Goal: Task Accomplishment & Management: Complete application form

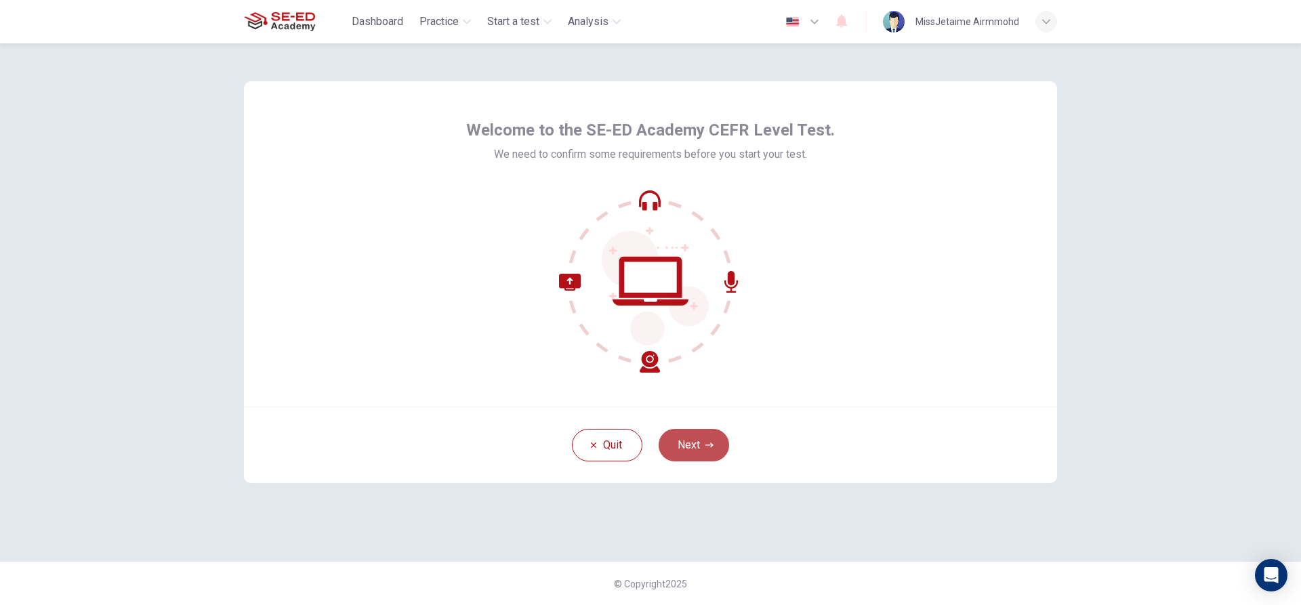
click at [714, 438] on button "Next" at bounding box center [694, 445] width 70 height 33
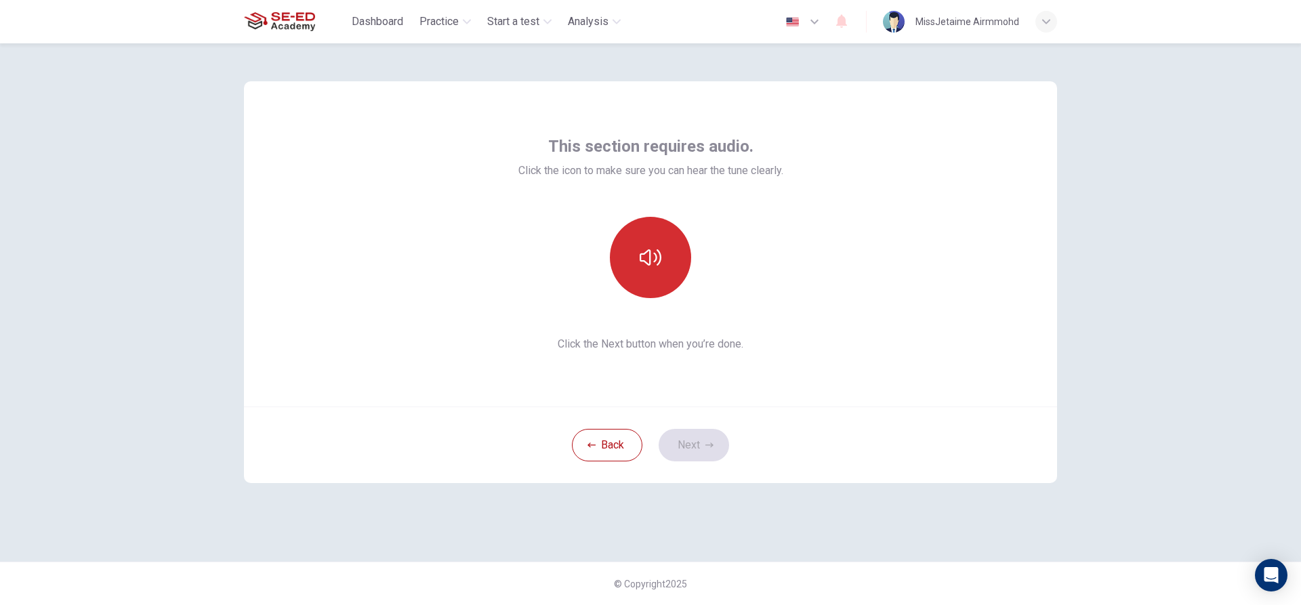
click at [626, 268] on button "button" at bounding box center [650, 257] width 81 height 81
click at [662, 268] on button "button" at bounding box center [650, 257] width 81 height 81
click at [716, 443] on button "Next" at bounding box center [694, 445] width 70 height 33
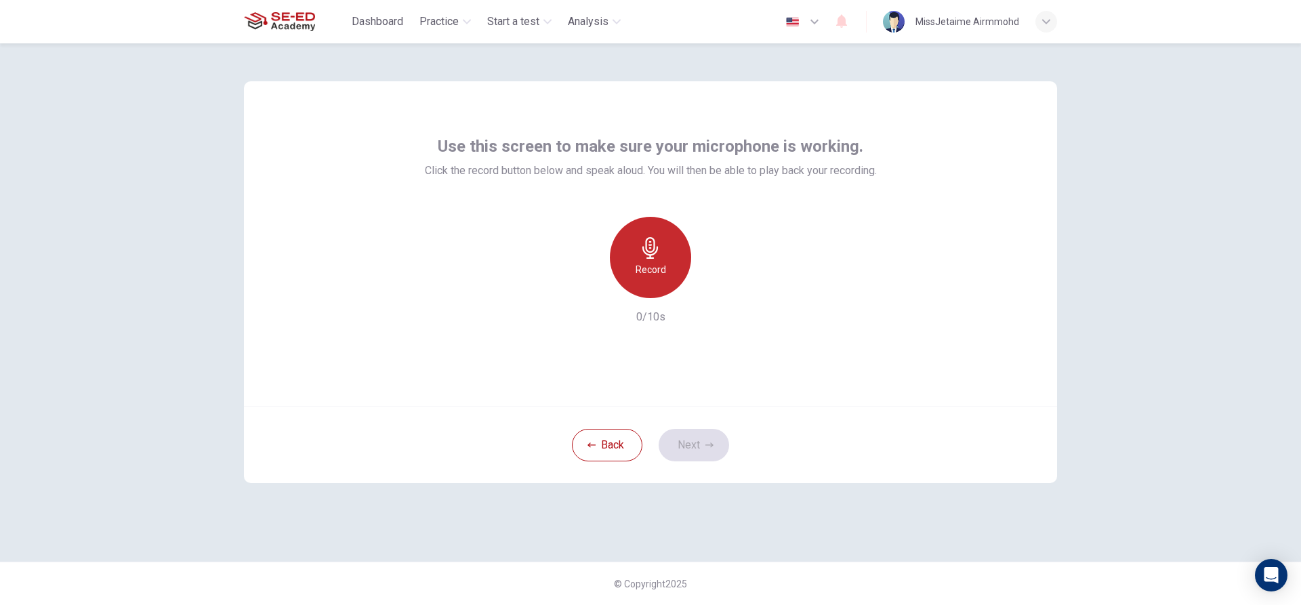
click at [659, 268] on h6 "Record" at bounding box center [651, 270] width 30 height 16
click at [665, 262] on div "Stop" at bounding box center [650, 257] width 81 height 81
click at [597, 281] on div "button" at bounding box center [588, 288] width 22 height 22
click at [634, 264] on div "Record" at bounding box center [650, 257] width 81 height 81
click at [696, 436] on button "Next" at bounding box center [694, 445] width 70 height 33
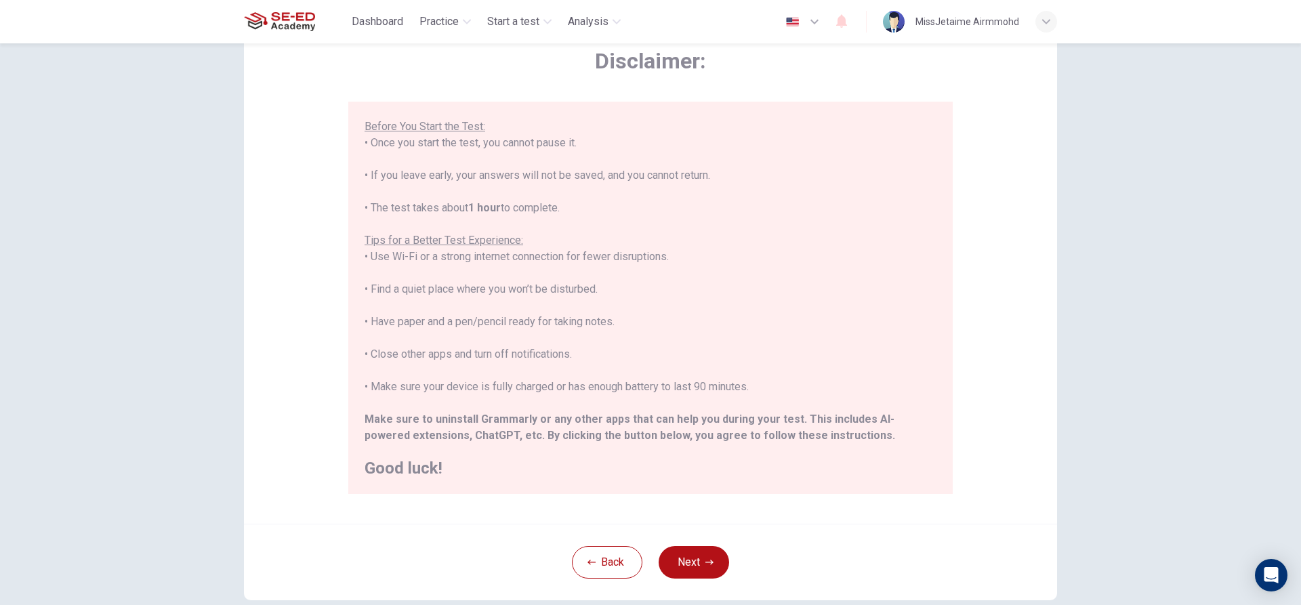
scroll to position [148, 0]
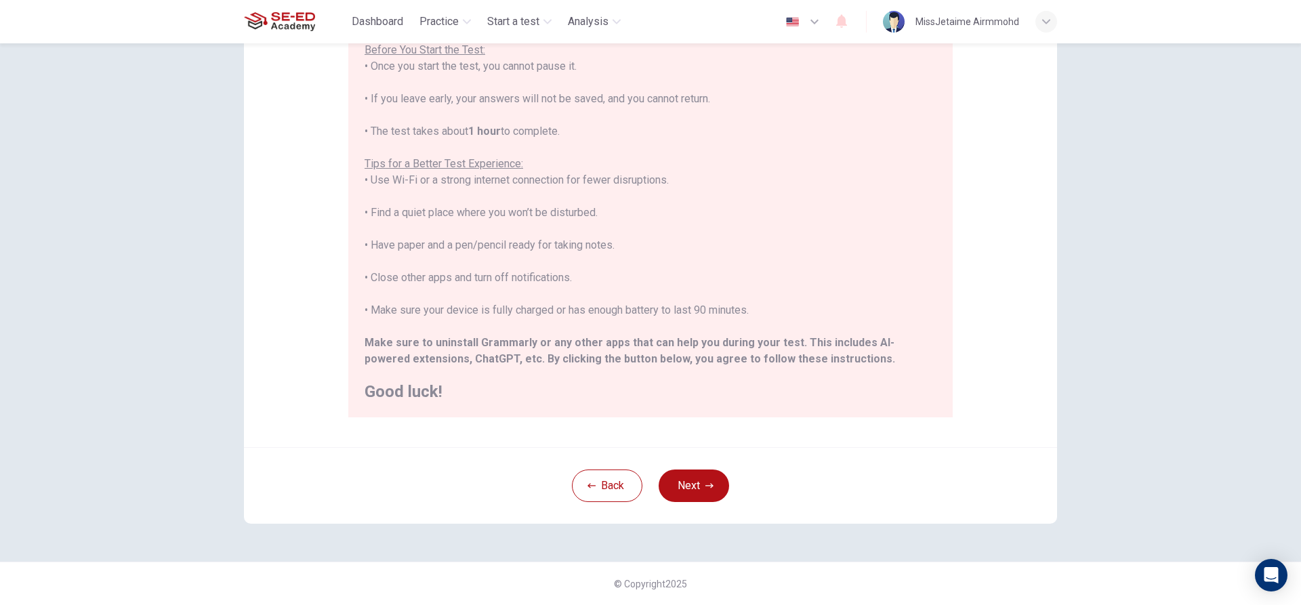
click at [681, 503] on div "Back Next" at bounding box center [650, 485] width 813 height 77
click at [696, 490] on button "Next" at bounding box center [694, 486] width 70 height 33
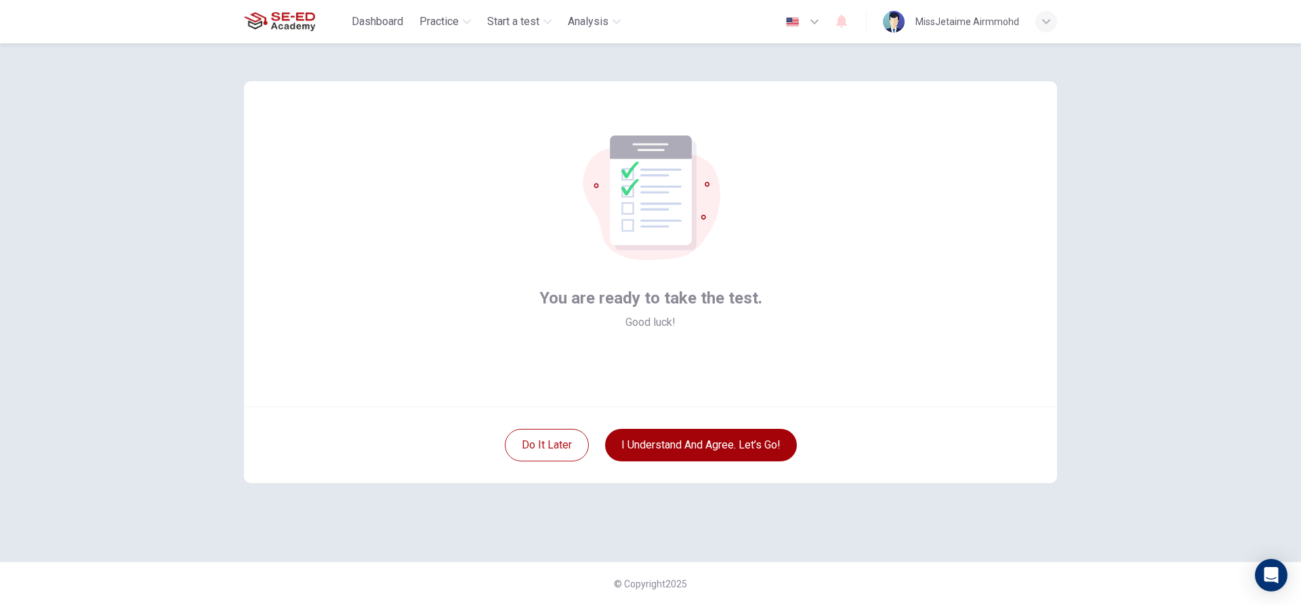
scroll to position [0, 0]
click at [758, 441] on button "I understand and agree. Let’s go!" at bounding box center [701, 445] width 192 height 33
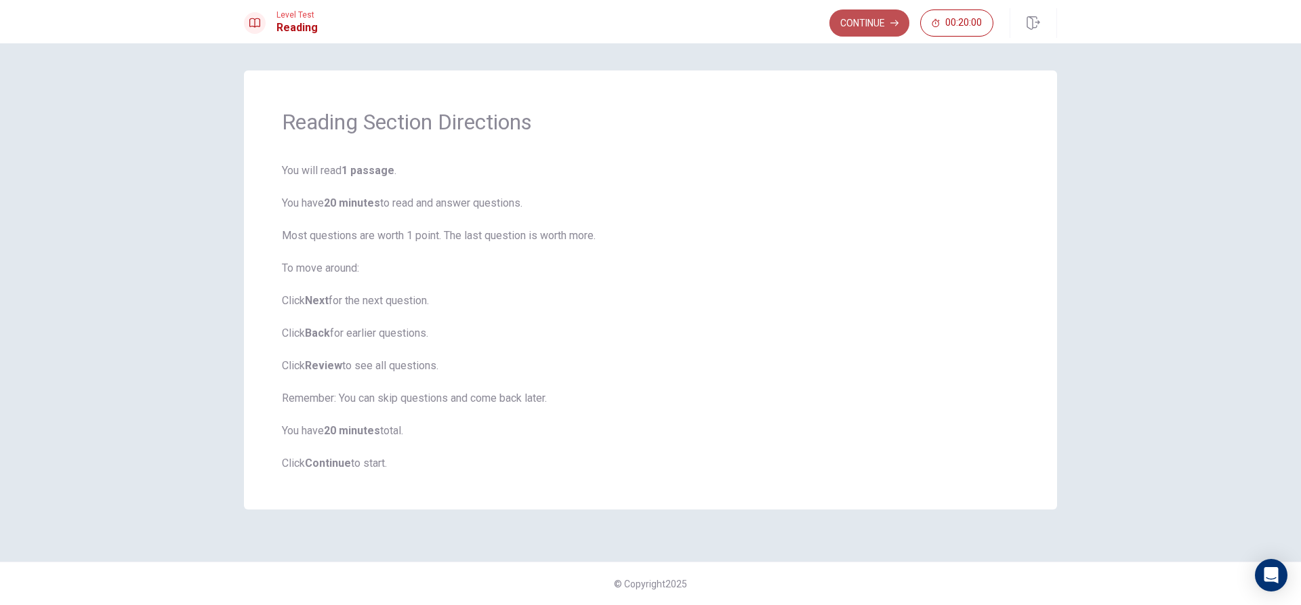
click at [883, 28] on button "Continue" at bounding box center [870, 22] width 80 height 27
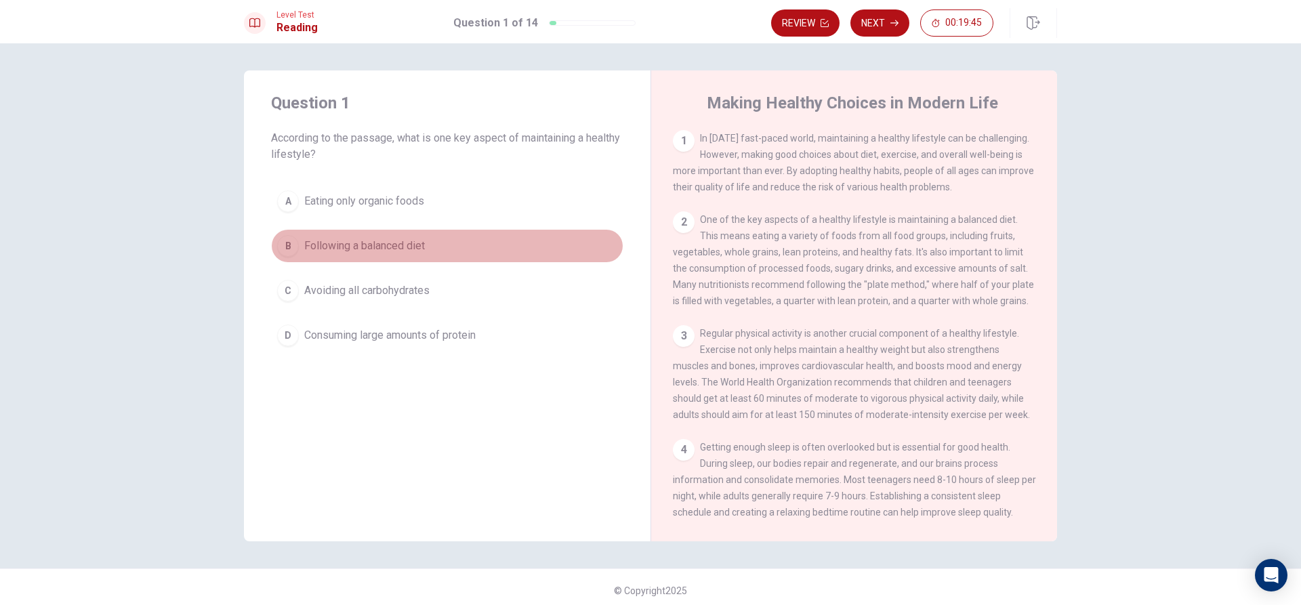
click at [291, 245] on div "B" at bounding box center [288, 246] width 22 height 22
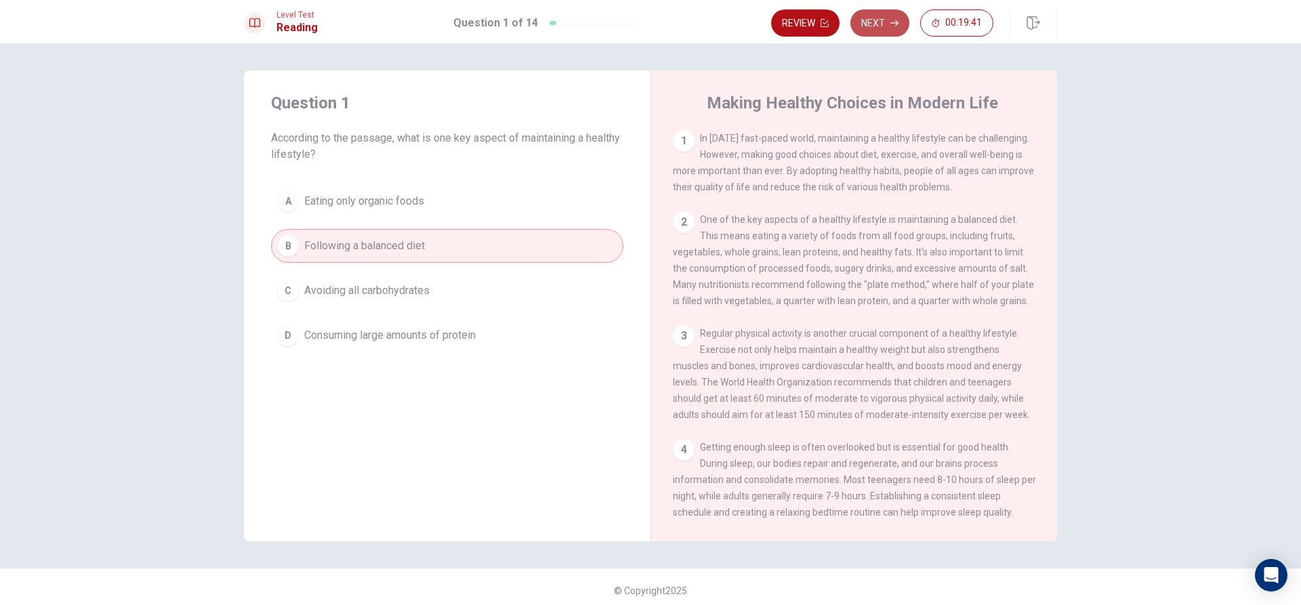
click at [876, 23] on button "Next" at bounding box center [880, 22] width 59 height 27
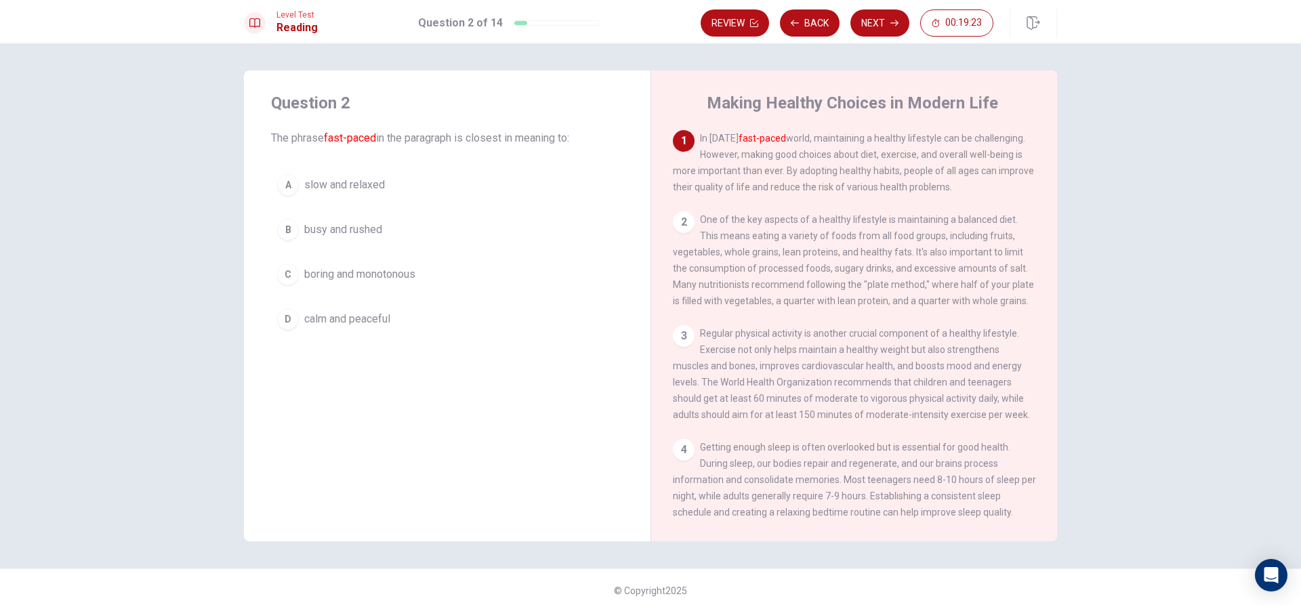
click at [295, 227] on button "B busy and rushed" at bounding box center [447, 230] width 352 height 34
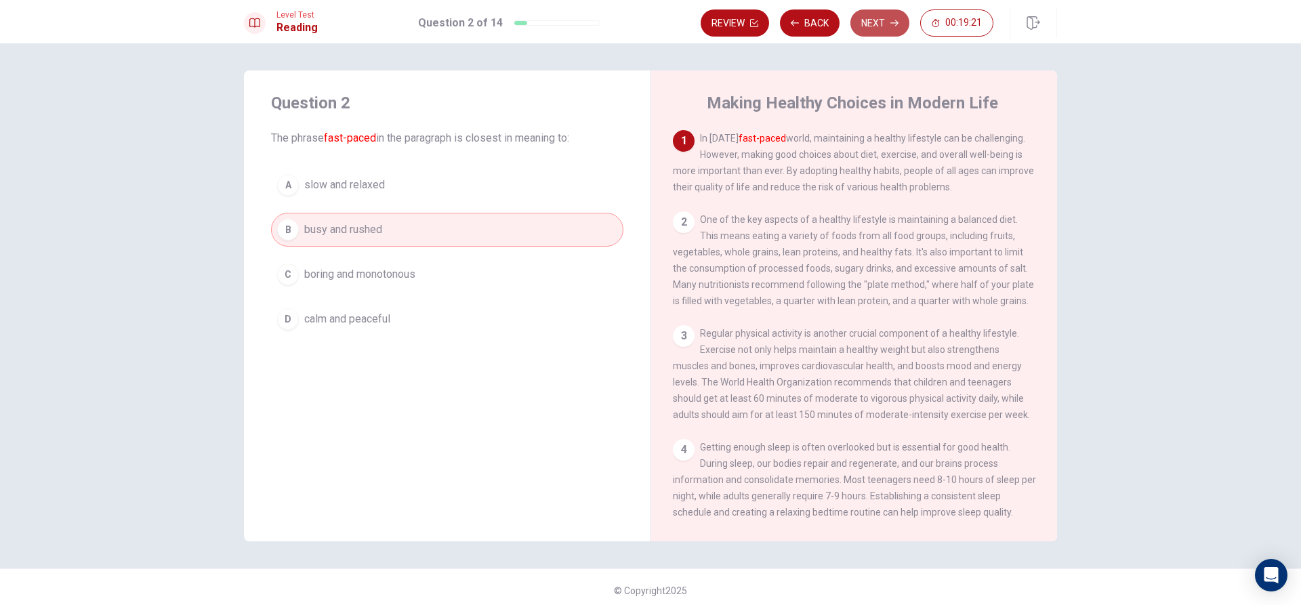
click at [873, 16] on button "Next" at bounding box center [880, 22] width 59 height 27
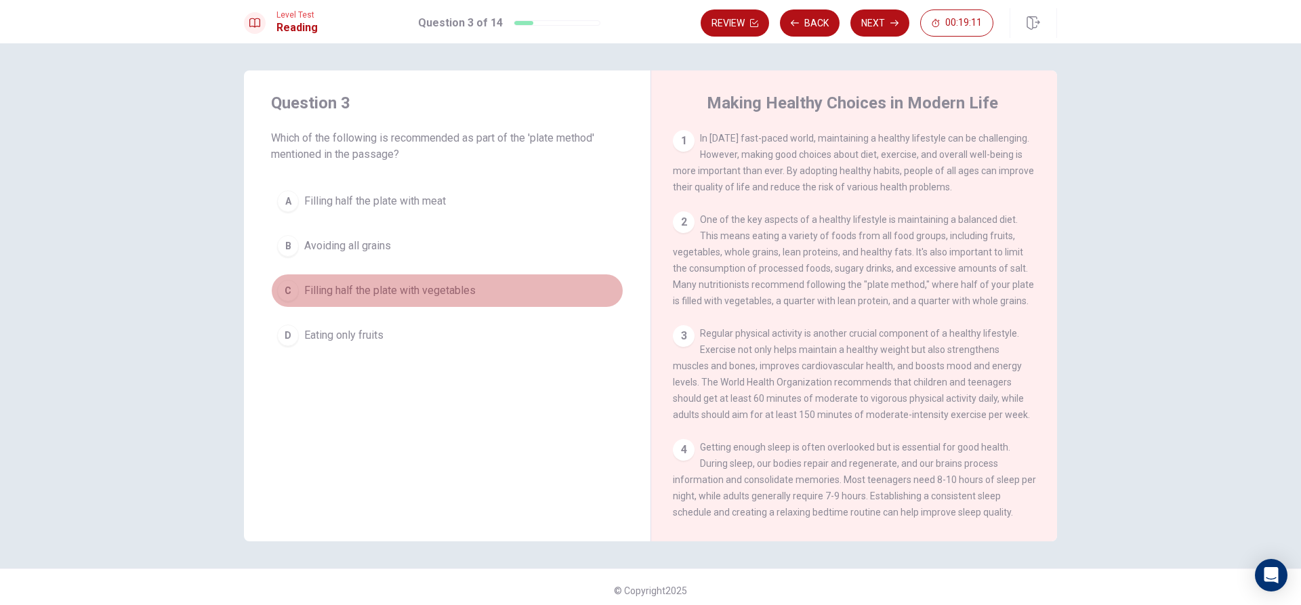
click at [297, 287] on button "C Filling half the plate with vegetables" at bounding box center [447, 291] width 352 height 34
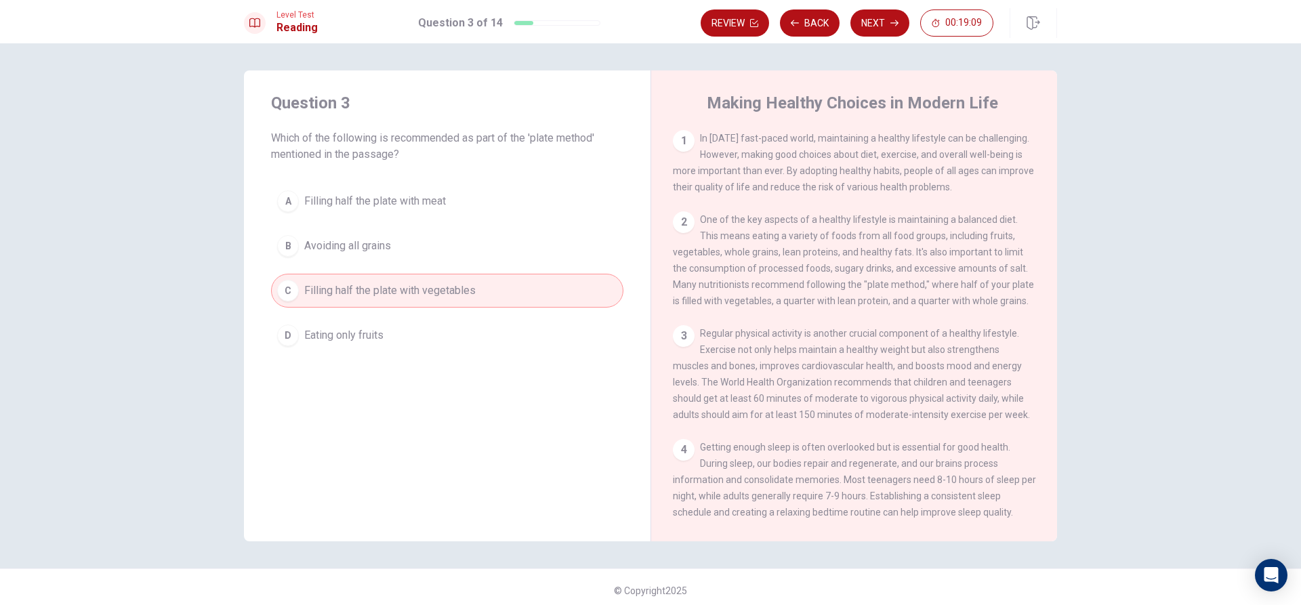
click at [840, 134] on span "In [DATE] fast-paced world, maintaining a healthy lifestyle can be challenging.…" at bounding box center [853, 163] width 361 height 60
click at [894, 12] on button "Next" at bounding box center [880, 22] width 59 height 27
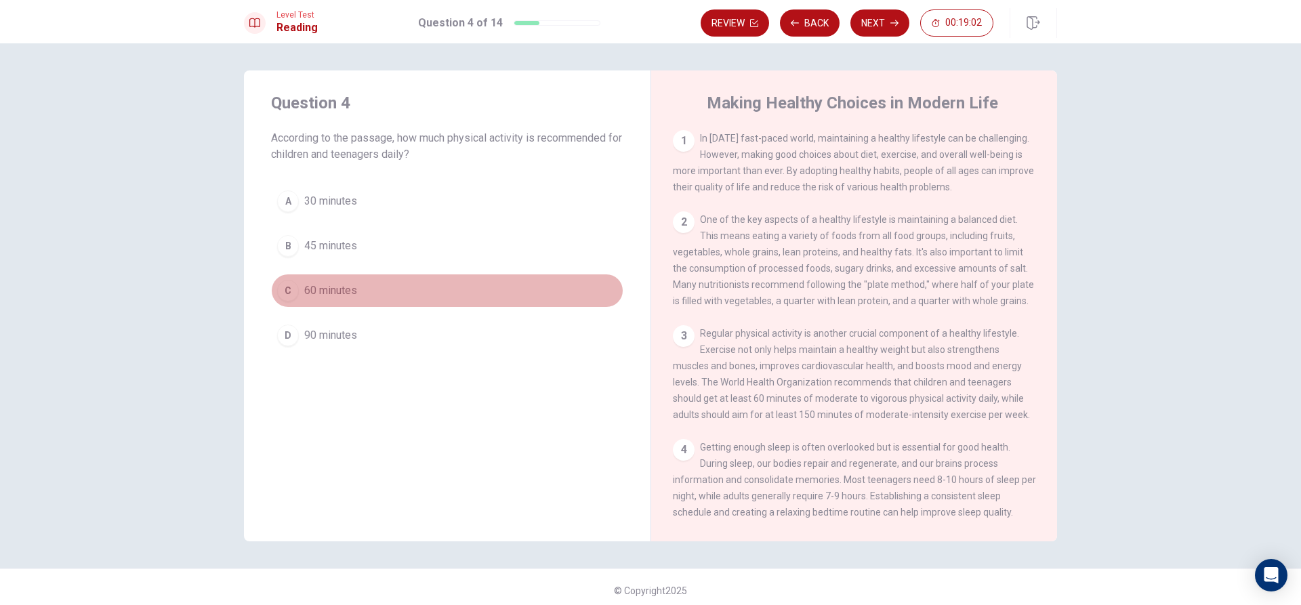
click at [308, 284] on span "60 minutes" at bounding box center [330, 291] width 53 height 16
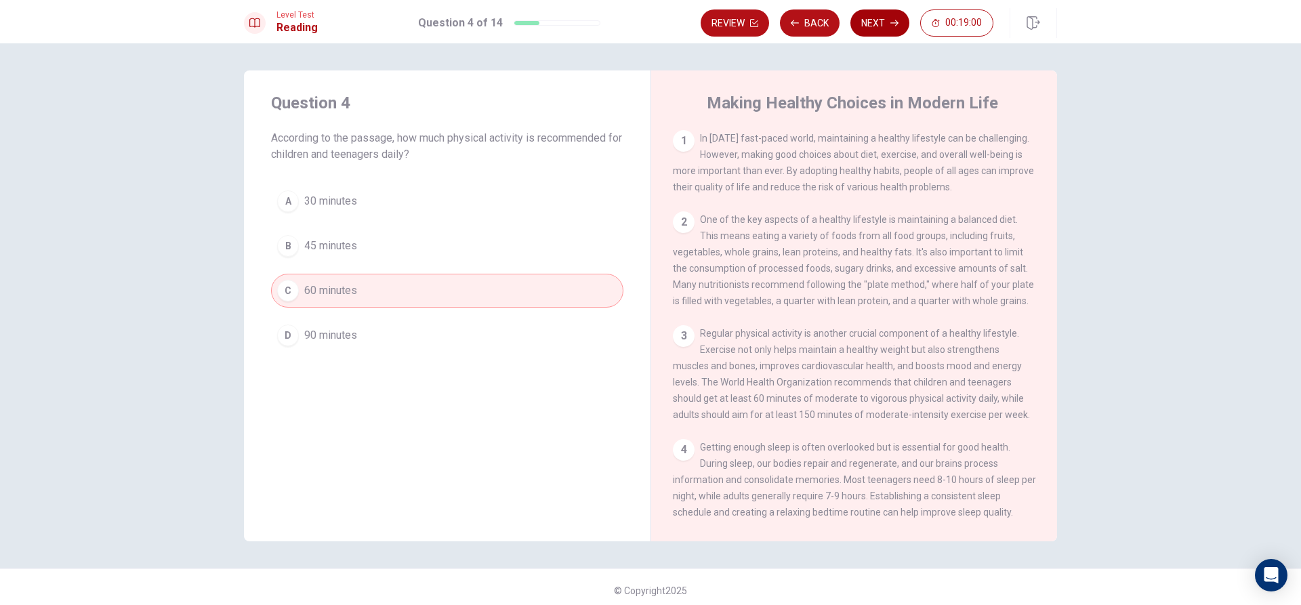
click at [888, 29] on button "Next" at bounding box center [880, 22] width 59 height 27
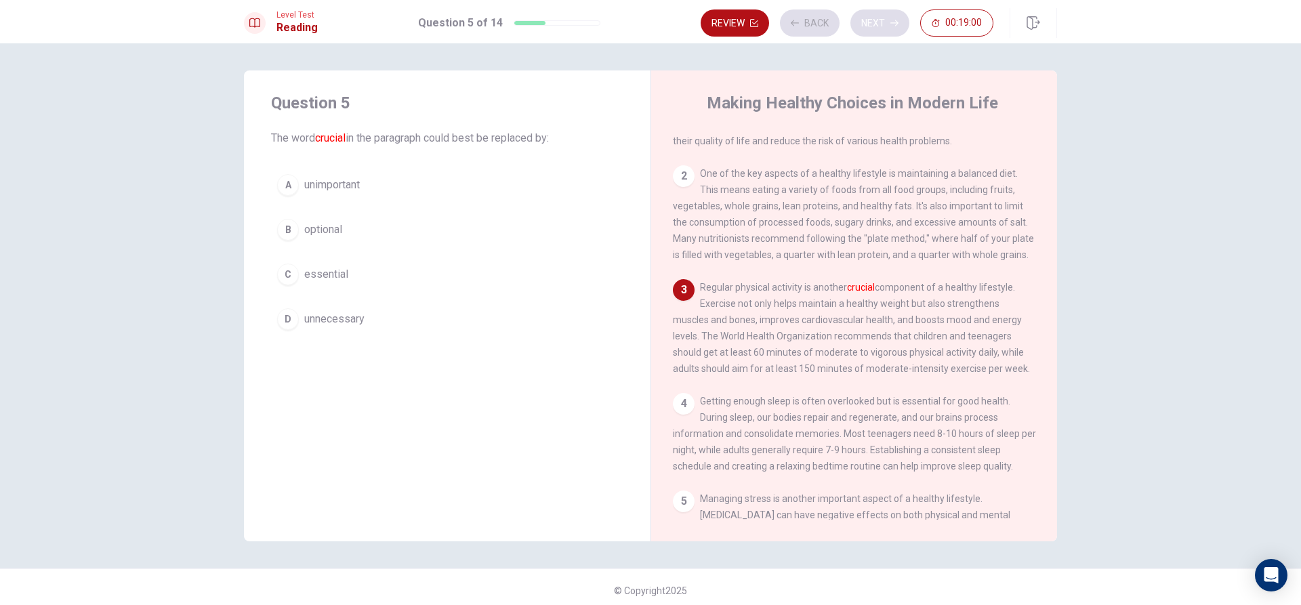
scroll to position [49, 0]
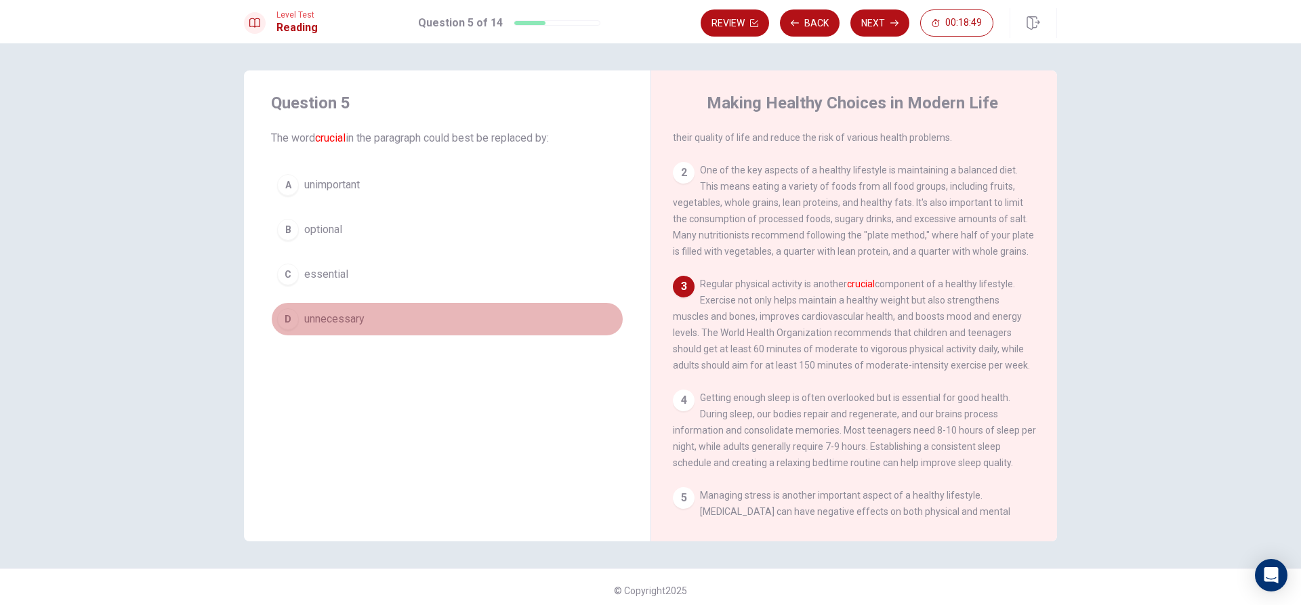
click at [329, 313] on span "unnecessary" at bounding box center [334, 319] width 60 height 16
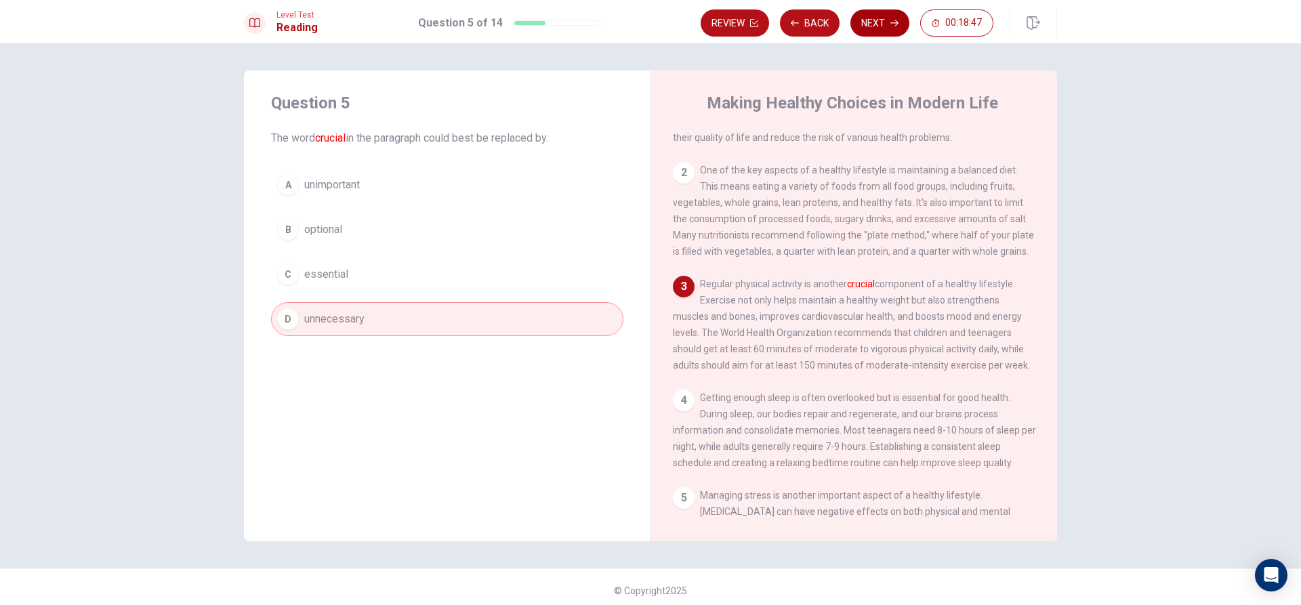
click at [897, 29] on button "Next" at bounding box center [880, 22] width 59 height 27
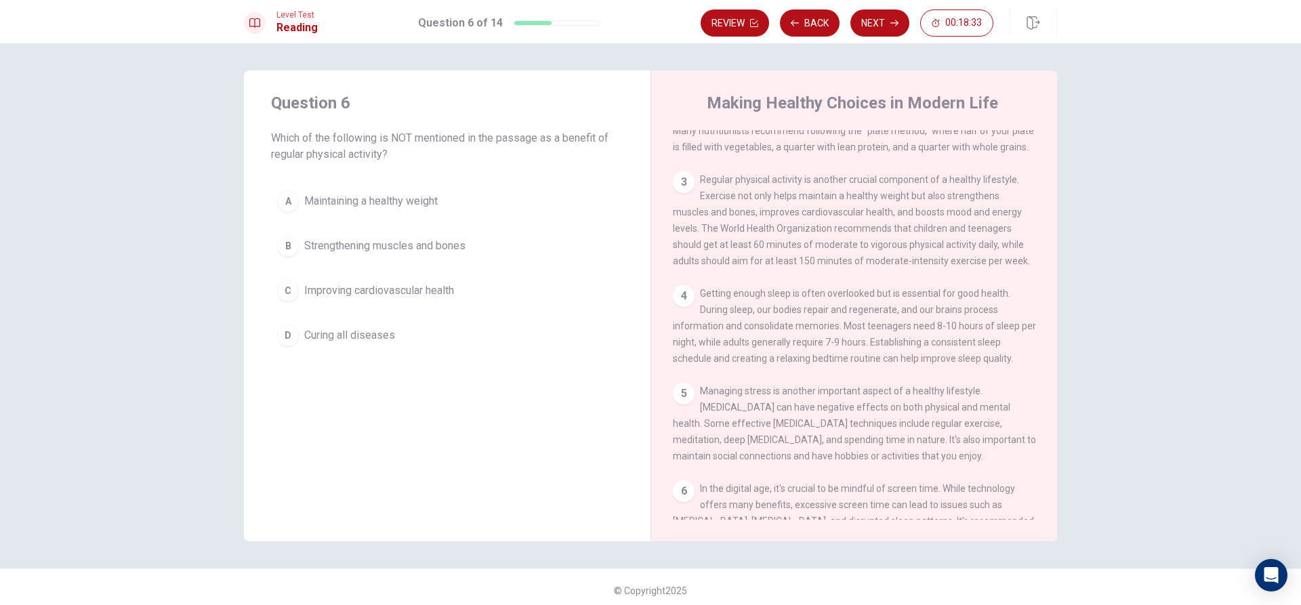
scroll to position [185, 0]
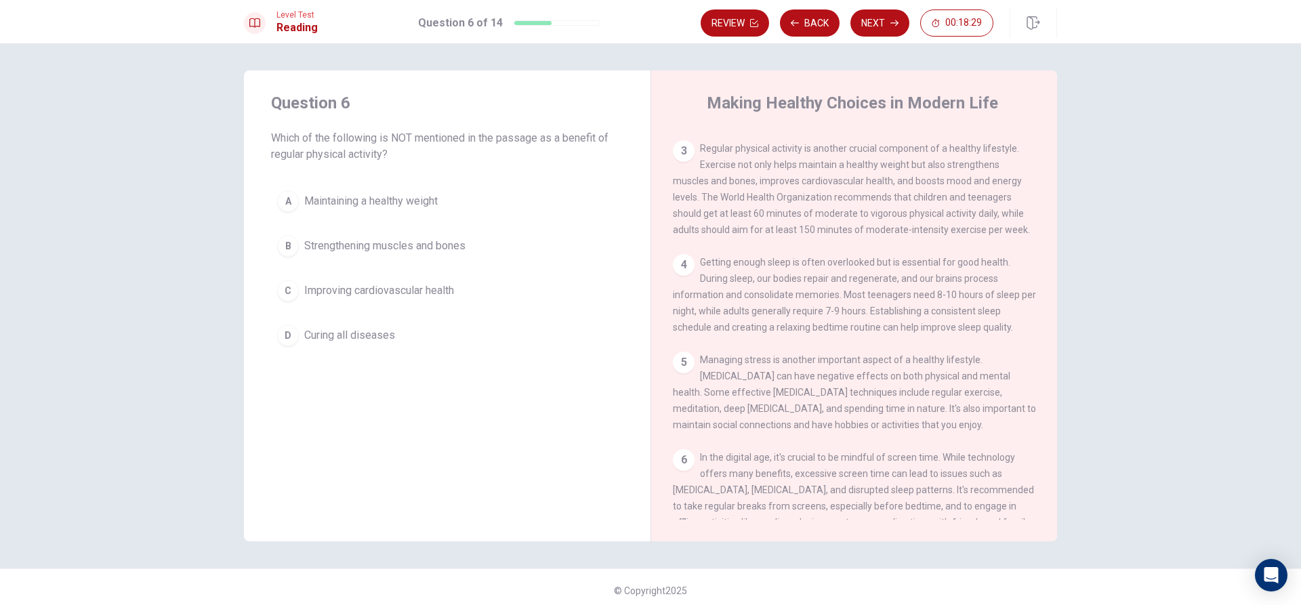
click at [429, 338] on button "D Curing all diseases" at bounding box center [447, 336] width 352 height 34
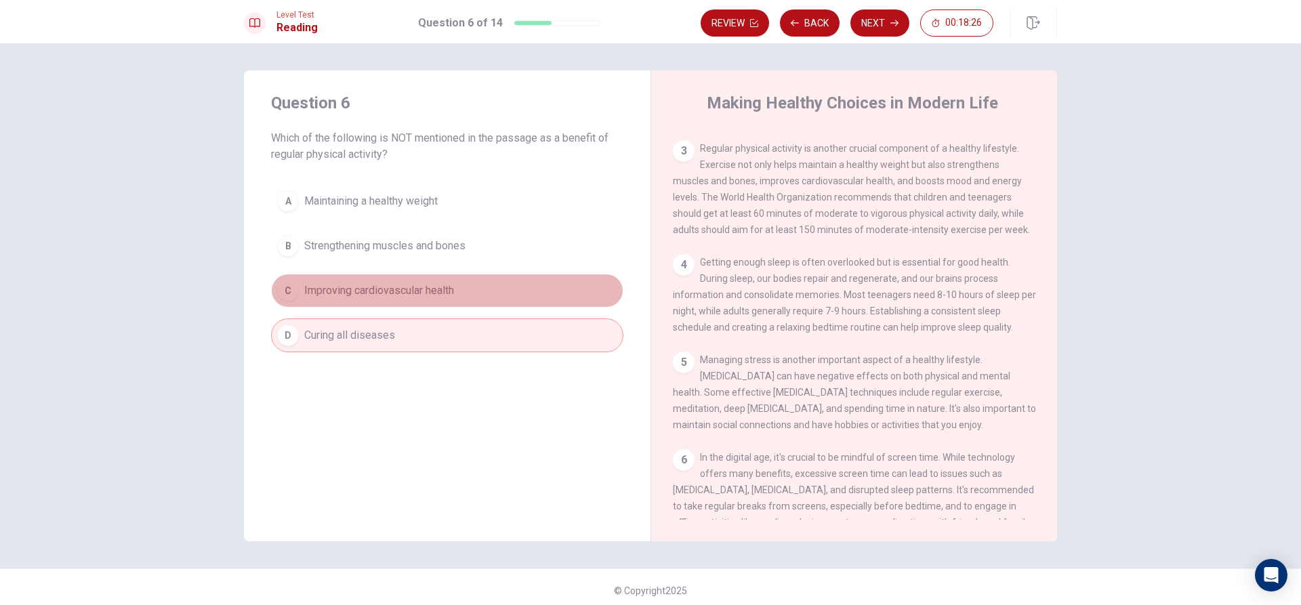
click at [539, 300] on button "C Improving cardiovascular health" at bounding box center [447, 291] width 352 height 34
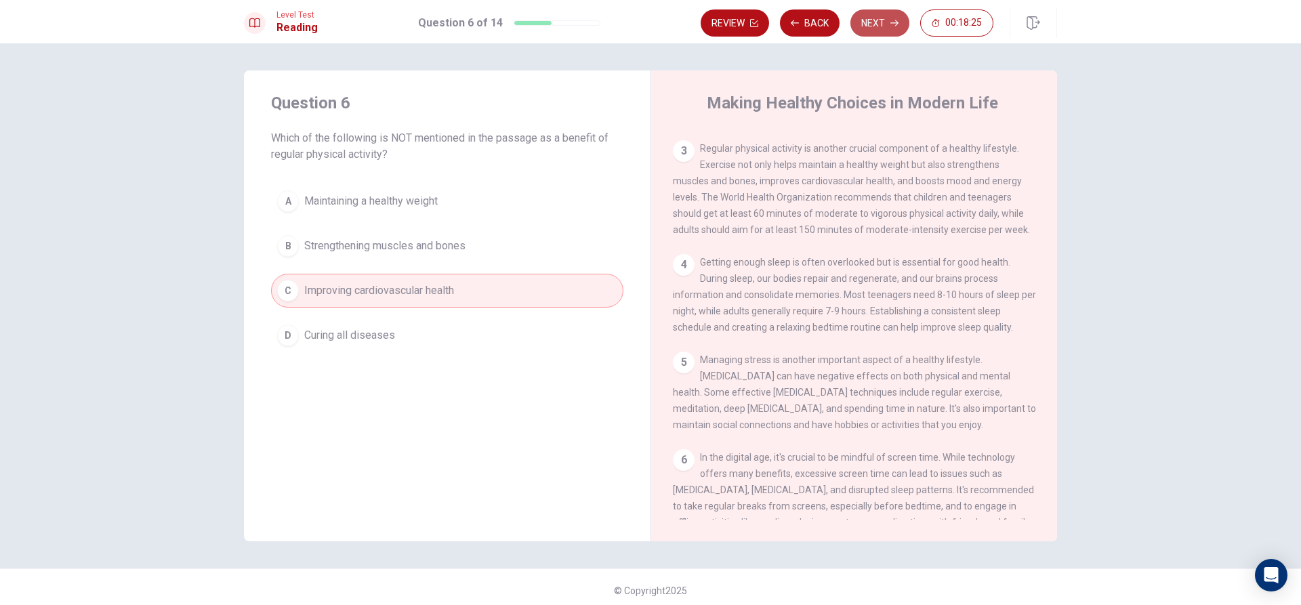
click at [887, 19] on button "Next" at bounding box center [880, 22] width 59 height 27
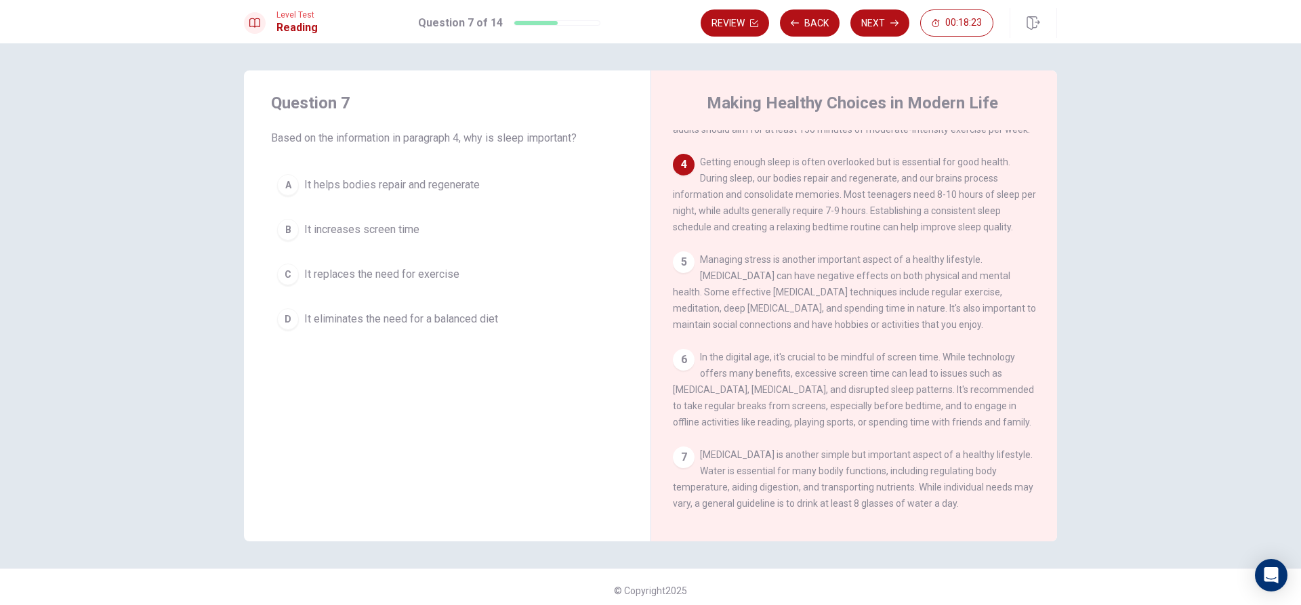
scroll to position [252, 0]
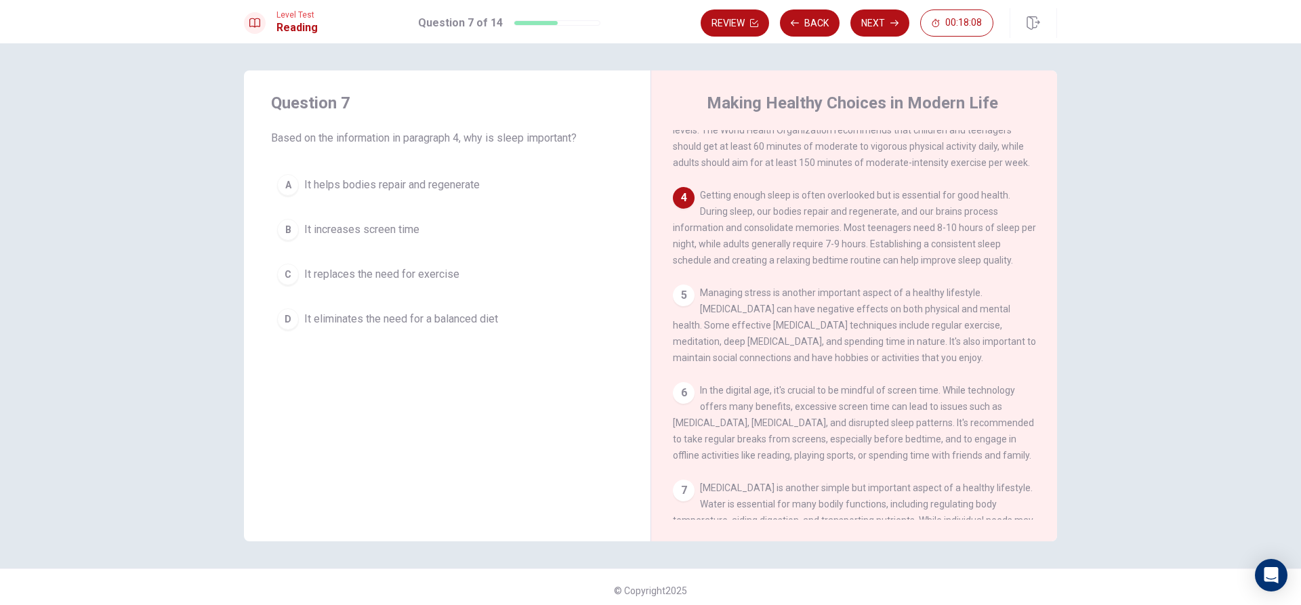
click at [466, 184] on span "It helps bodies repair and regenerate" at bounding box center [392, 185] width 176 height 16
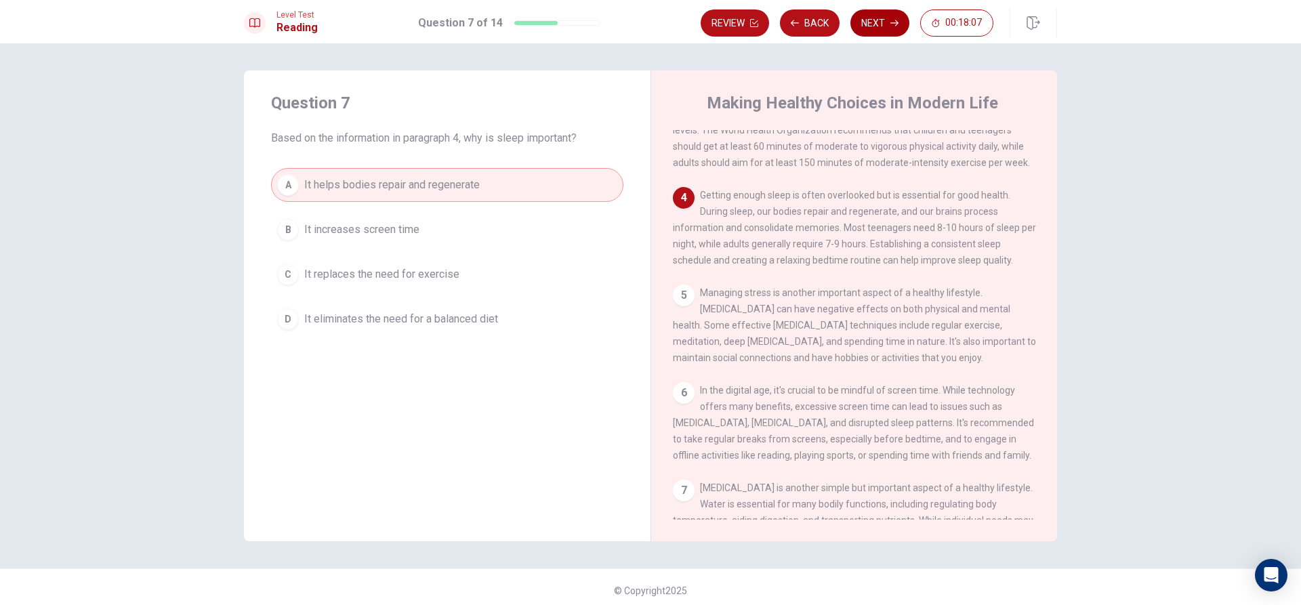
click at [886, 26] on button "Next" at bounding box center [880, 22] width 59 height 27
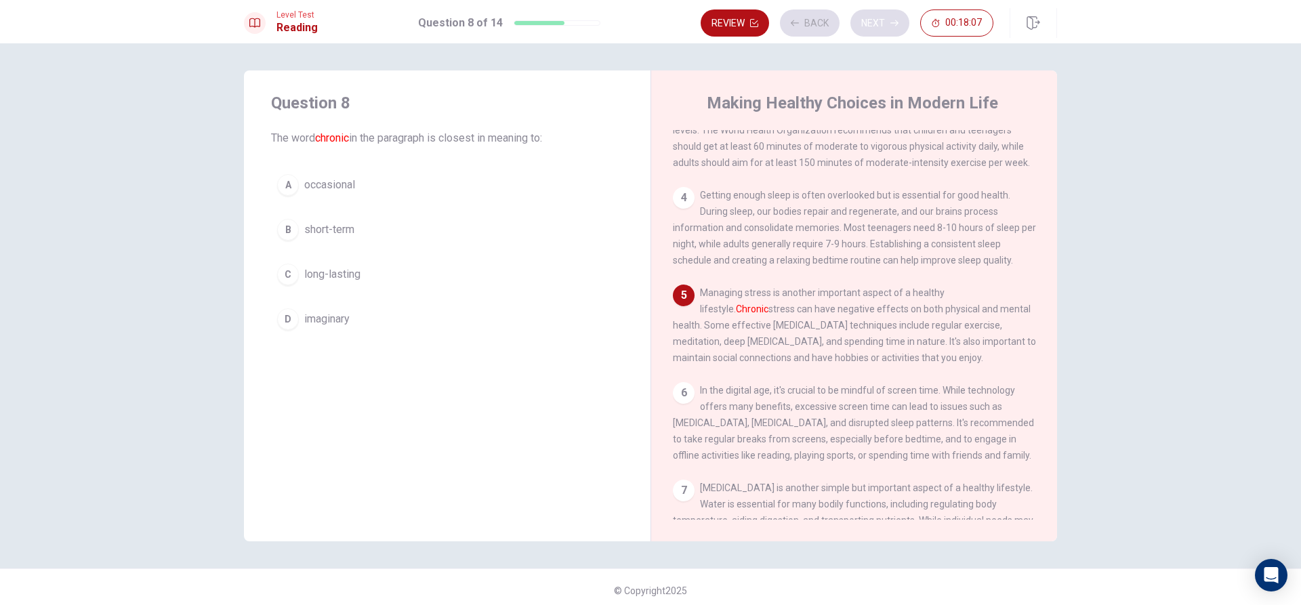
scroll to position [251, 0]
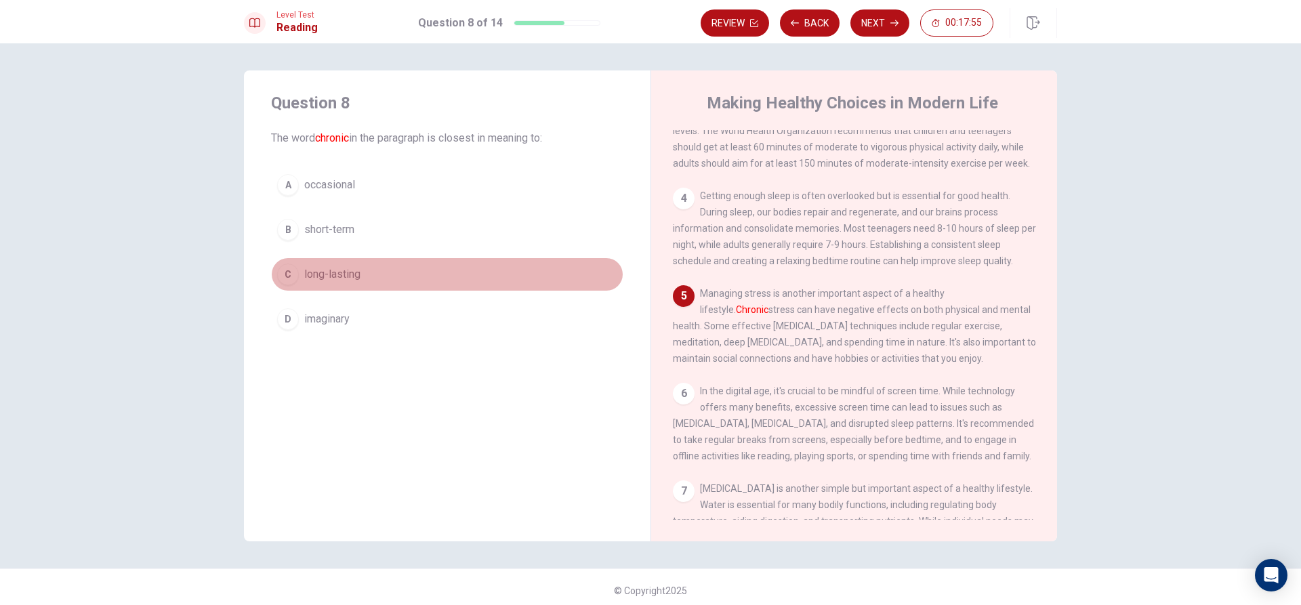
click at [283, 268] on div "C" at bounding box center [288, 275] width 22 height 22
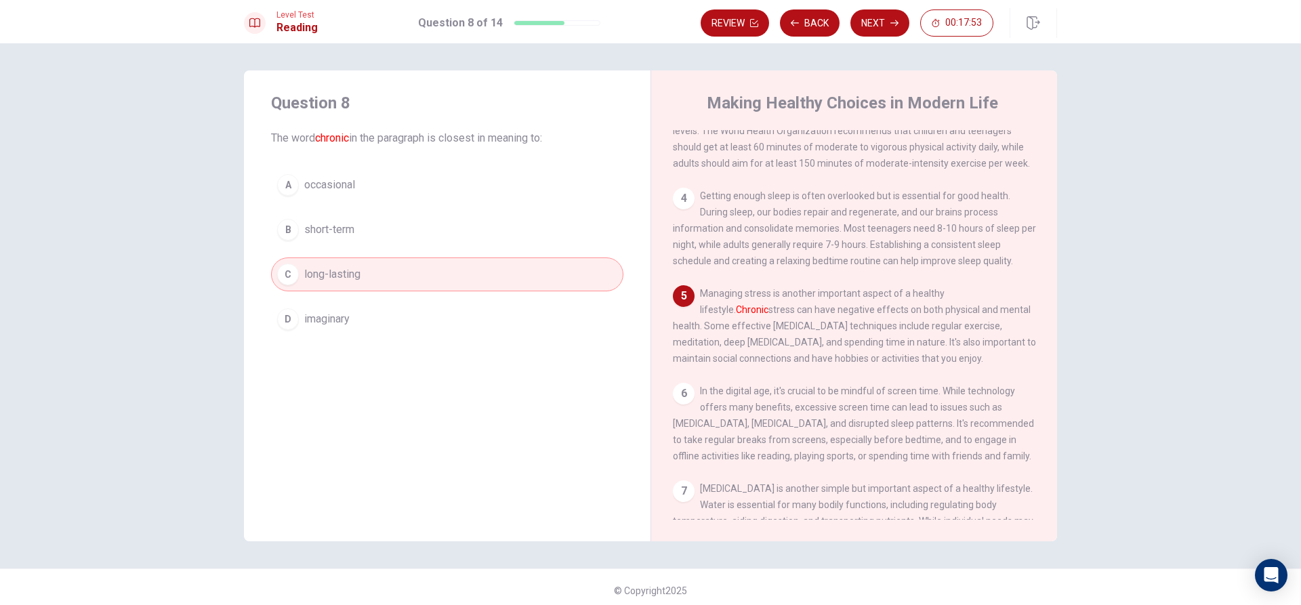
click at [885, 22] on button "Next" at bounding box center [880, 22] width 59 height 27
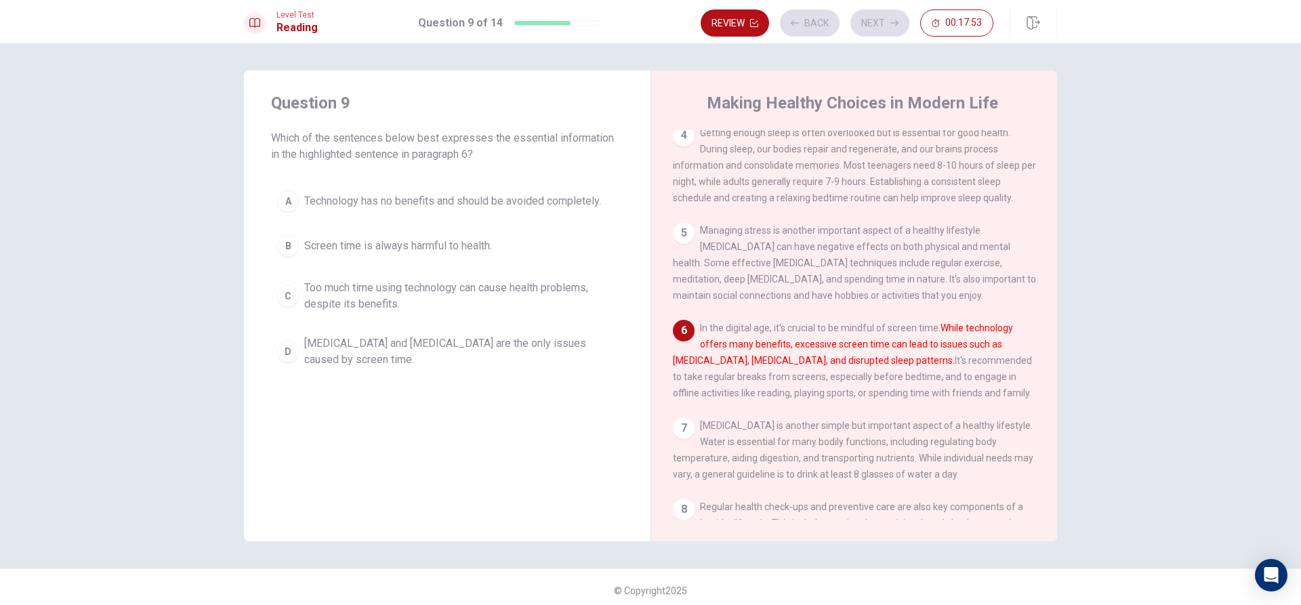
scroll to position [352, 0]
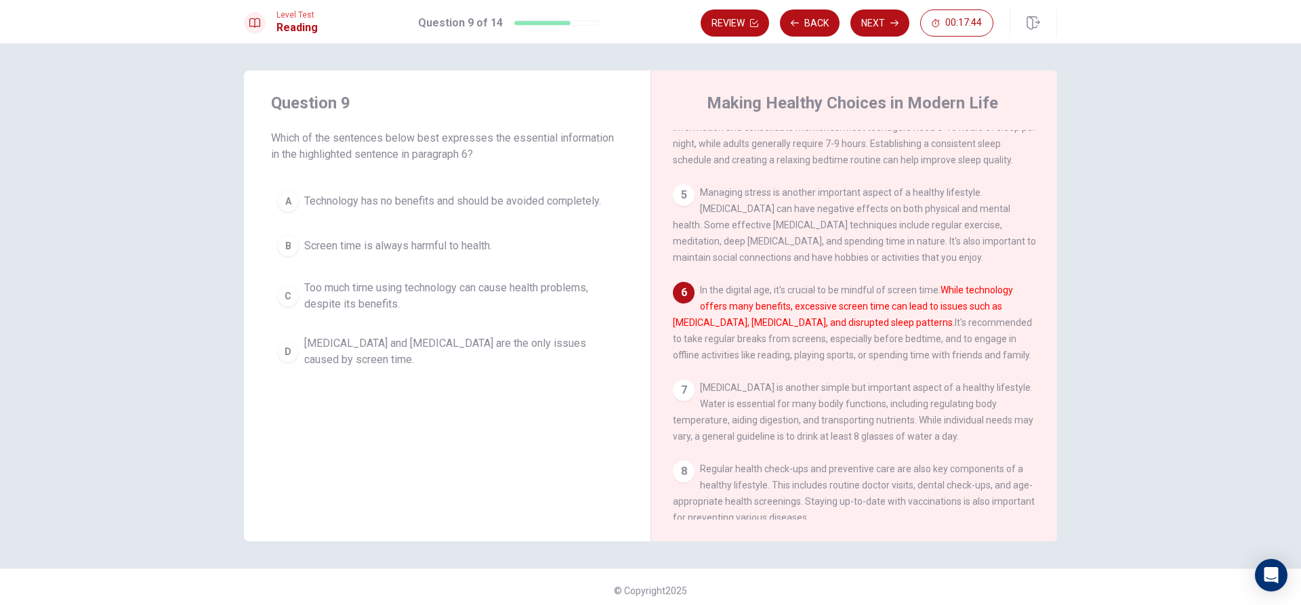
click at [323, 295] on span "Too much time using technology can cause health problems, despite its benefits." at bounding box center [460, 296] width 313 height 33
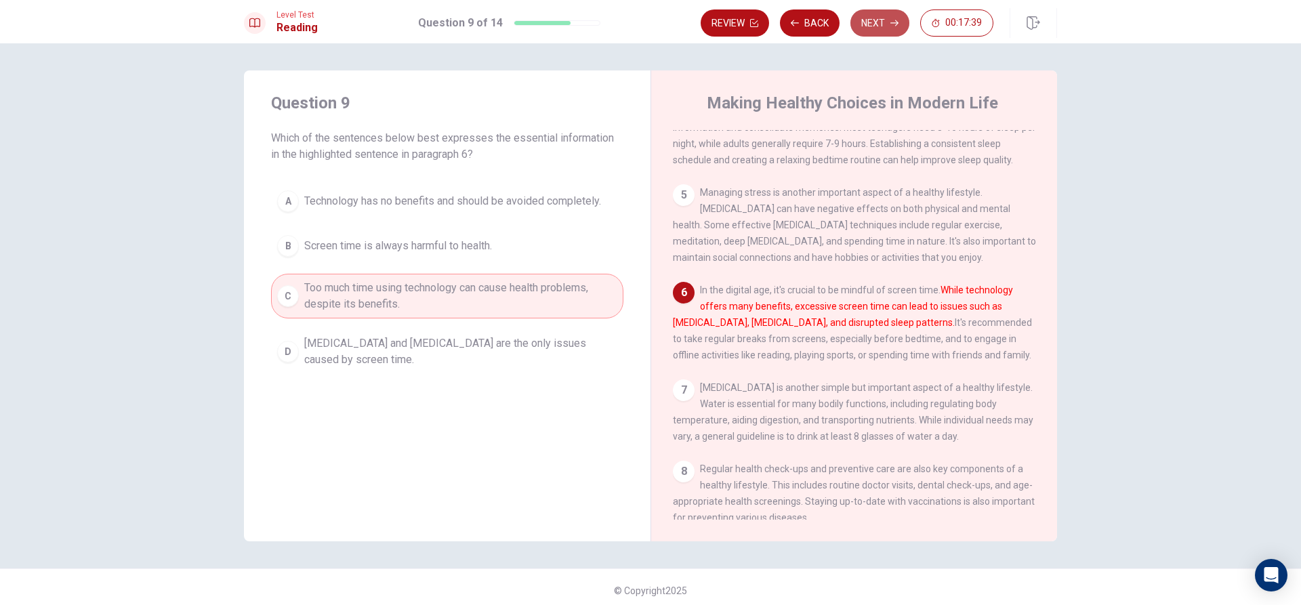
click at [893, 24] on icon "button" at bounding box center [895, 23] width 8 height 8
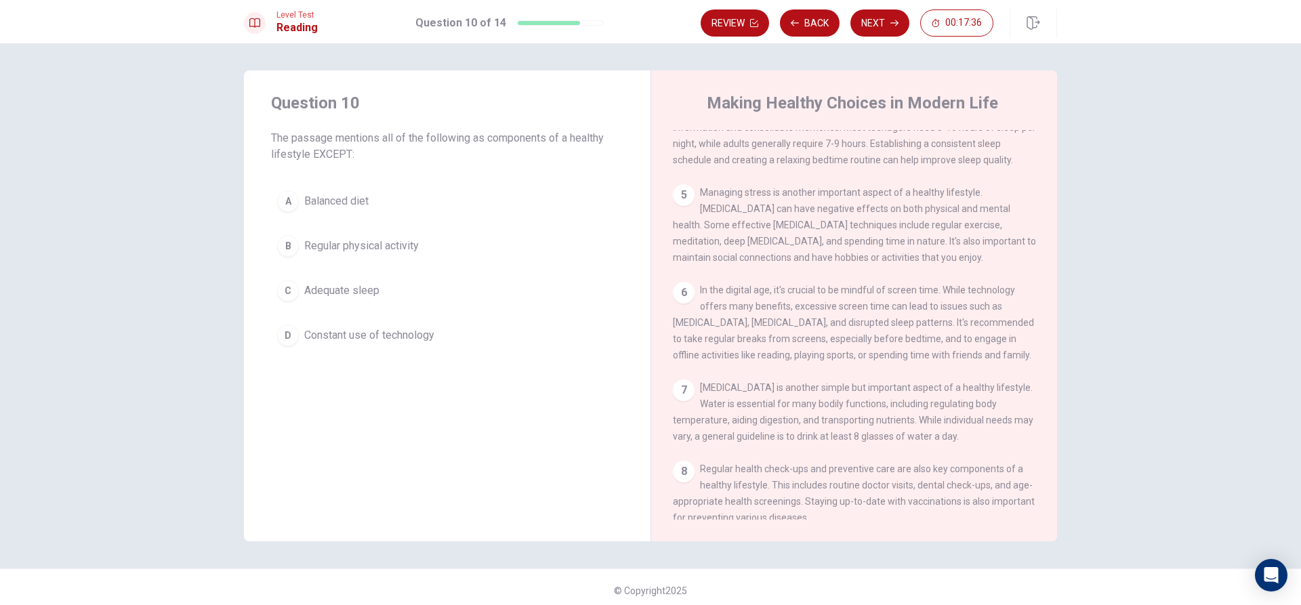
click at [331, 337] on span "Constant use of technology" at bounding box center [369, 335] width 130 height 16
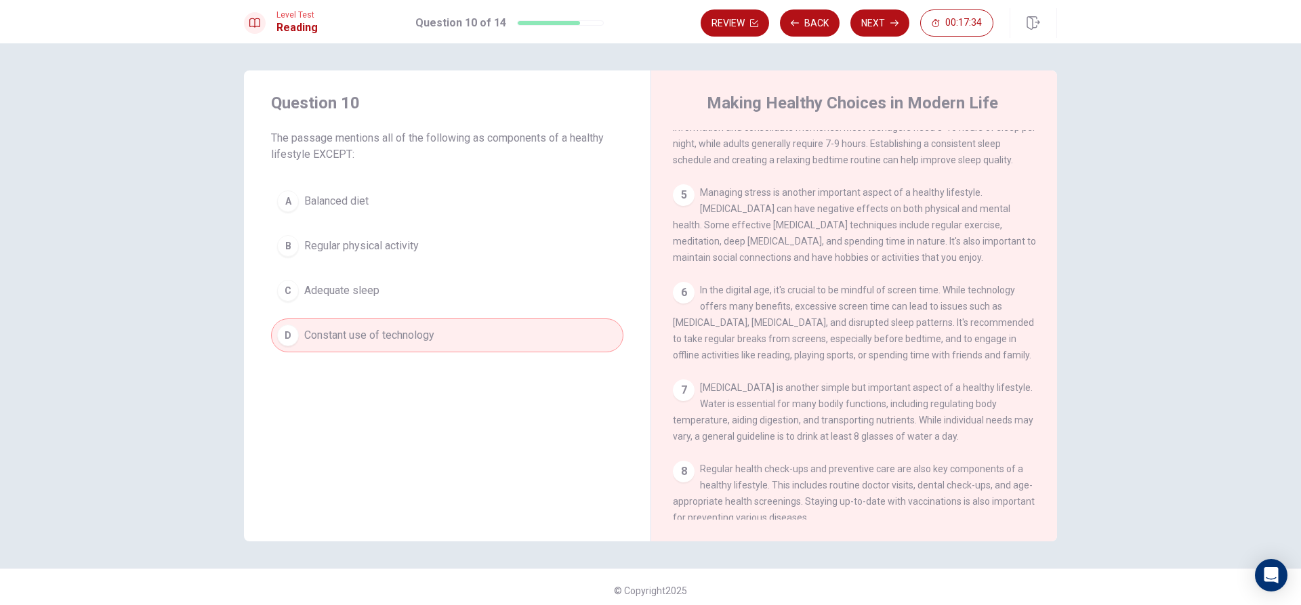
click at [870, 20] on button "Next" at bounding box center [880, 22] width 59 height 27
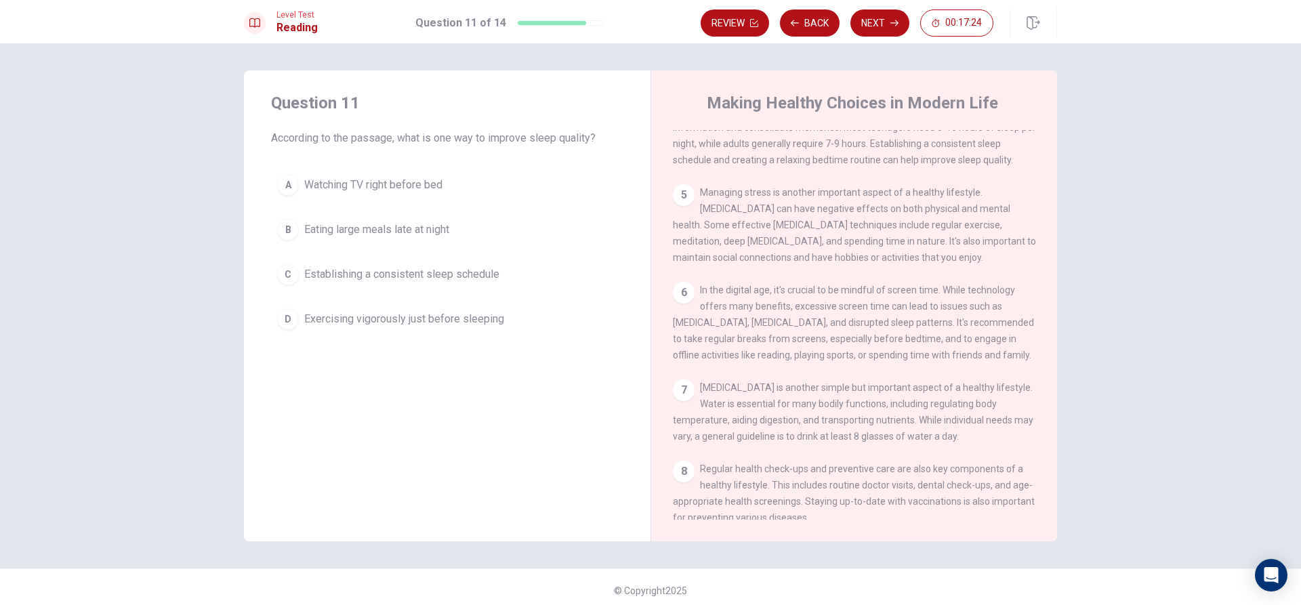
click at [510, 305] on button "D Exercising vigorously just before sleeping" at bounding box center [447, 319] width 352 height 34
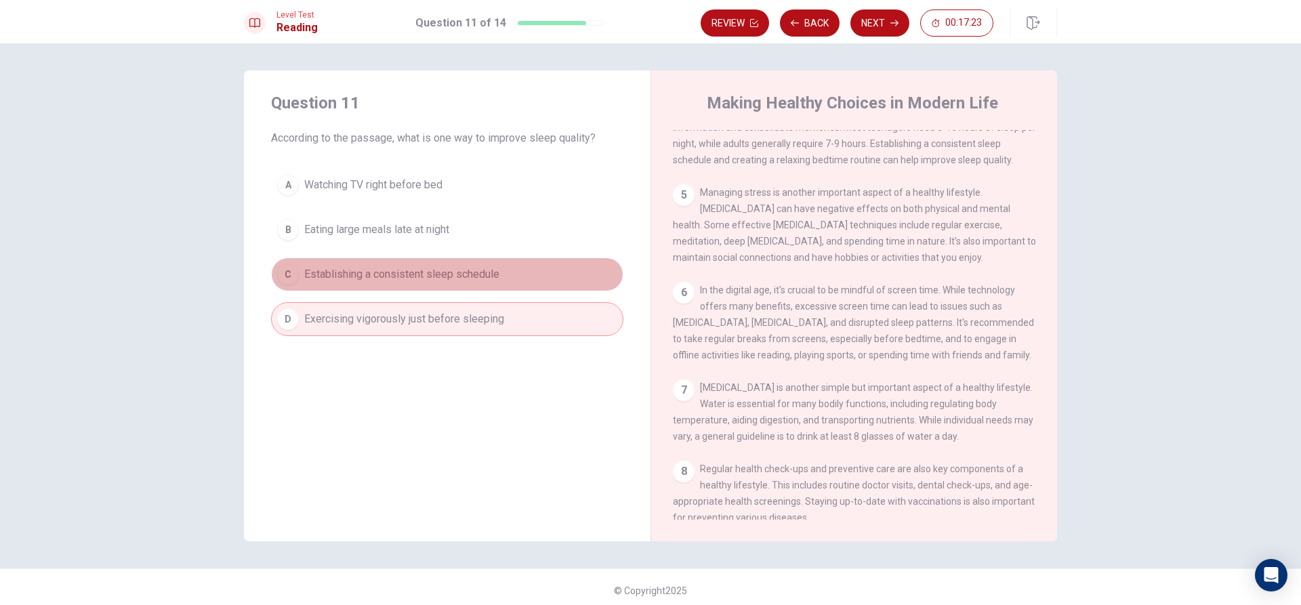
drag, startPoint x: 556, startPoint y: 267, endPoint x: 559, endPoint y: 281, distance: 14.6
click at [559, 281] on button "C Establishing a consistent sleep schedule" at bounding box center [447, 275] width 352 height 34
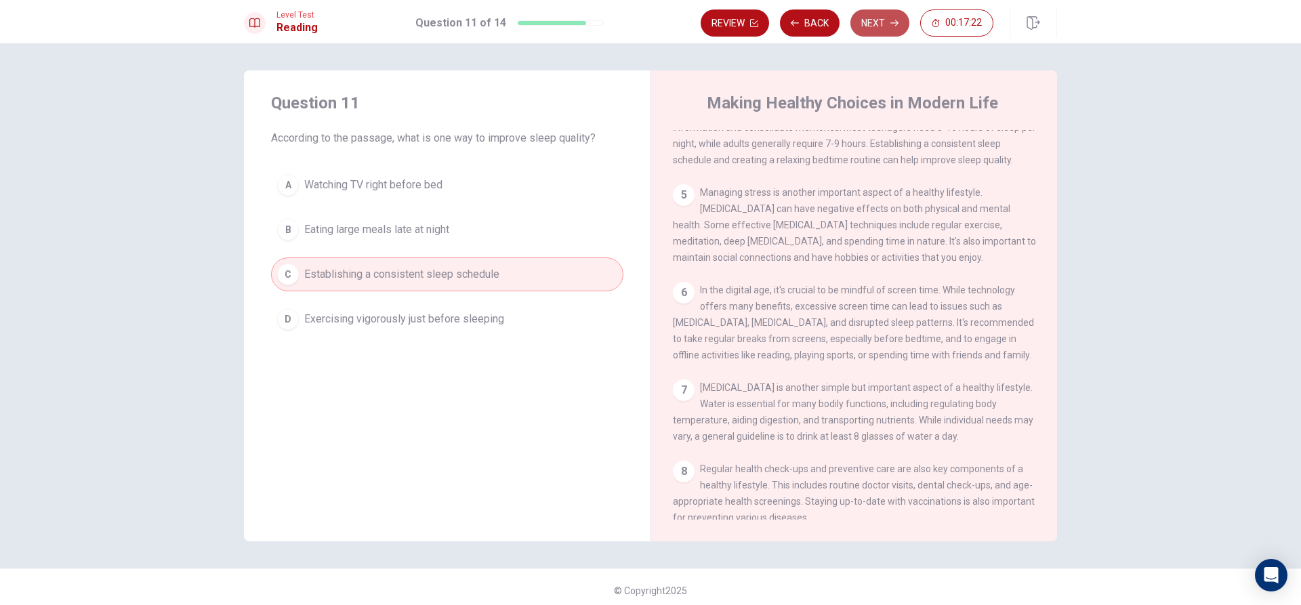
click at [891, 26] on icon "button" at bounding box center [895, 23] width 8 height 8
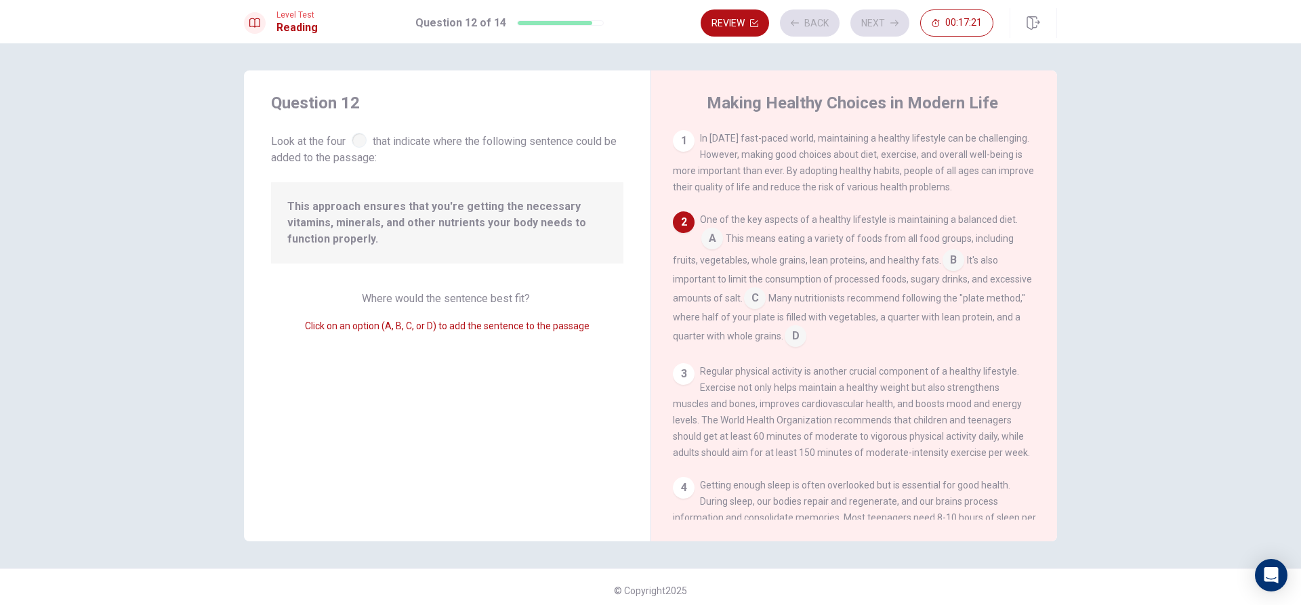
scroll to position [84, 0]
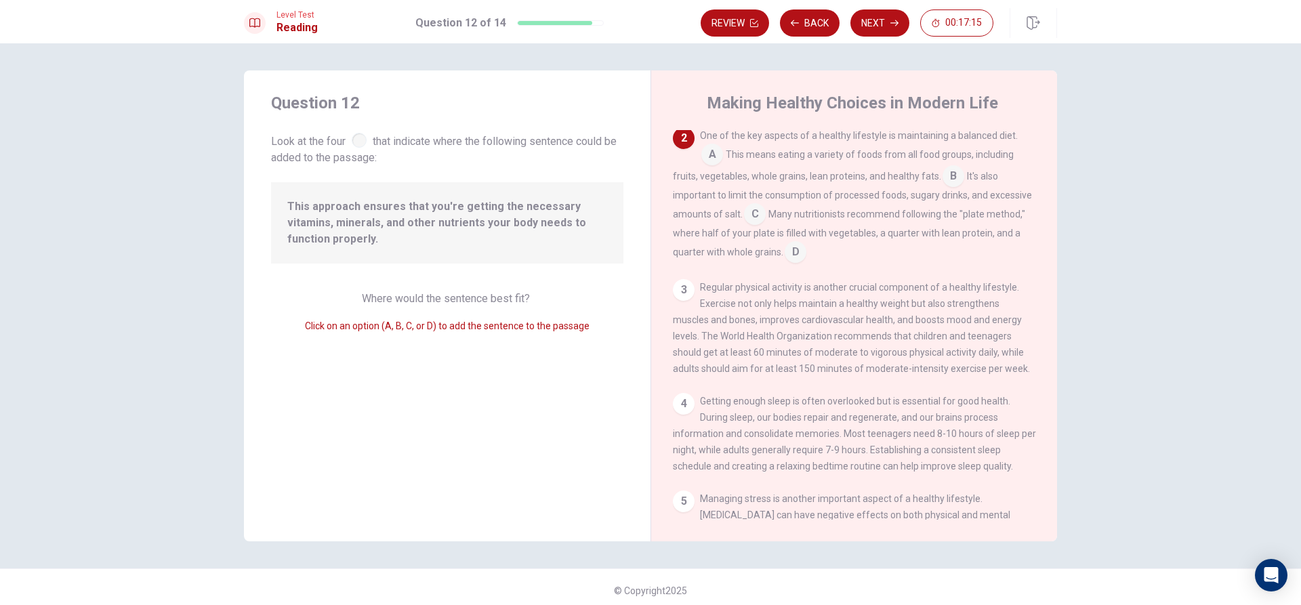
click at [705, 165] on input at bounding box center [712, 156] width 22 height 22
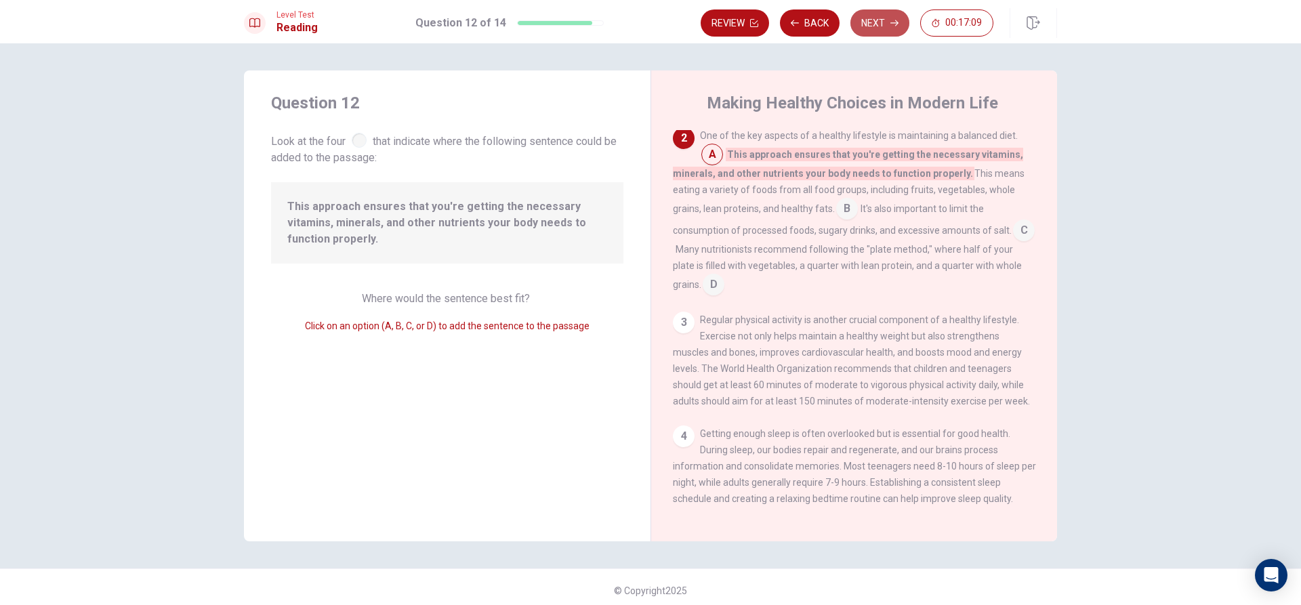
click at [881, 23] on button "Next" at bounding box center [880, 22] width 59 height 27
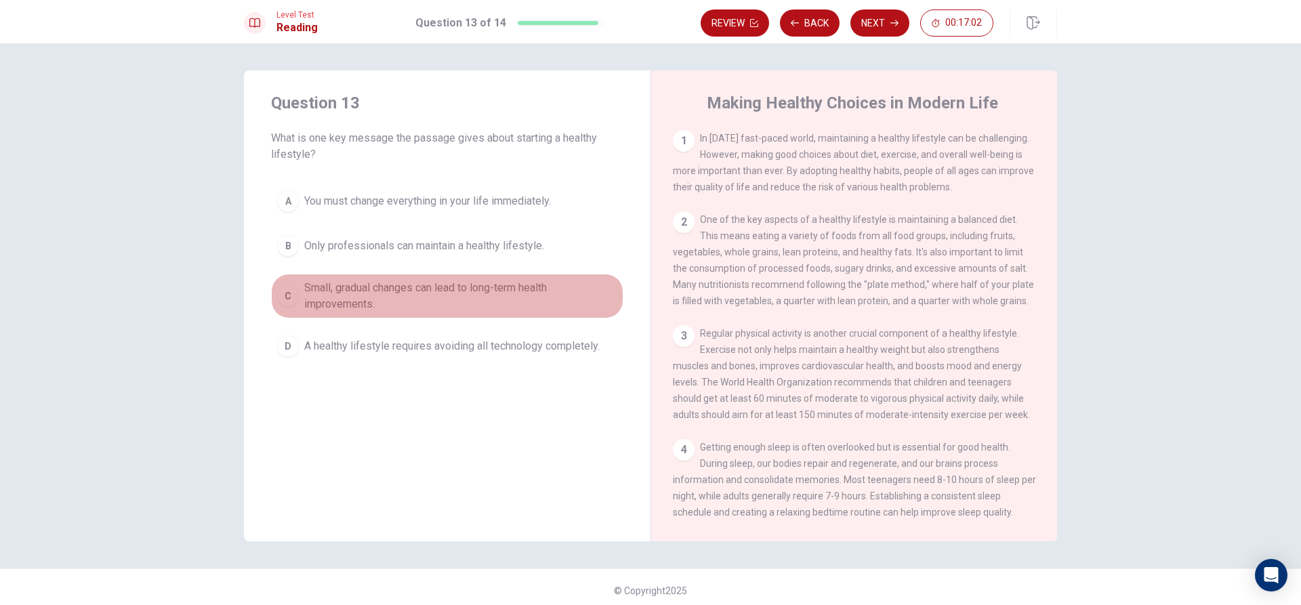
click at [305, 295] on span "Small, gradual changes can lead to long-term health improvements." at bounding box center [460, 296] width 313 height 33
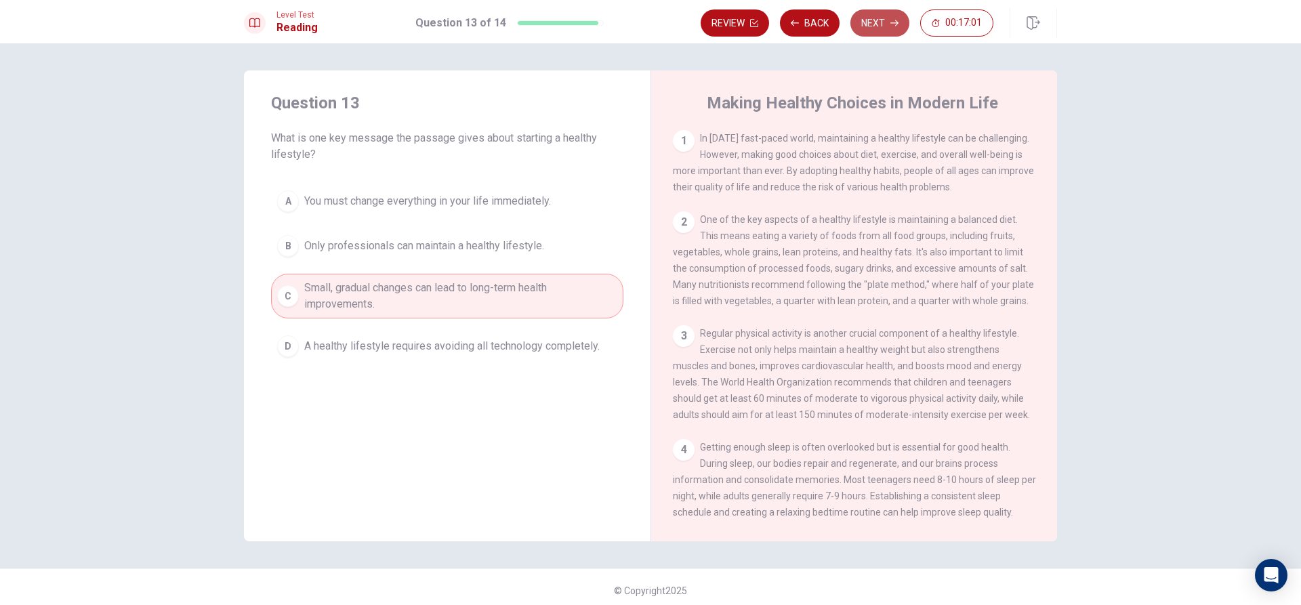
click at [892, 30] on button "Next" at bounding box center [880, 22] width 59 height 27
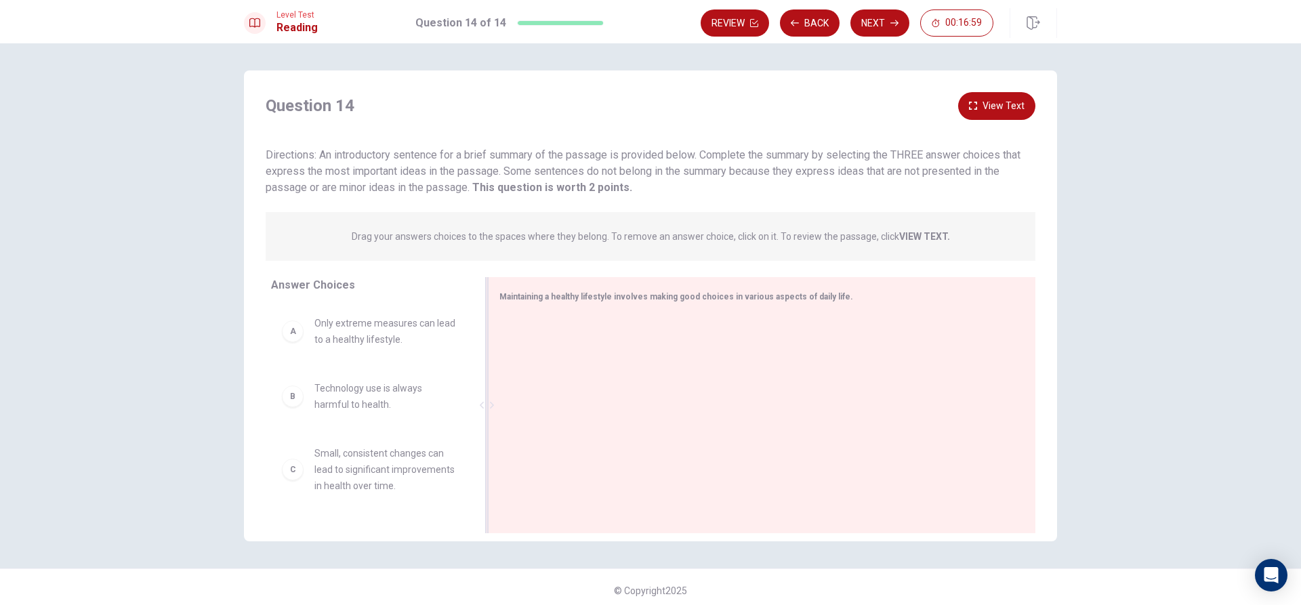
scroll to position [7, 0]
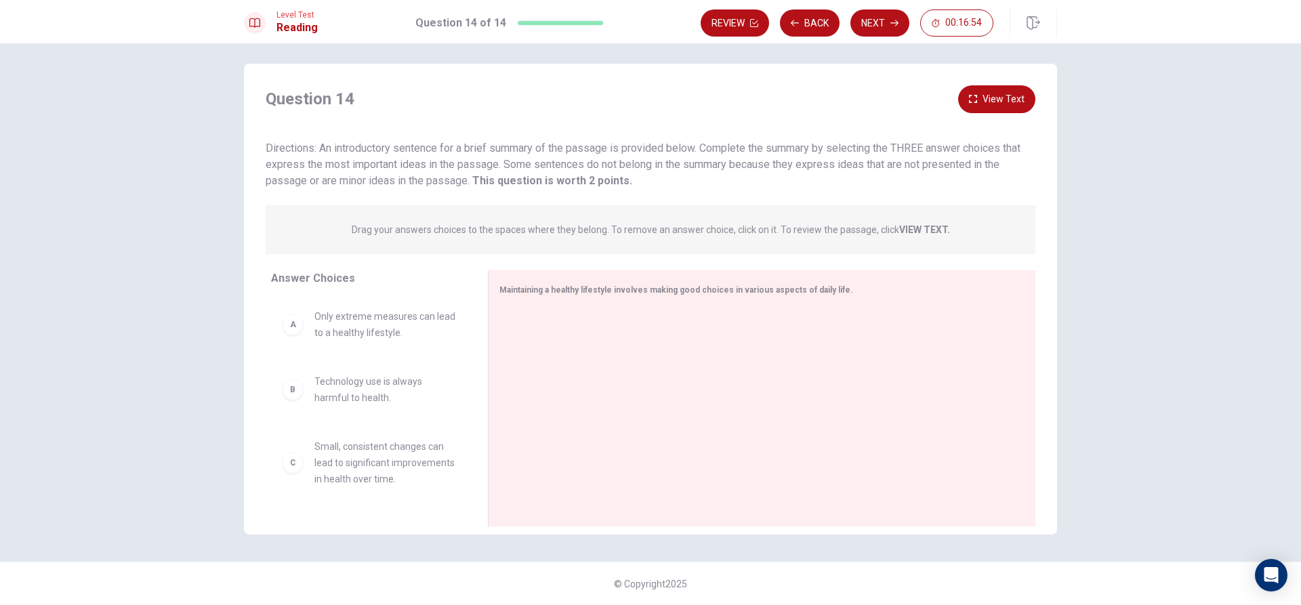
click at [300, 469] on div "C Small, consistent changes can lead to significant improvements in health over…" at bounding box center [368, 462] width 173 height 49
click at [295, 472] on div "C" at bounding box center [293, 463] width 22 height 22
click at [294, 474] on div "C" at bounding box center [293, 463] width 22 height 22
click at [698, 306] on div "Maintaining a healthy lifestyle involves making good choices in various aspects…" at bounding box center [762, 398] width 548 height 256
click at [293, 333] on div "A" at bounding box center [293, 325] width 22 height 22
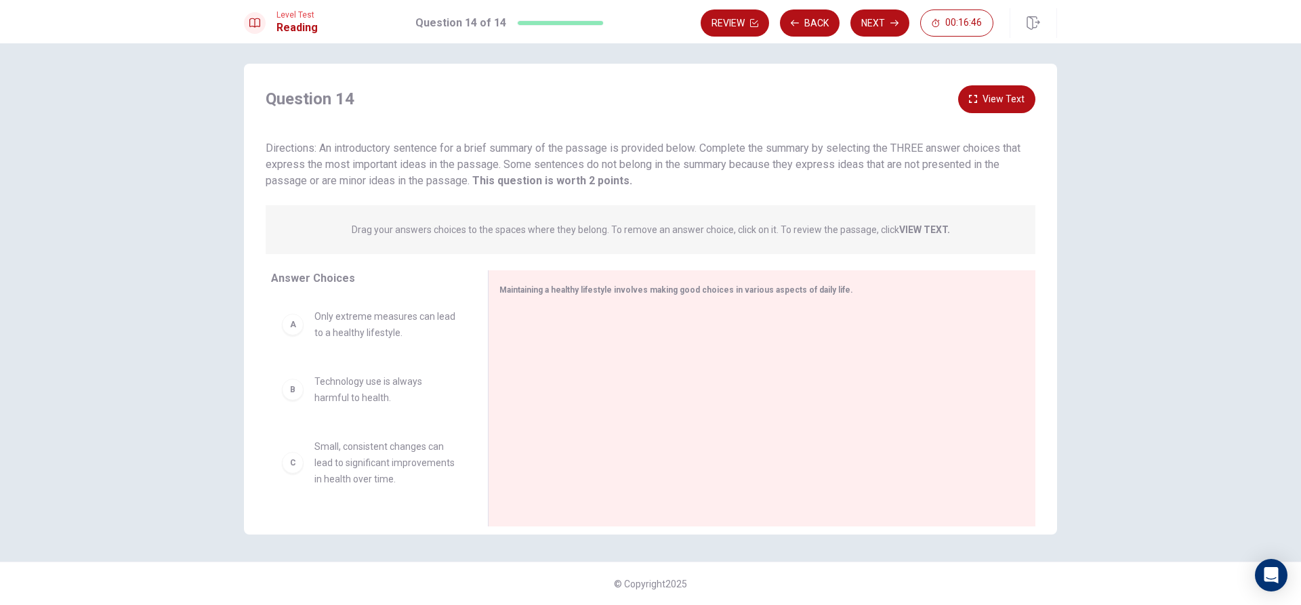
drag, startPoint x: 379, startPoint y: 321, endPoint x: 389, endPoint y: 323, distance: 10.4
click at [382, 323] on div "A Only extreme measures can lead to a healthy lifestyle. B Technology use is al…" at bounding box center [368, 402] width 195 height 209
click at [369, 375] on span "Technology use is always harmful to health." at bounding box center [384, 379] width 141 height 33
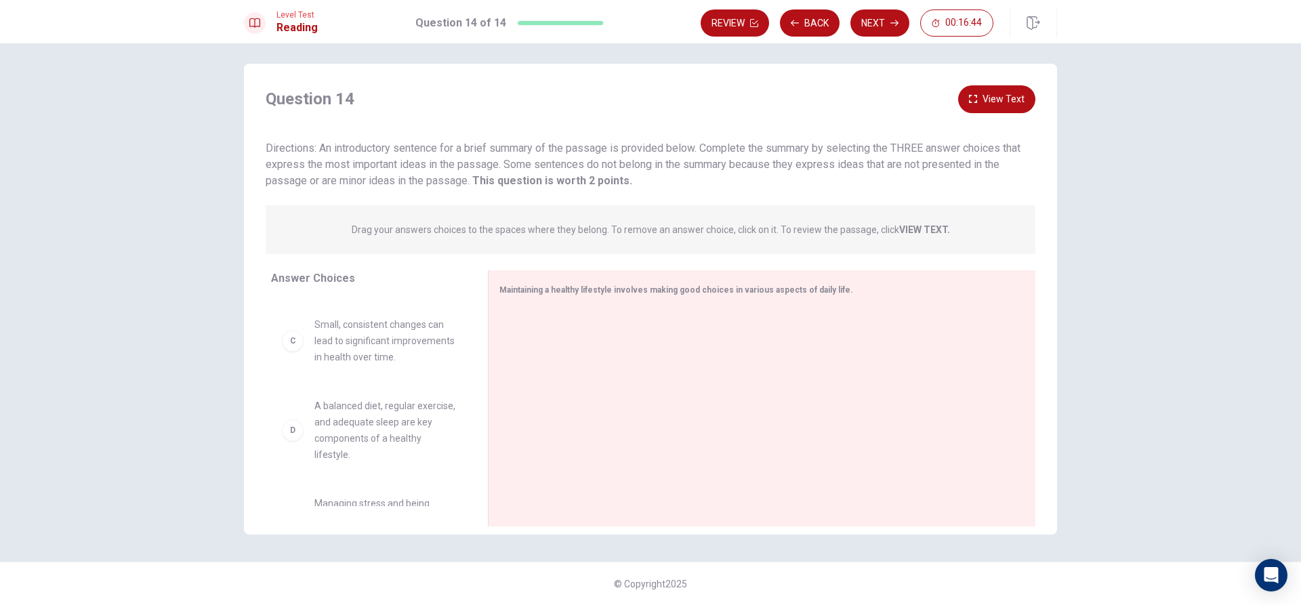
scroll to position [252, 0]
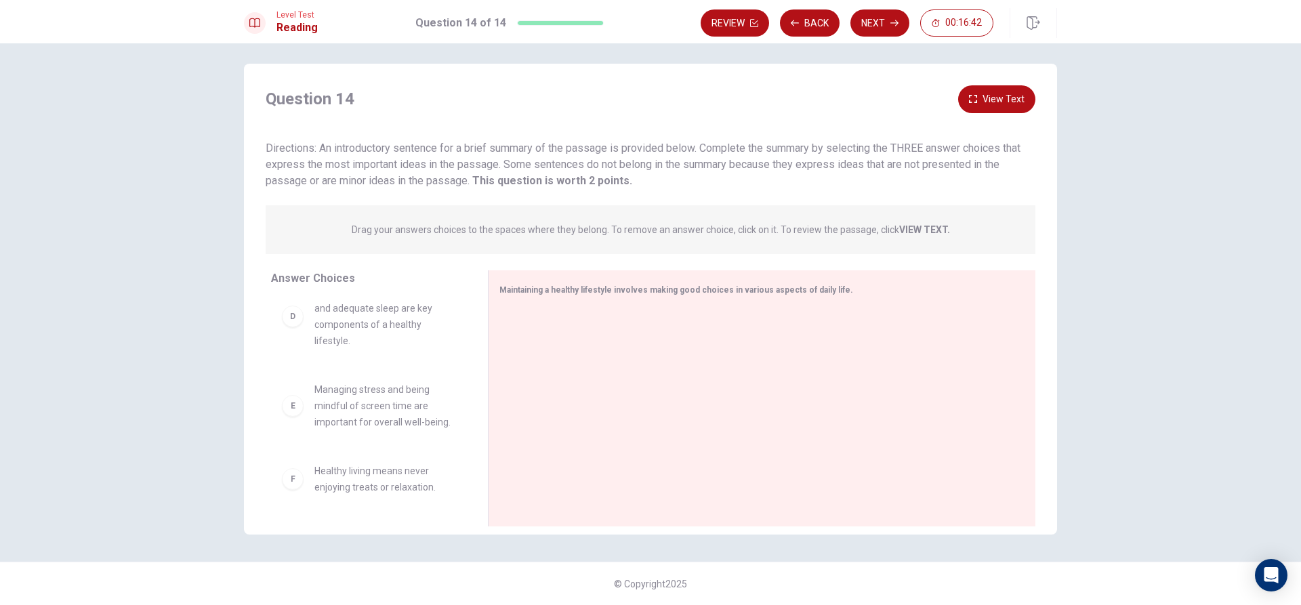
drag, startPoint x: 281, startPoint y: 402, endPoint x: 312, endPoint y: 415, distance: 34.0
click at [285, 403] on div "A Only extreme measures can lead to a healthy lifestyle. B Technology use is al…" at bounding box center [374, 402] width 206 height 209
click at [314, 416] on div "F Healthy living means never enjoying treats or relaxation." at bounding box center [368, 398] width 195 height 54
drag, startPoint x: 295, startPoint y: 421, endPoint x: 298, endPoint y: 505, distance: 84.1
drag, startPoint x: 302, startPoint y: 505, endPoint x: 321, endPoint y: 493, distance: 21.6
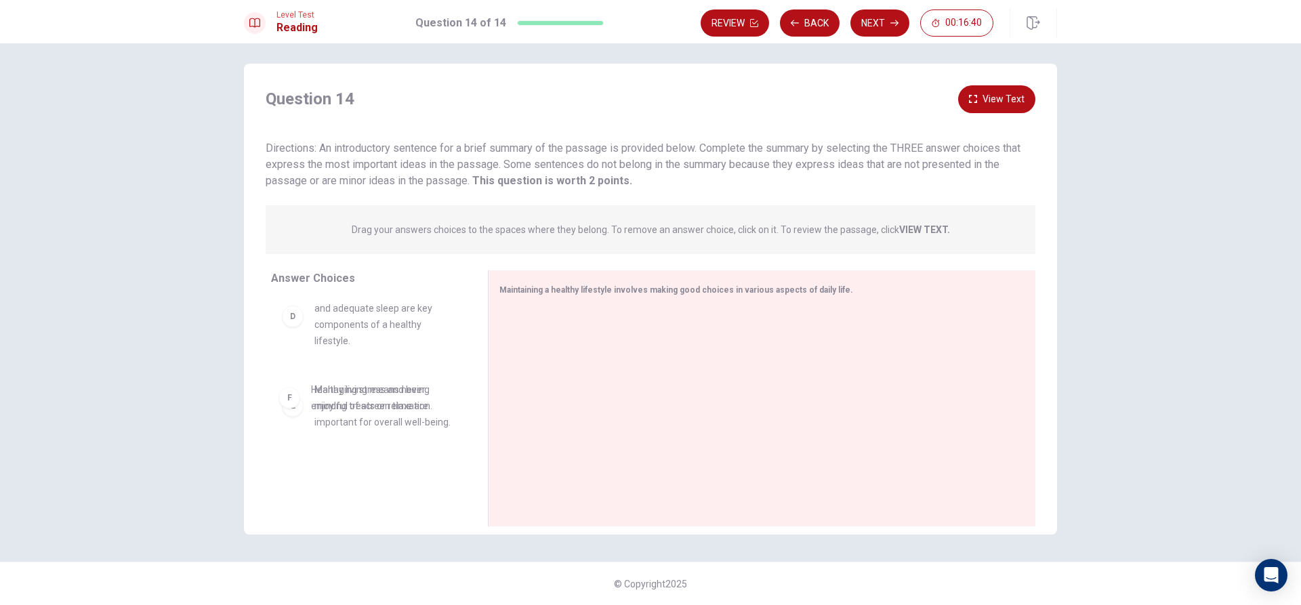
click at [321, 499] on div "A Only extreme measures can lead to a healthy lifestyle. B Technology use is al…" at bounding box center [374, 402] width 206 height 209
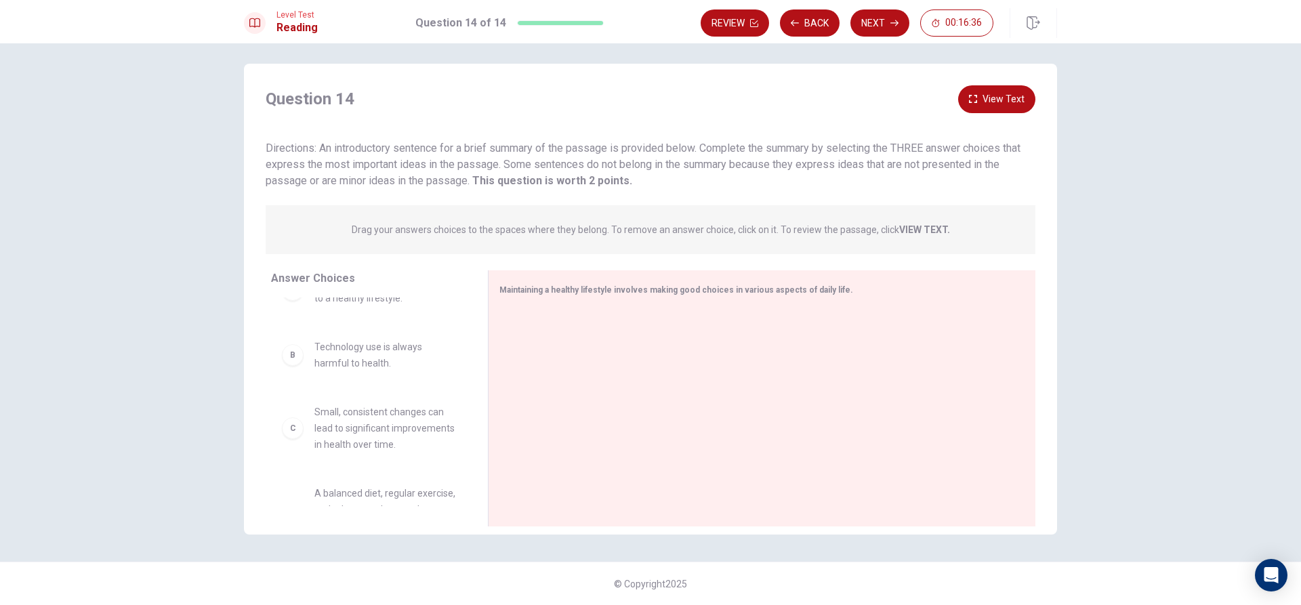
scroll to position [68, 0]
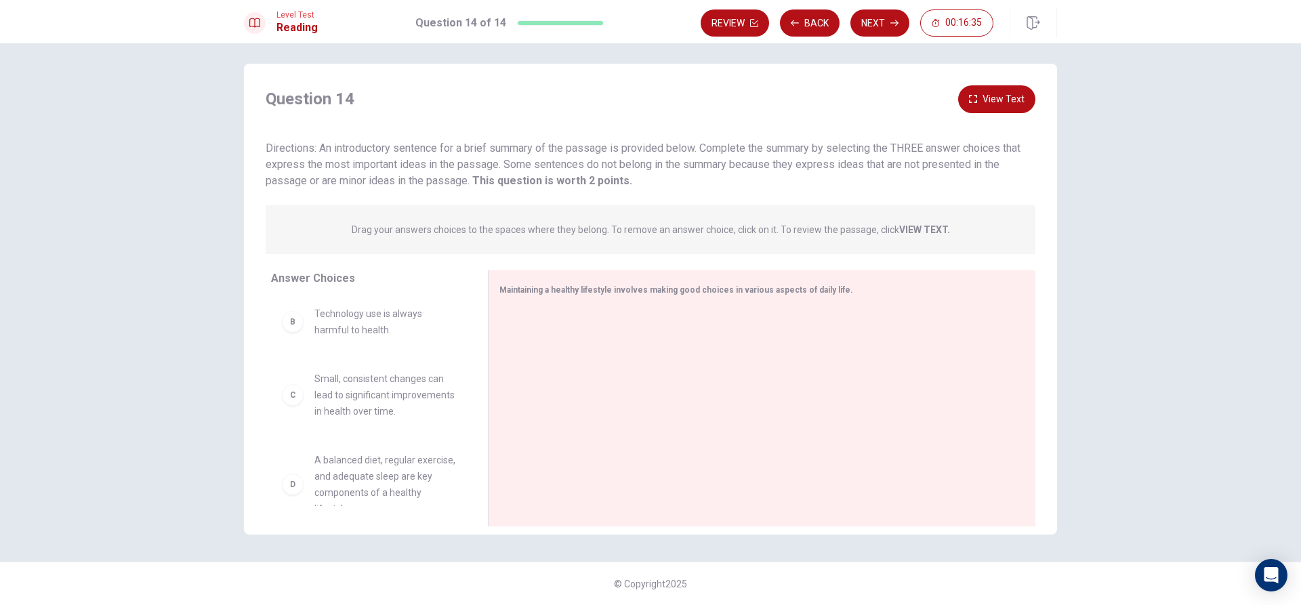
click at [388, 402] on span "Small, consistent changes can lead to significant improvements in health over t…" at bounding box center [384, 395] width 141 height 49
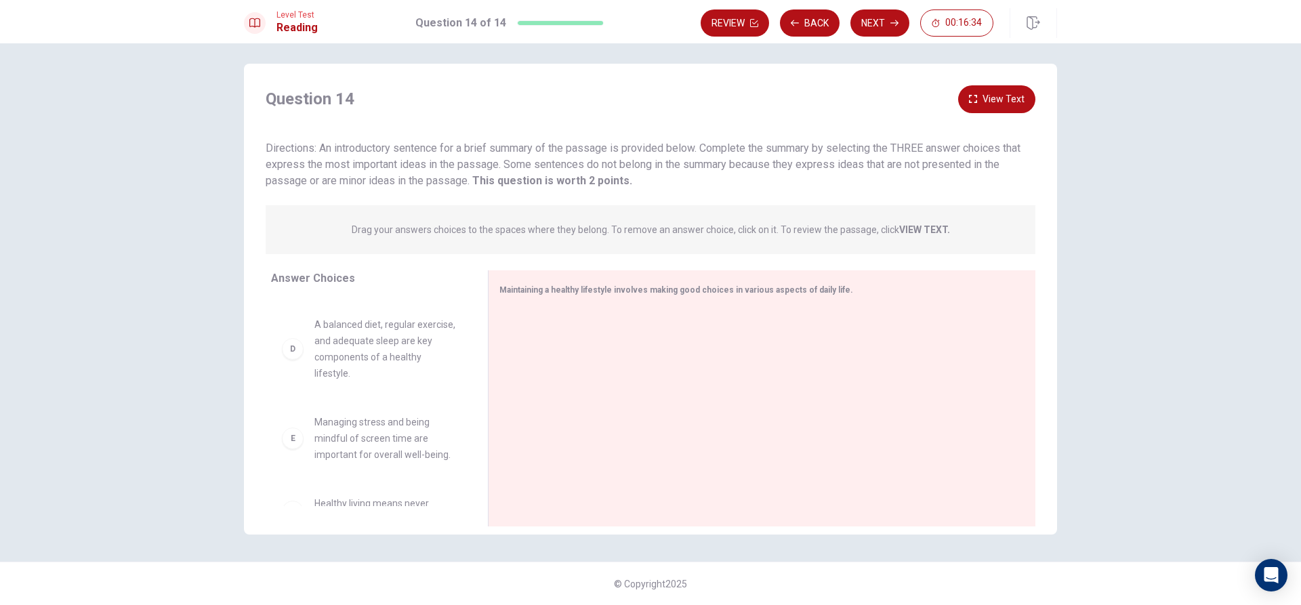
scroll to position [136, 0]
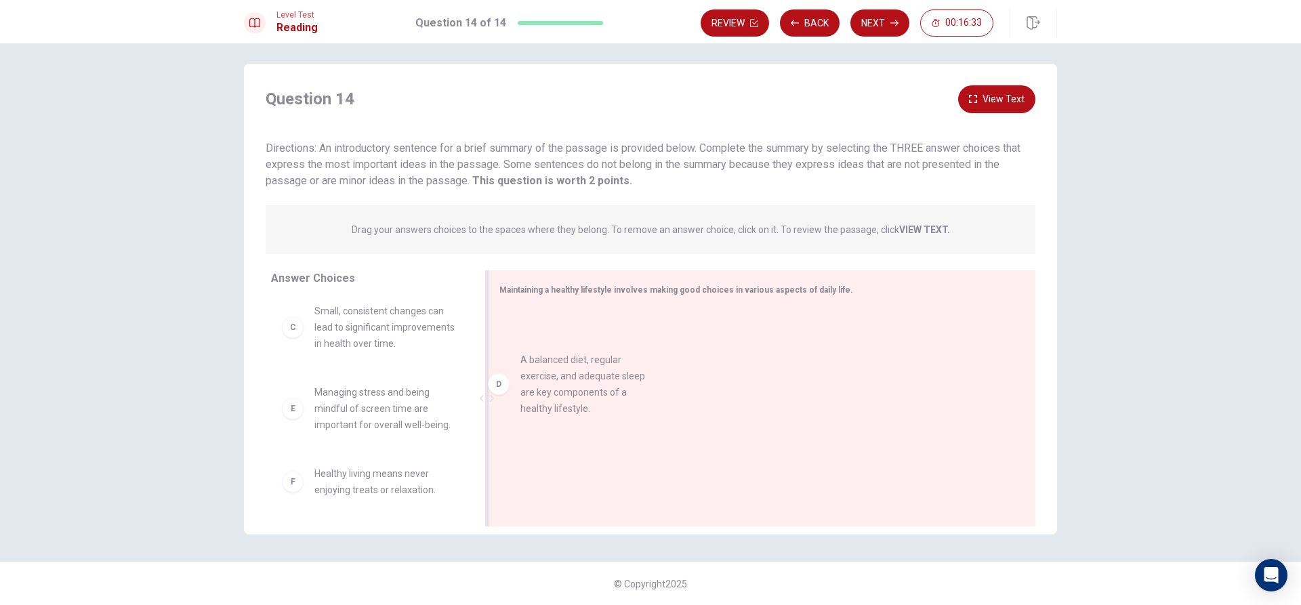
drag, startPoint x: 362, startPoint y: 423, endPoint x: 684, endPoint y: 355, distance: 329.0
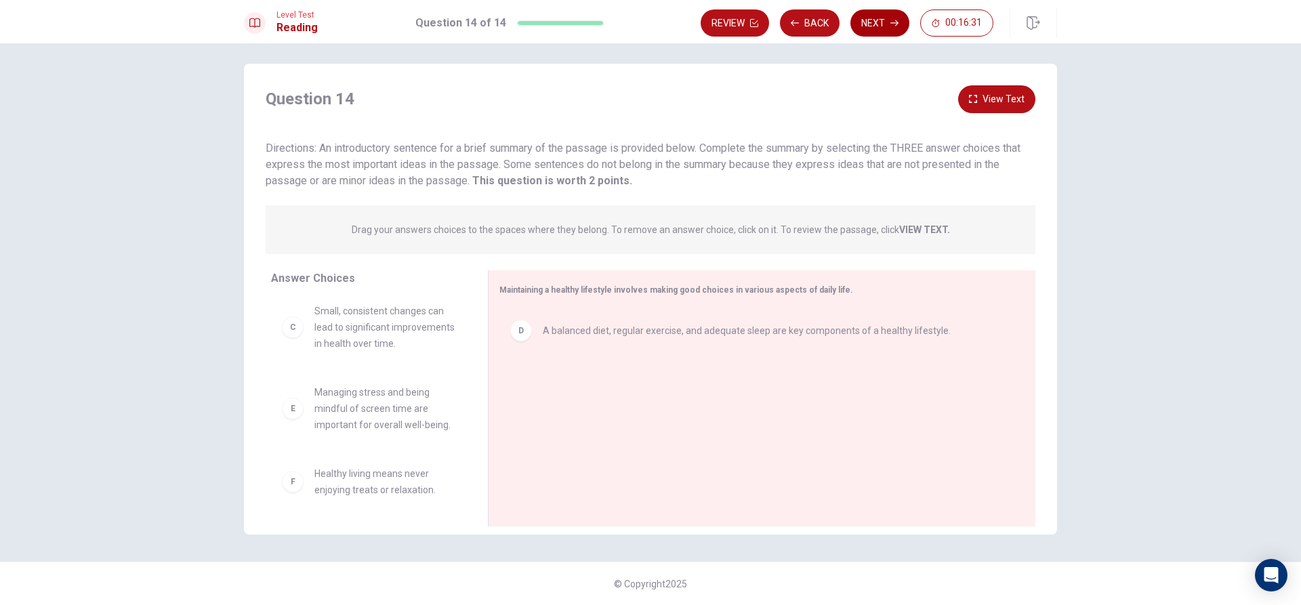
click at [898, 28] on button "Next" at bounding box center [880, 22] width 59 height 27
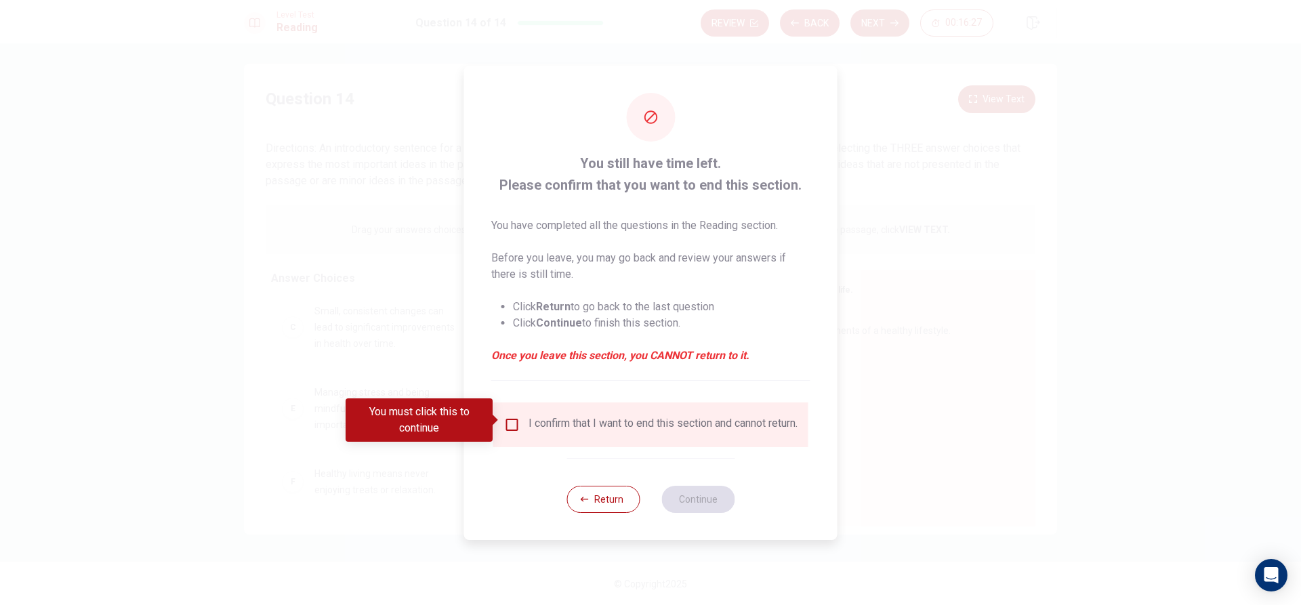
click at [516, 418] on input "You must click this to continue" at bounding box center [512, 425] width 16 height 16
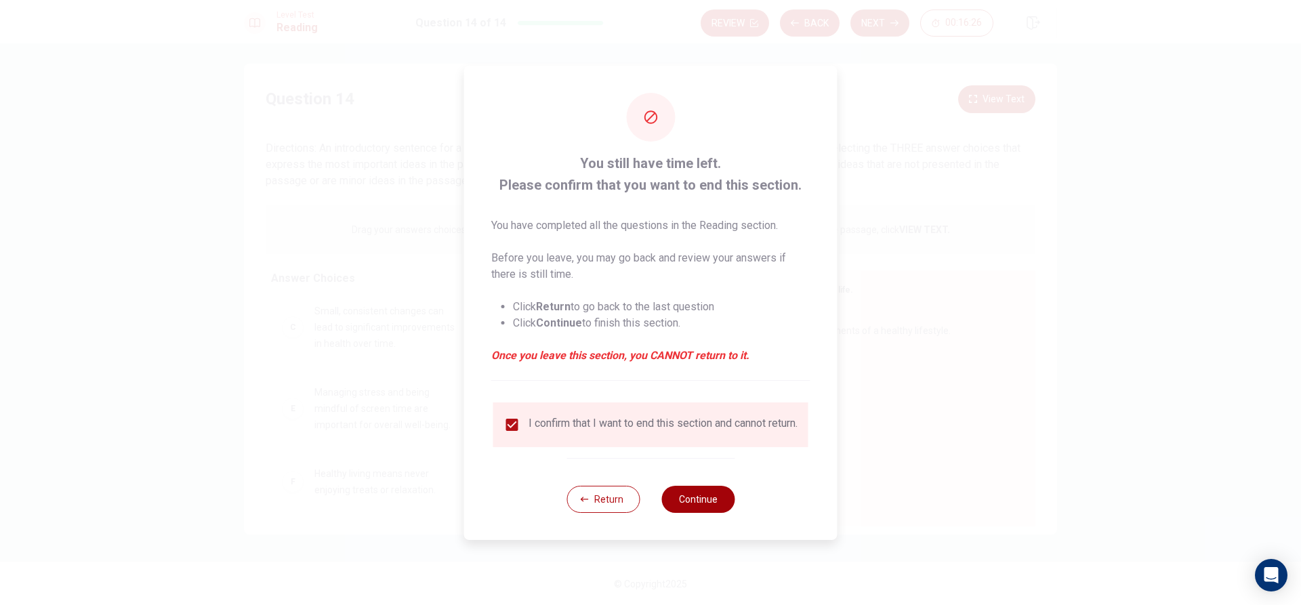
drag, startPoint x: 729, startPoint y: 512, endPoint x: 719, endPoint y: 511, distance: 9.5
click at [729, 512] on button "Continue" at bounding box center [697, 499] width 73 height 27
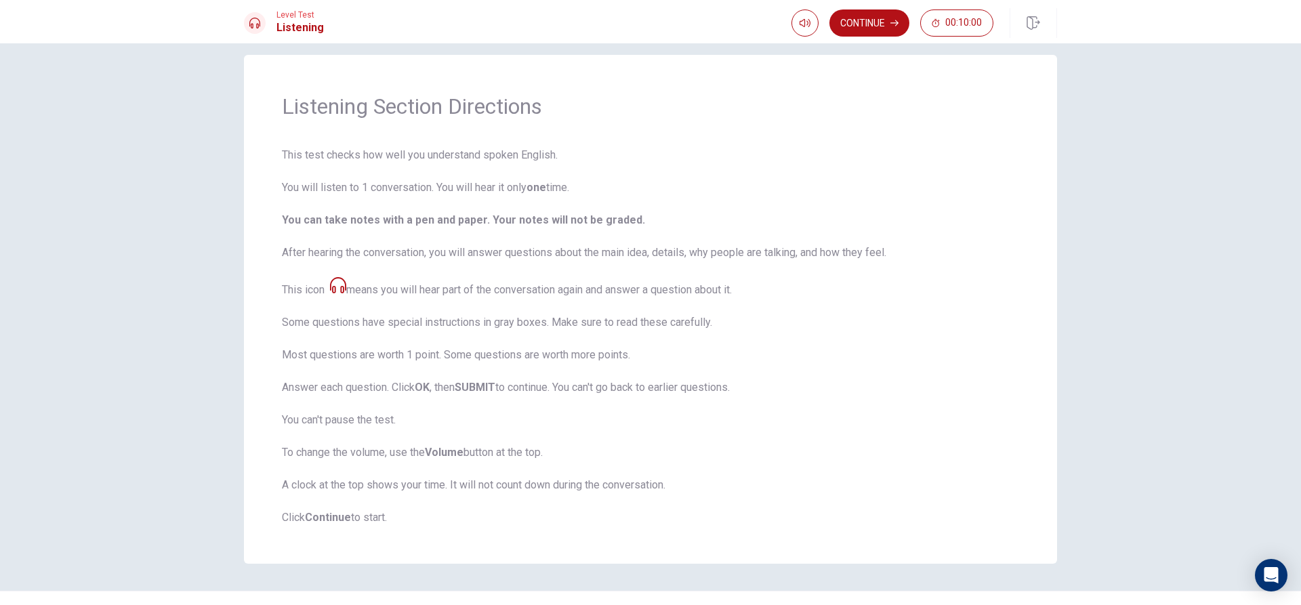
scroll to position [0, 0]
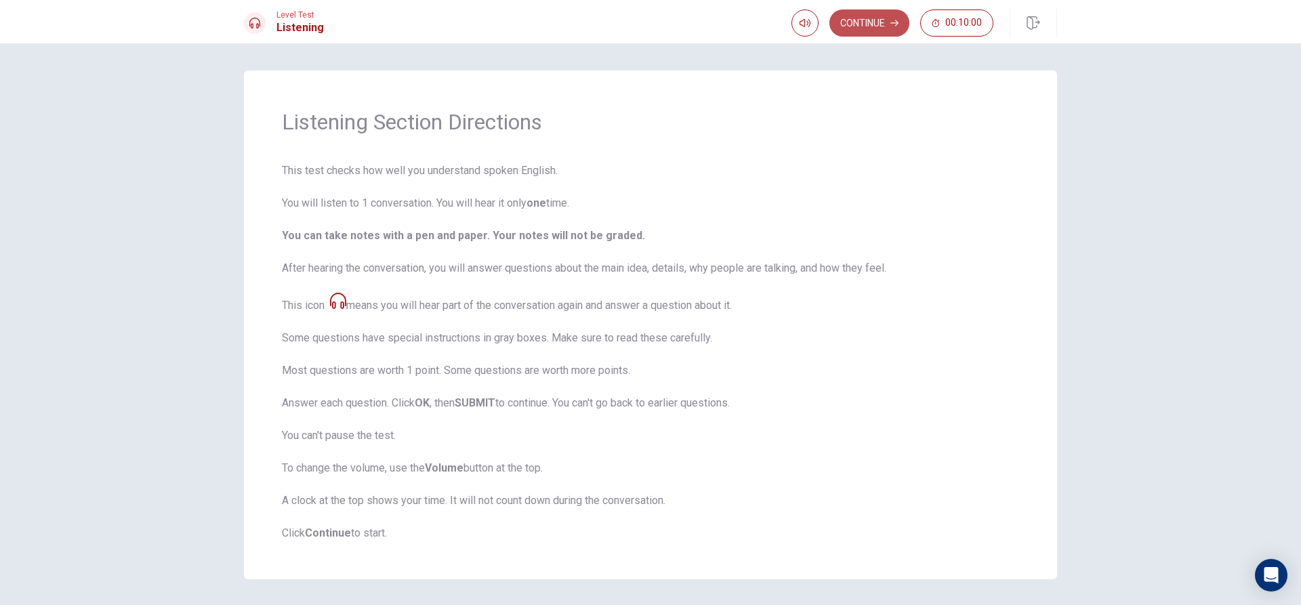
click at [884, 20] on button "Continue" at bounding box center [870, 22] width 80 height 27
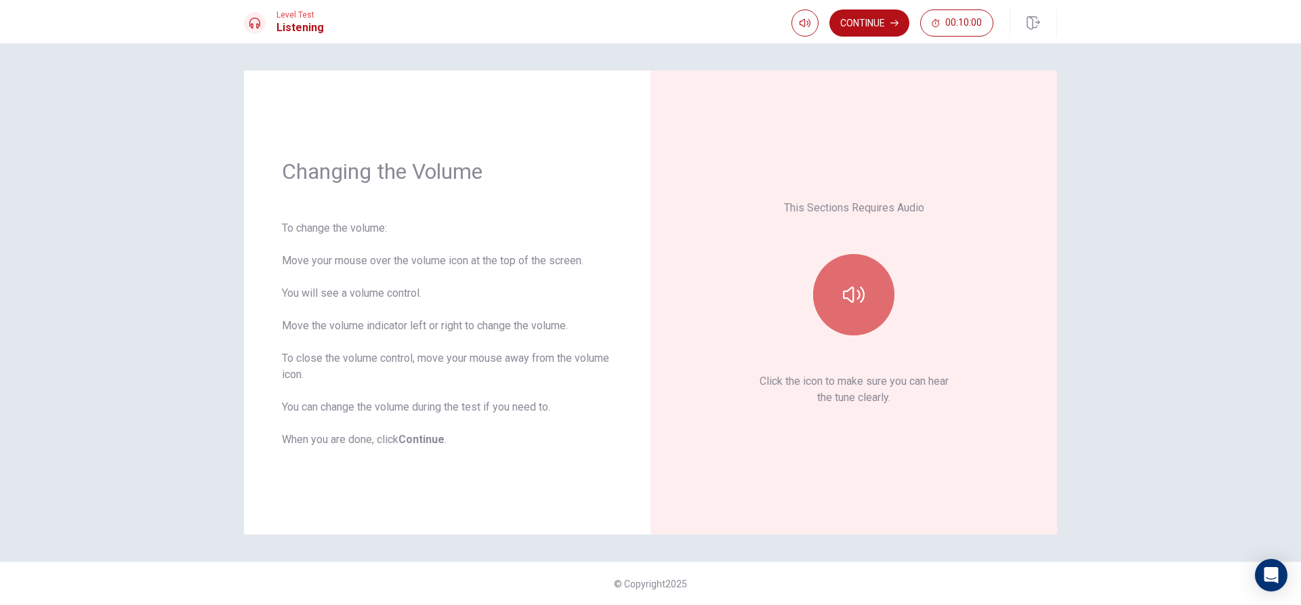
click at [874, 304] on button "button" at bounding box center [853, 294] width 81 height 81
click at [844, 276] on button "button" at bounding box center [853, 294] width 81 height 81
click at [882, 18] on button "Continue" at bounding box center [870, 22] width 80 height 27
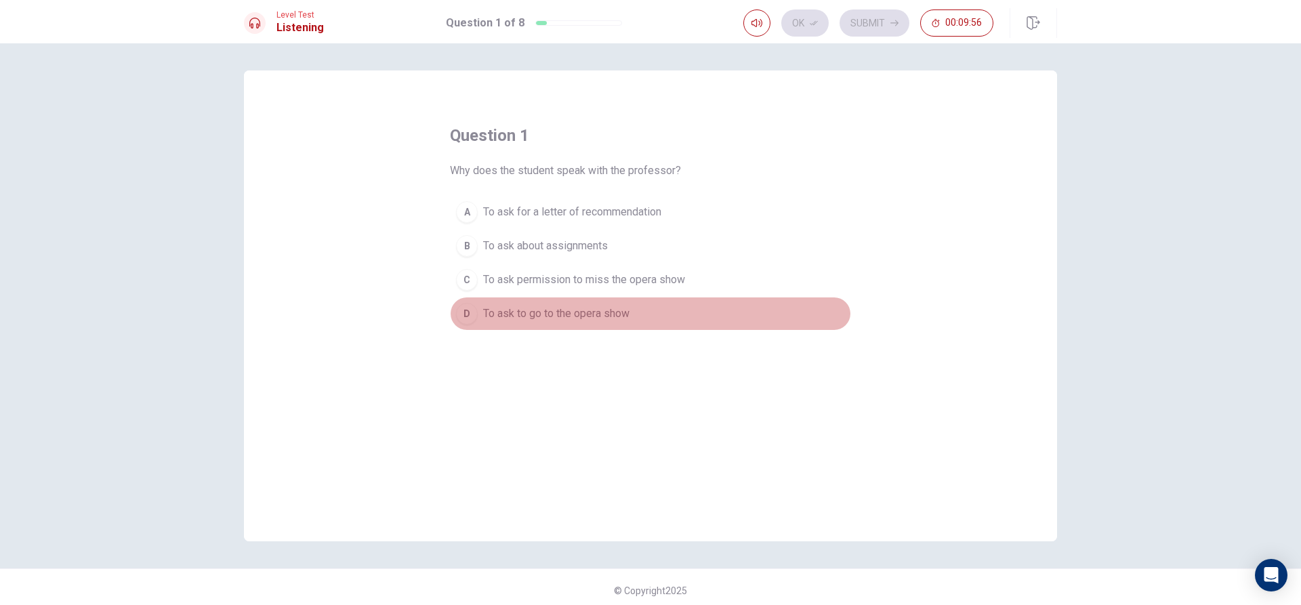
click at [487, 312] on span "To ask to go to the opera show" at bounding box center [556, 314] width 146 height 16
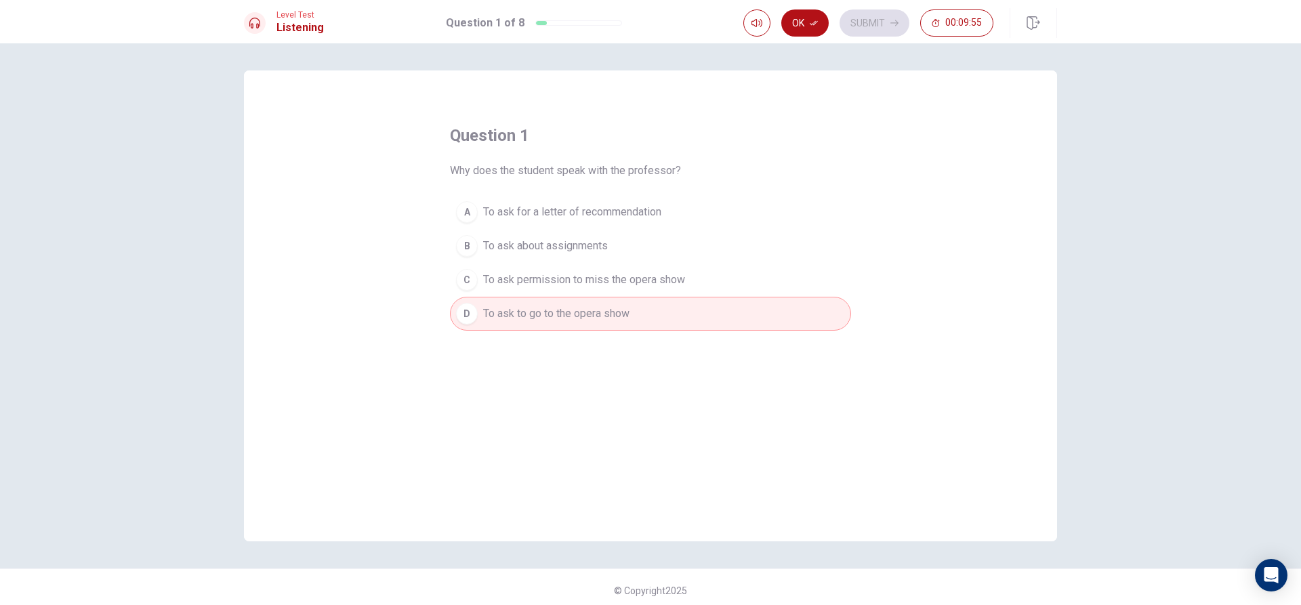
click at [806, 22] on button "Ok" at bounding box center [804, 22] width 47 height 27
click at [867, 12] on button "Submit" at bounding box center [875, 22] width 70 height 27
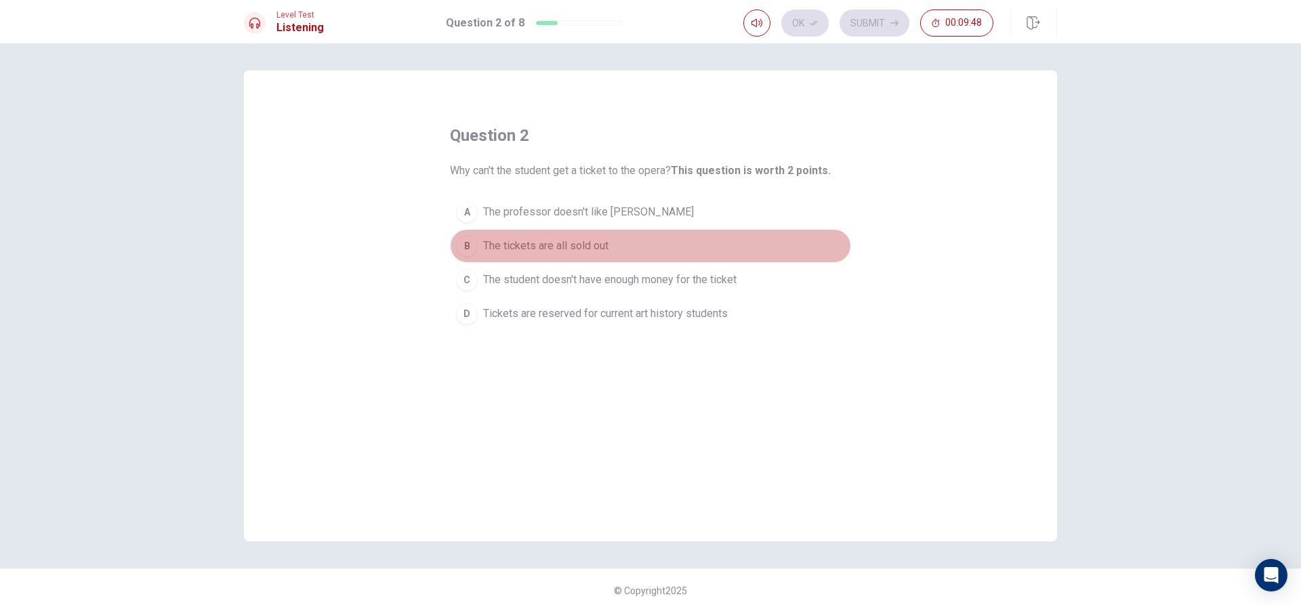
click at [540, 249] on span "The tickets are all sold out" at bounding box center [545, 246] width 125 height 16
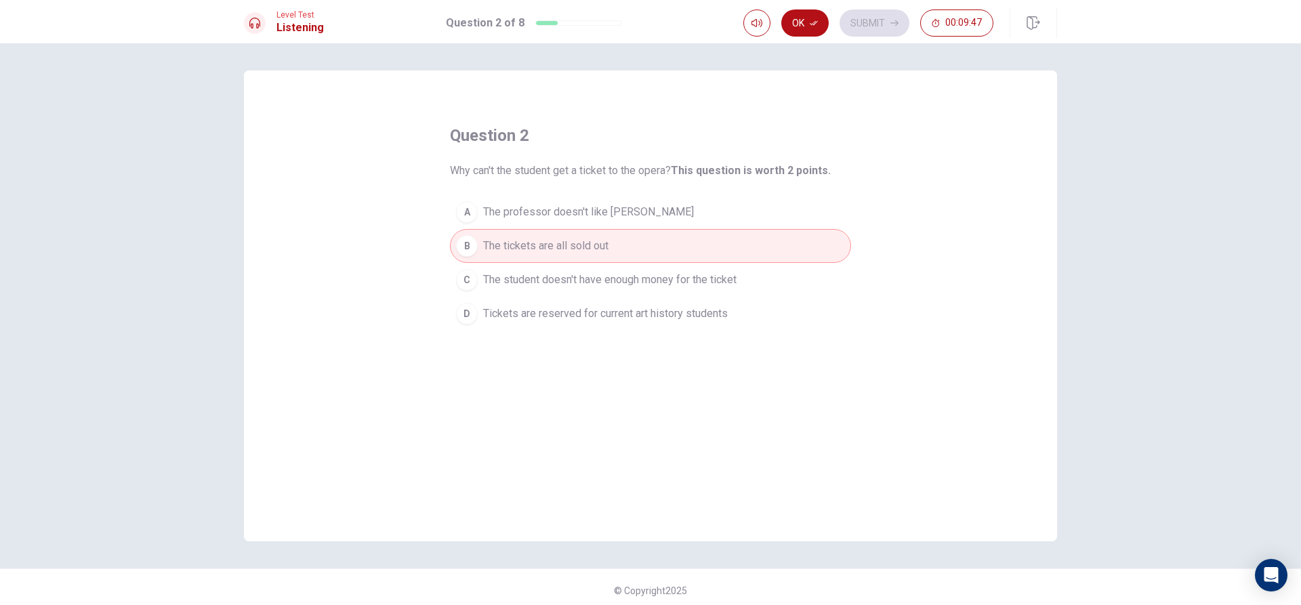
click at [569, 311] on span "Tickets are reserved for current art history students" at bounding box center [605, 314] width 245 height 16
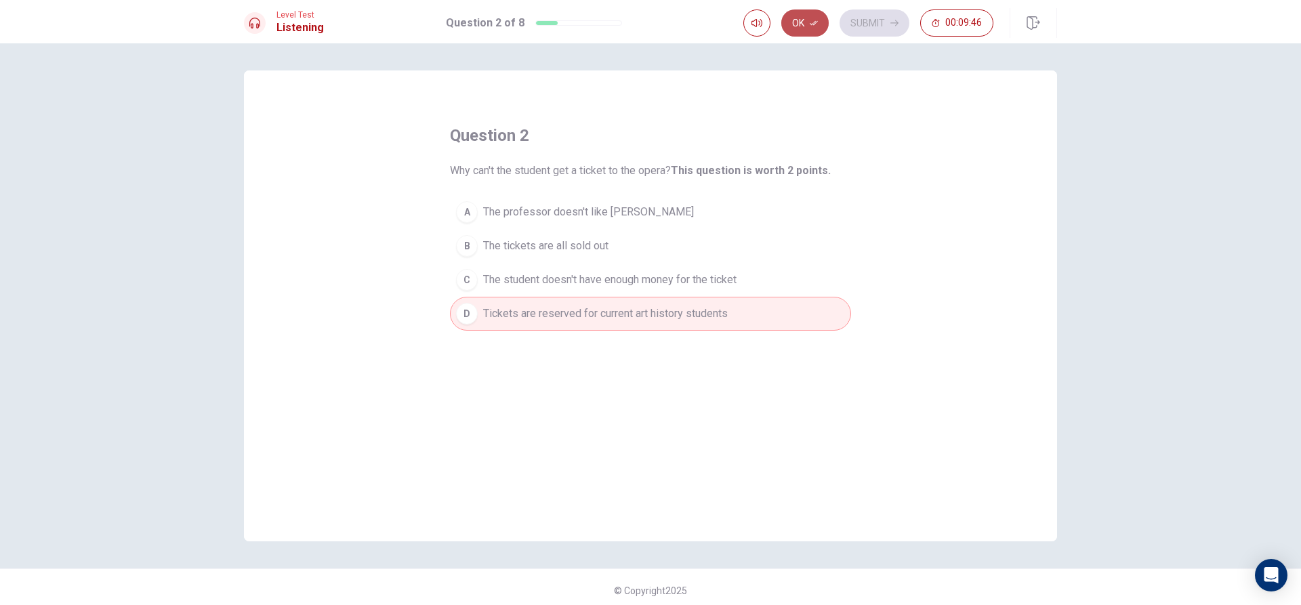
click at [800, 27] on button "Ok" at bounding box center [804, 22] width 47 height 27
click at [851, 18] on button "Submit" at bounding box center [875, 22] width 70 height 27
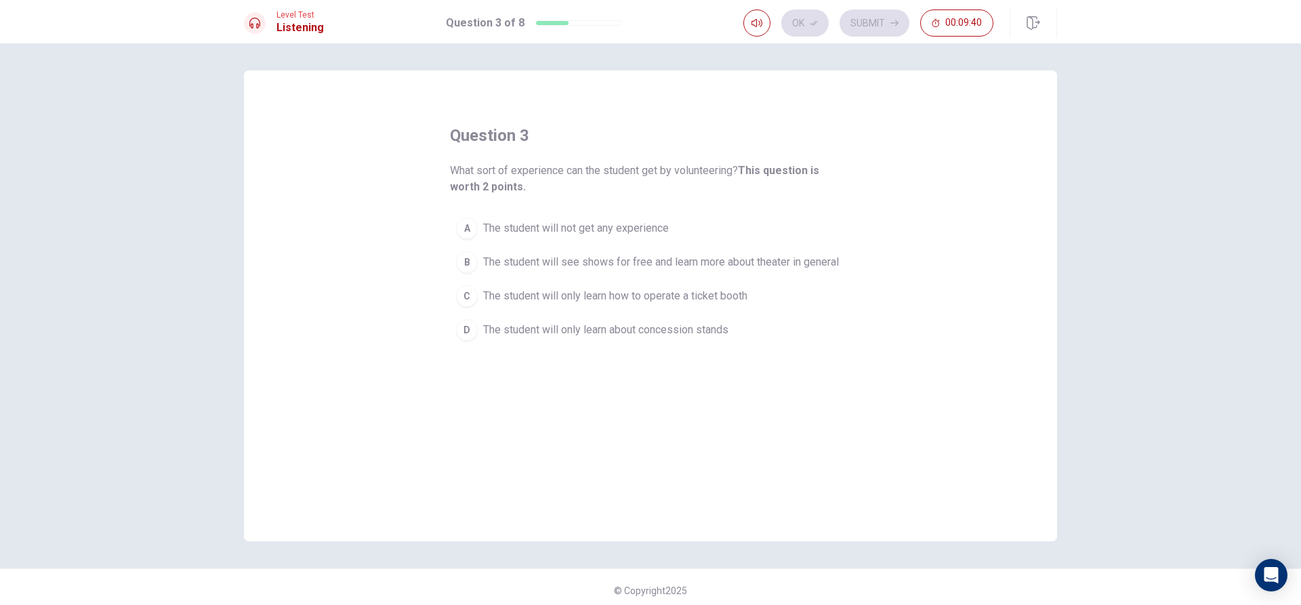
click at [472, 261] on div "B" at bounding box center [467, 262] width 22 height 22
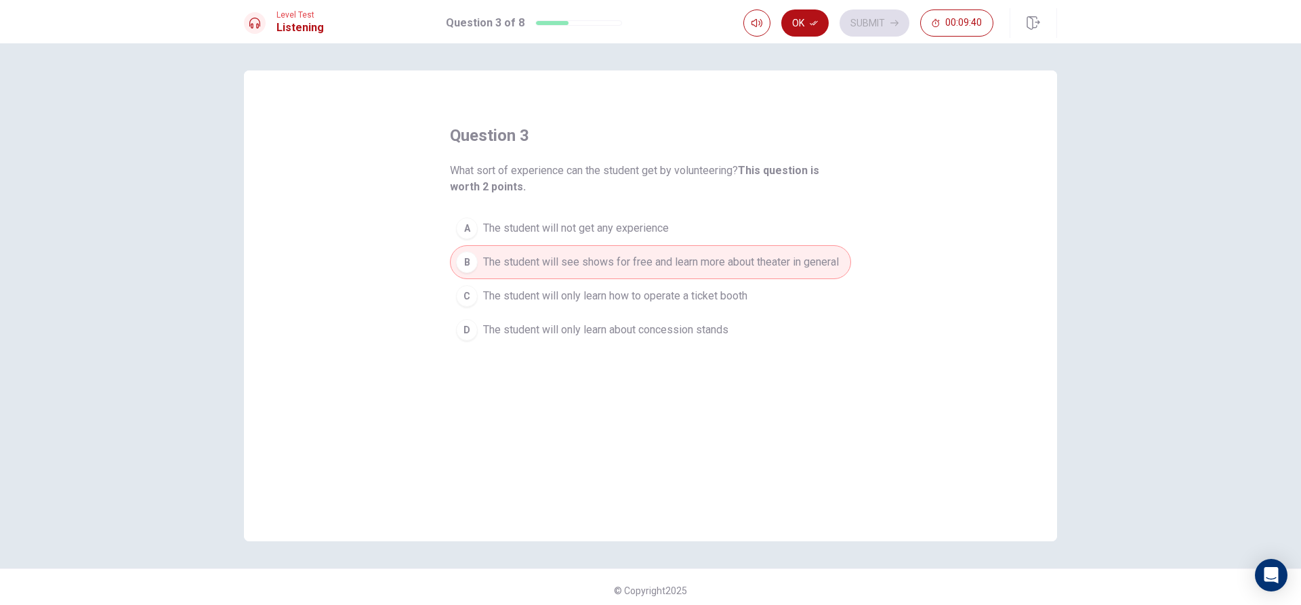
scroll to position [7, 0]
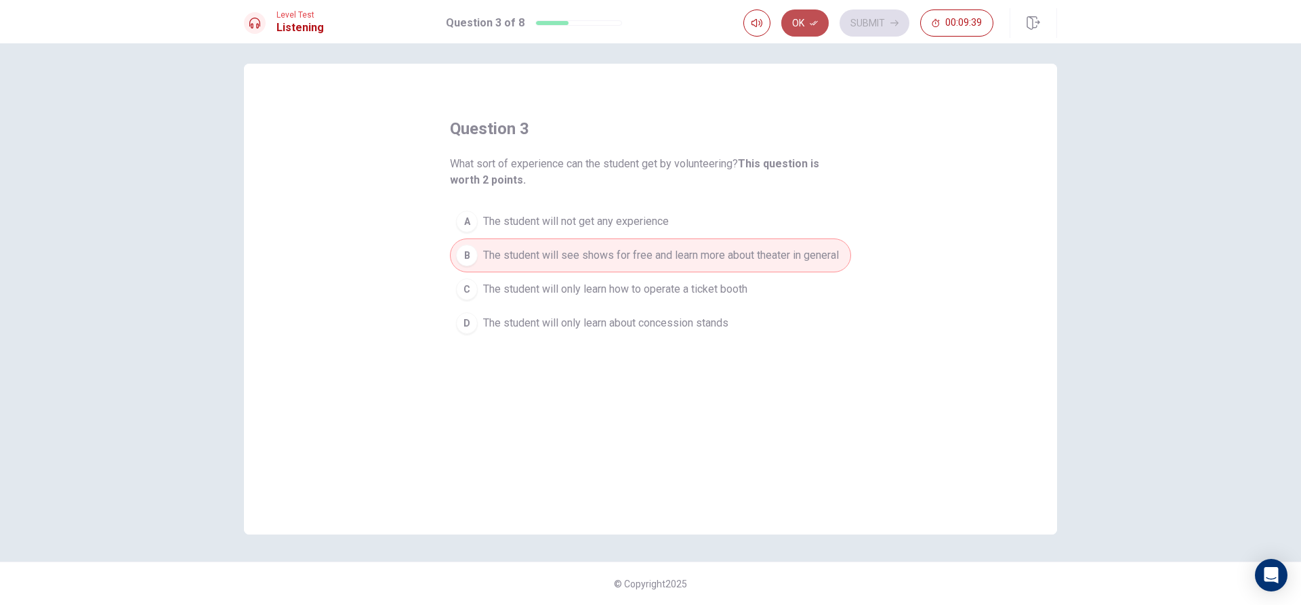
click at [798, 13] on button "Ok" at bounding box center [804, 22] width 47 height 27
click at [849, 19] on button "Submit" at bounding box center [875, 22] width 70 height 27
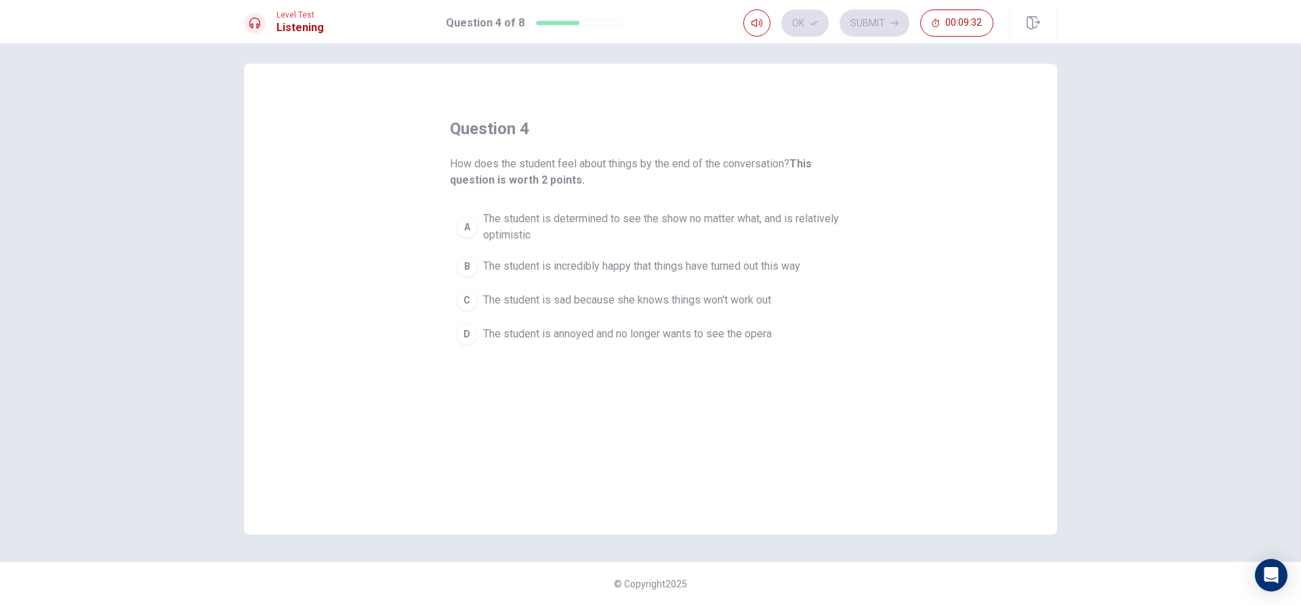
click at [474, 227] on div "A" at bounding box center [467, 227] width 22 height 22
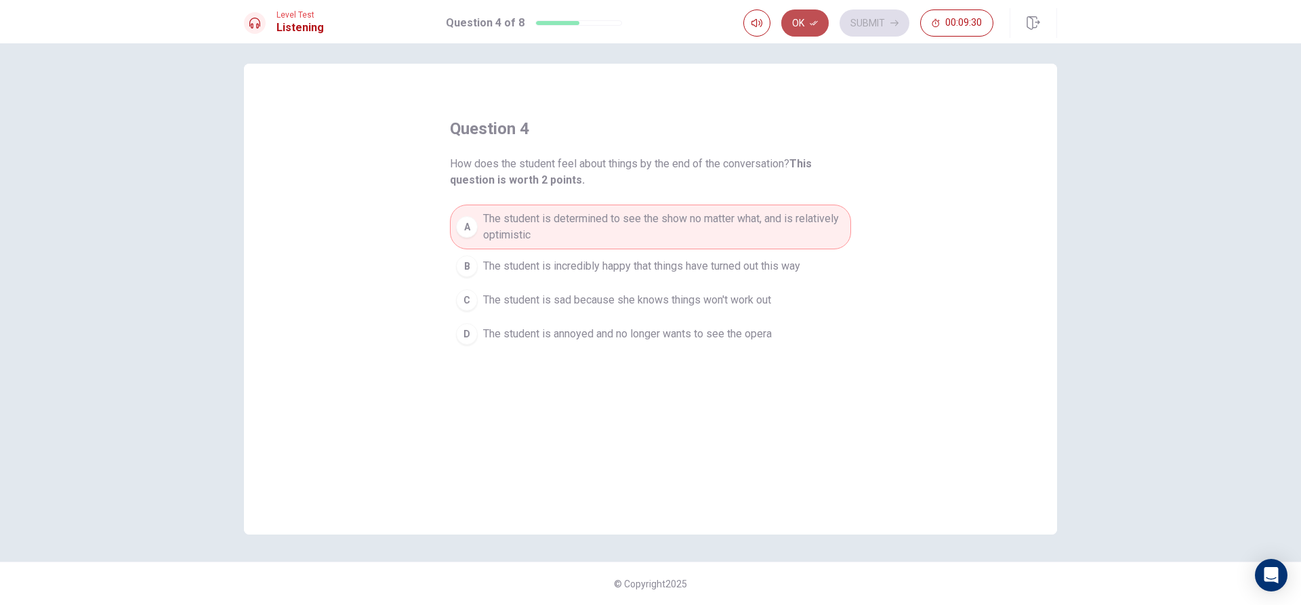
click at [817, 21] on icon "button" at bounding box center [814, 23] width 8 height 8
click at [859, 28] on button "Submit" at bounding box center [875, 22] width 70 height 27
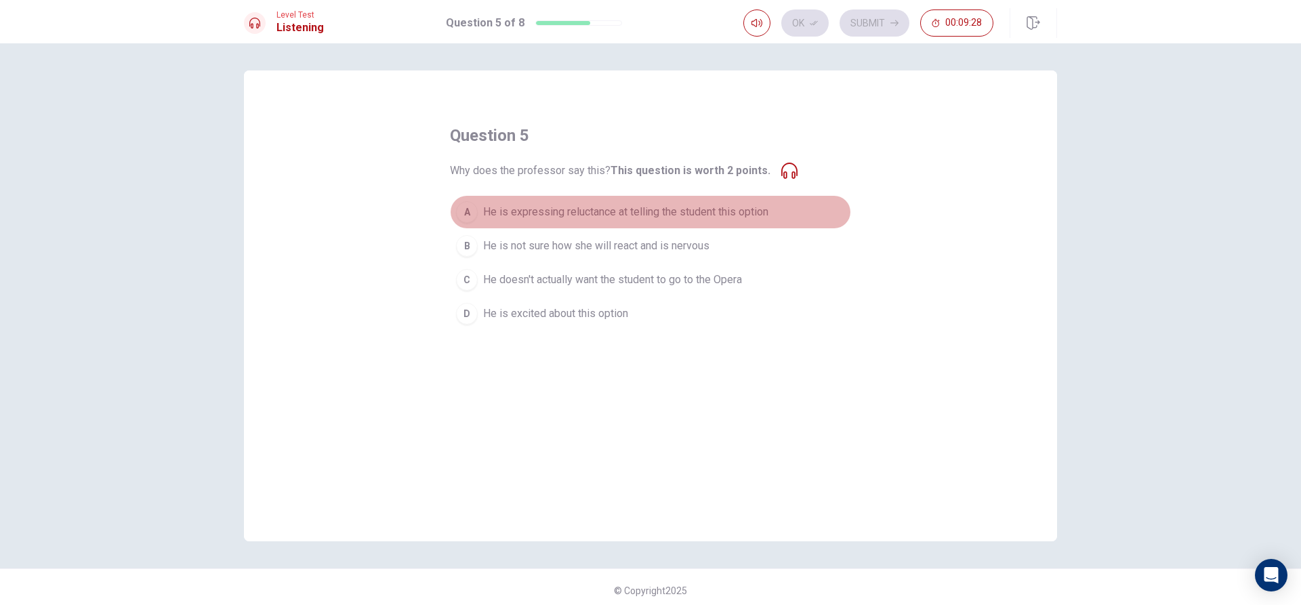
click at [510, 213] on span "He is expressing reluctance at telling the student this option" at bounding box center [625, 212] width 285 height 16
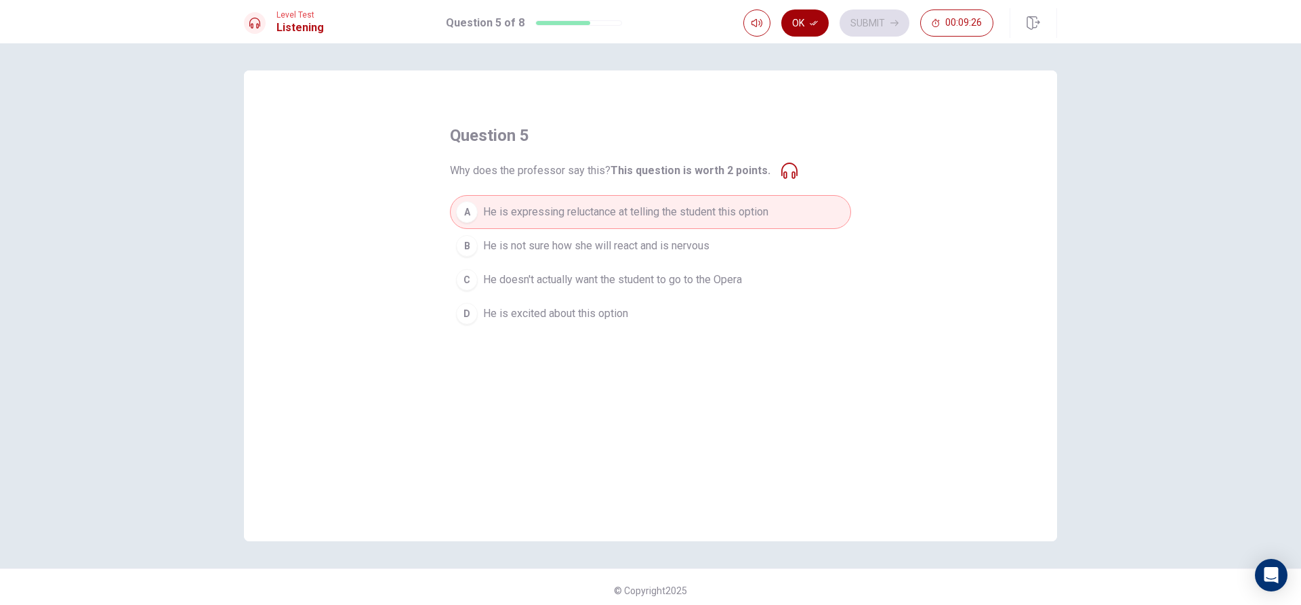
click at [812, 24] on icon "button" at bounding box center [814, 23] width 8 height 5
click at [853, 27] on button "Submit" at bounding box center [875, 22] width 70 height 27
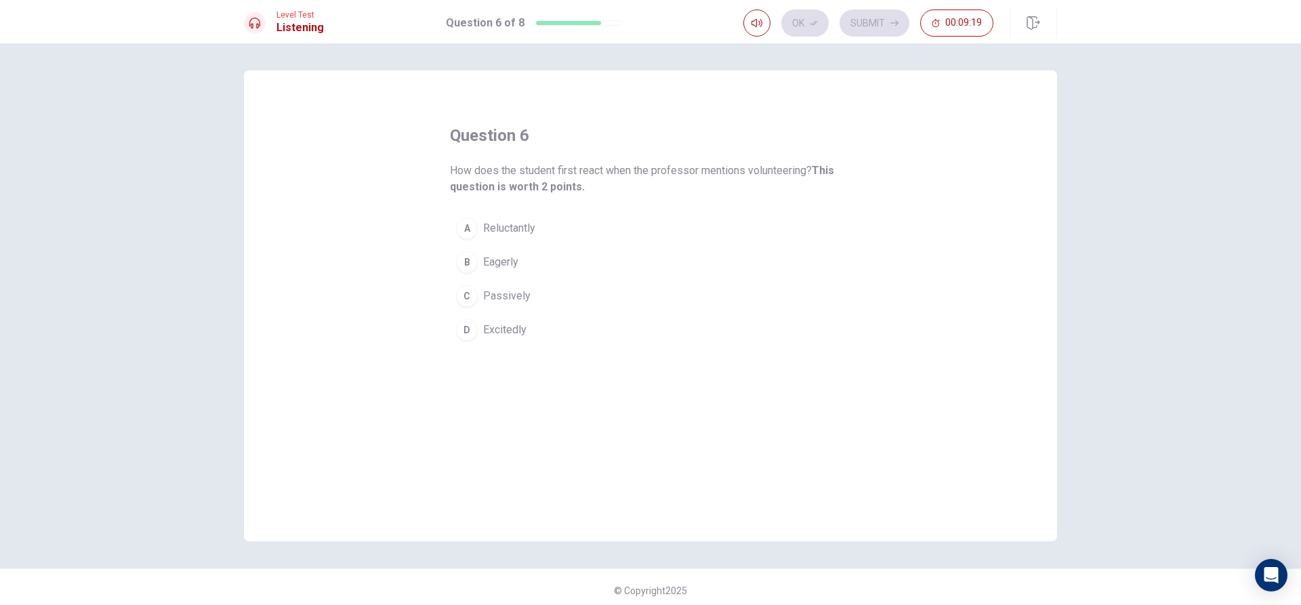
click at [472, 221] on div "A" at bounding box center [467, 229] width 22 height 22
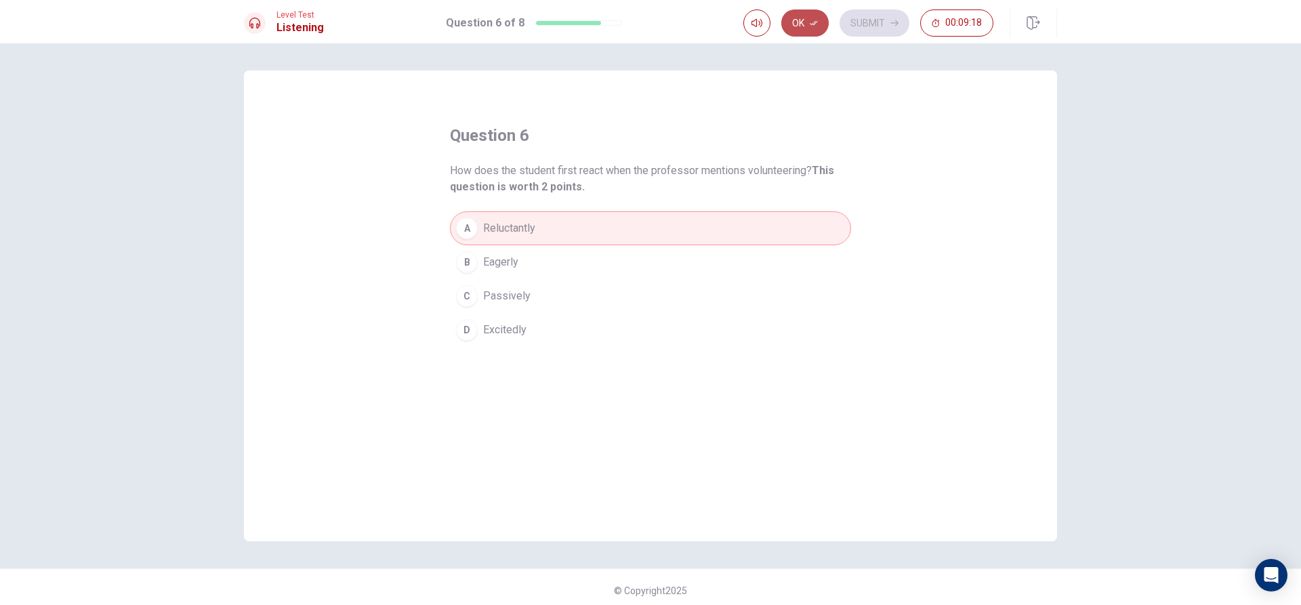
click at [813, 20] on icon "button" at bounding box center [814, 23] width 8 height 8
click at [842, 26] on button "Submit" at bounding box center [875, 22] width 70 height 27
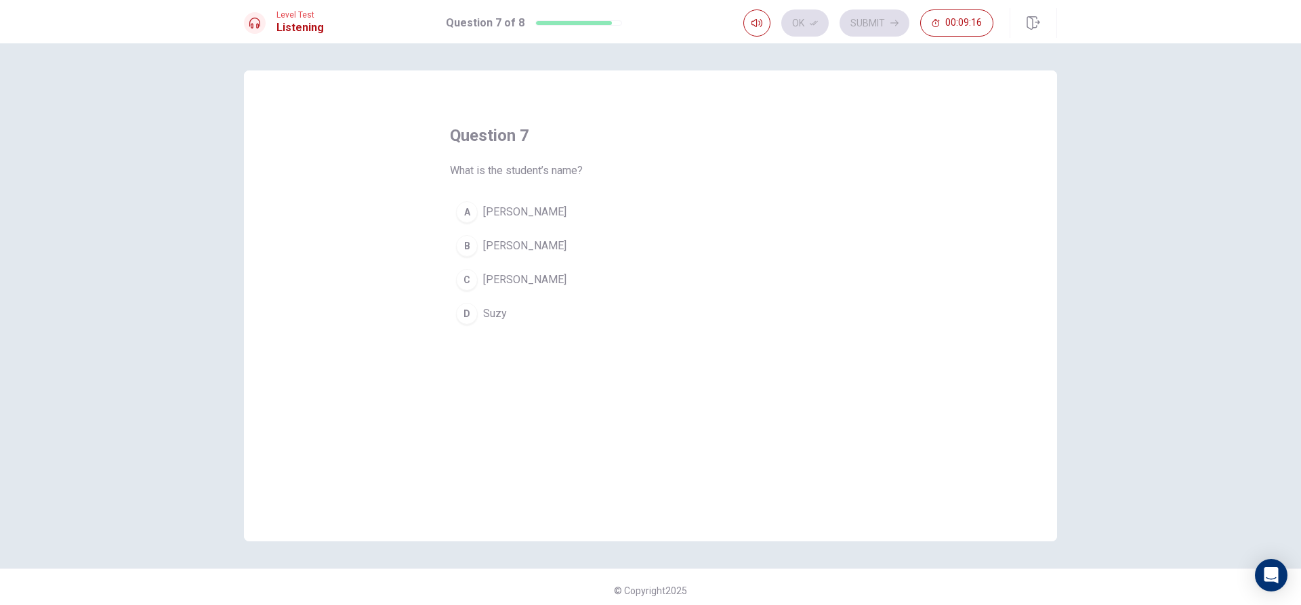
click at [474, 249] on div "B" at bounding box center [467, 246] width 22 height 22
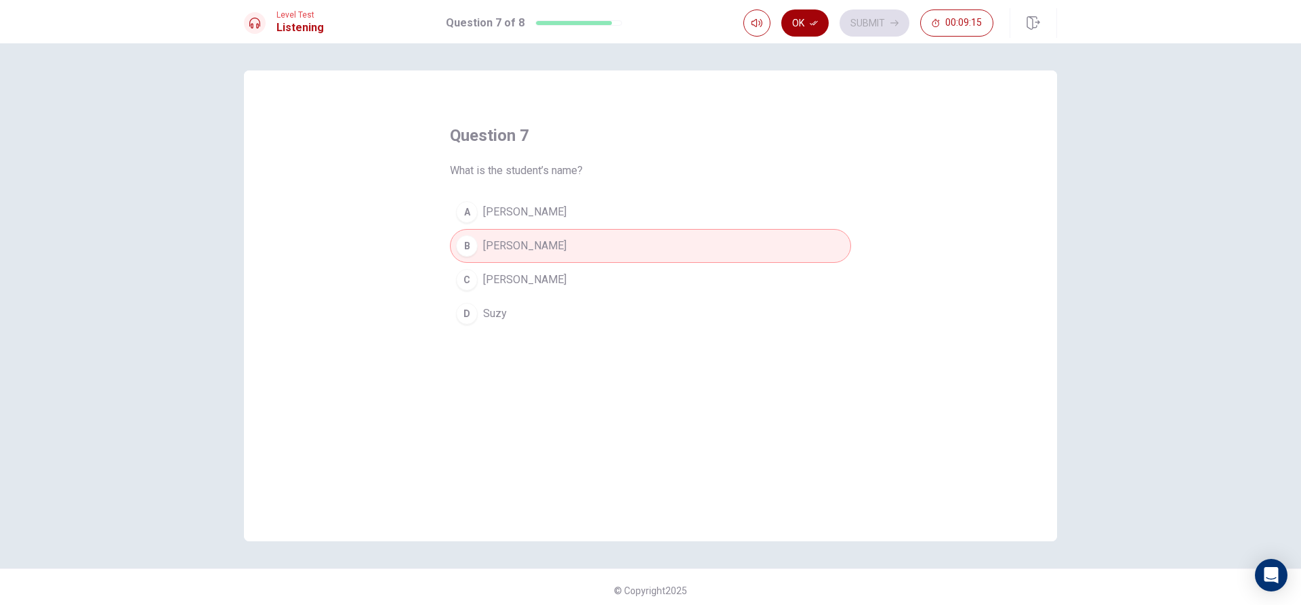
click at [809, 20] on button "Ok" at bounding box center [804, 22] width 47 height 27
click at [887, 29] on button "Submit" at bounding box center [875, 22] width 70 height 27
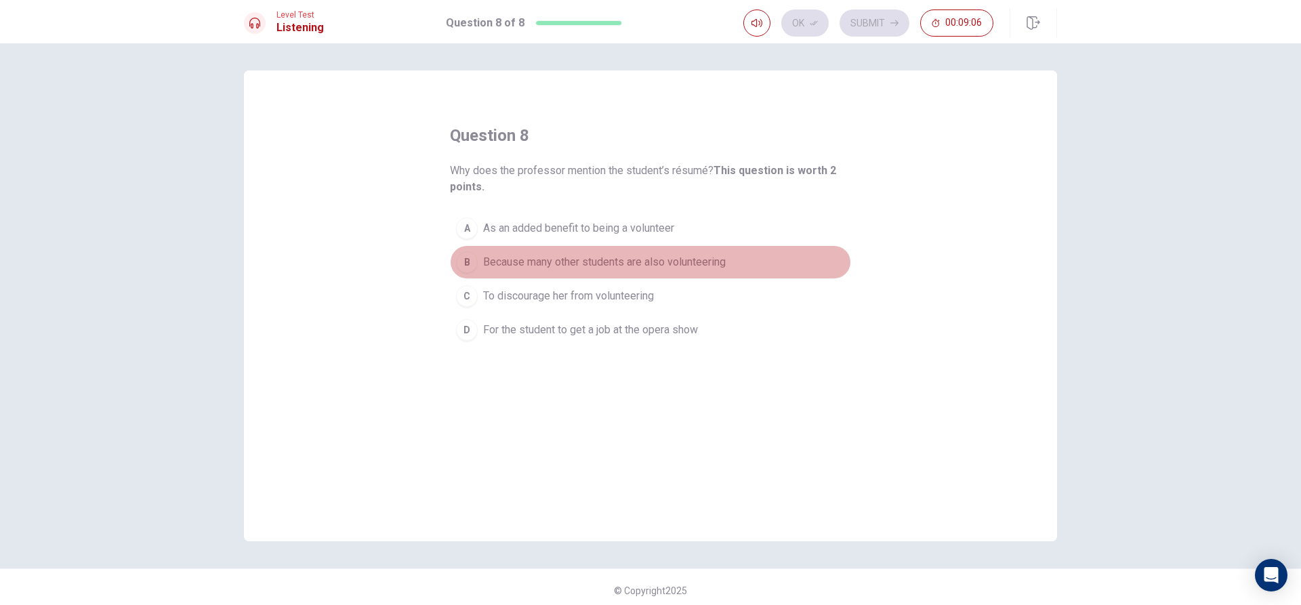
click at [542, 256] on span "Because many other students are also volunteering" at bounding box center [604, 262] width 243 height 16
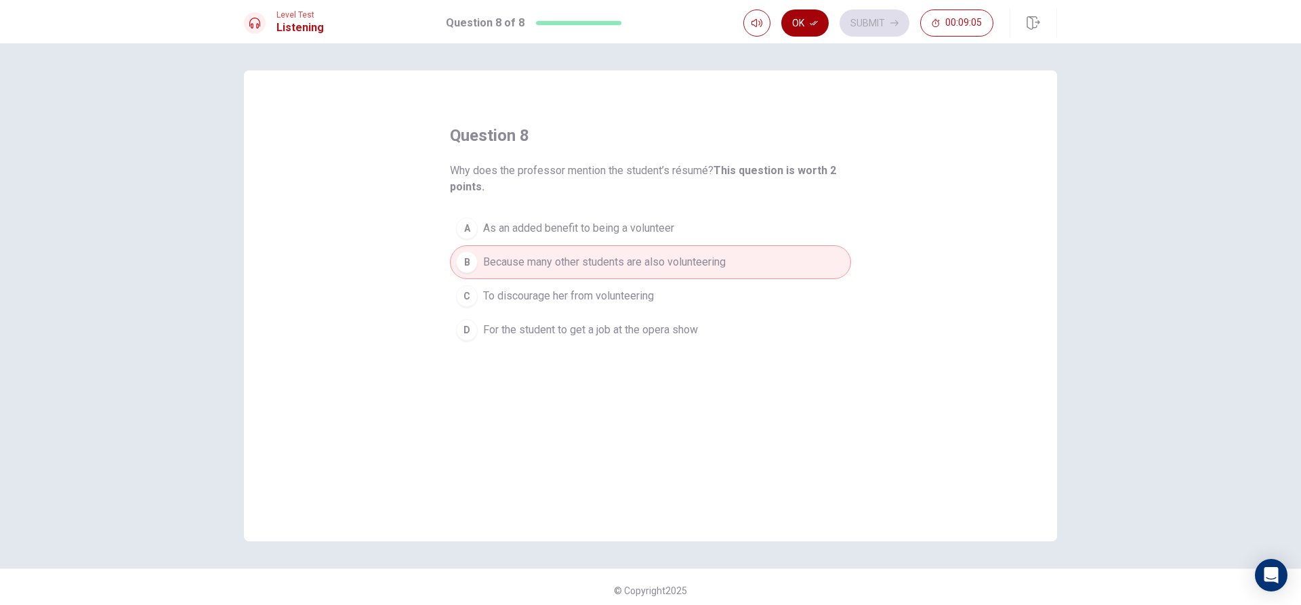
click at [819, 22] on button "Ok" at bounding box center [804, 22] width 47 height 27
click at [867, 24] on button "Submit" at bounding box center [875, 22] width 70 height 27
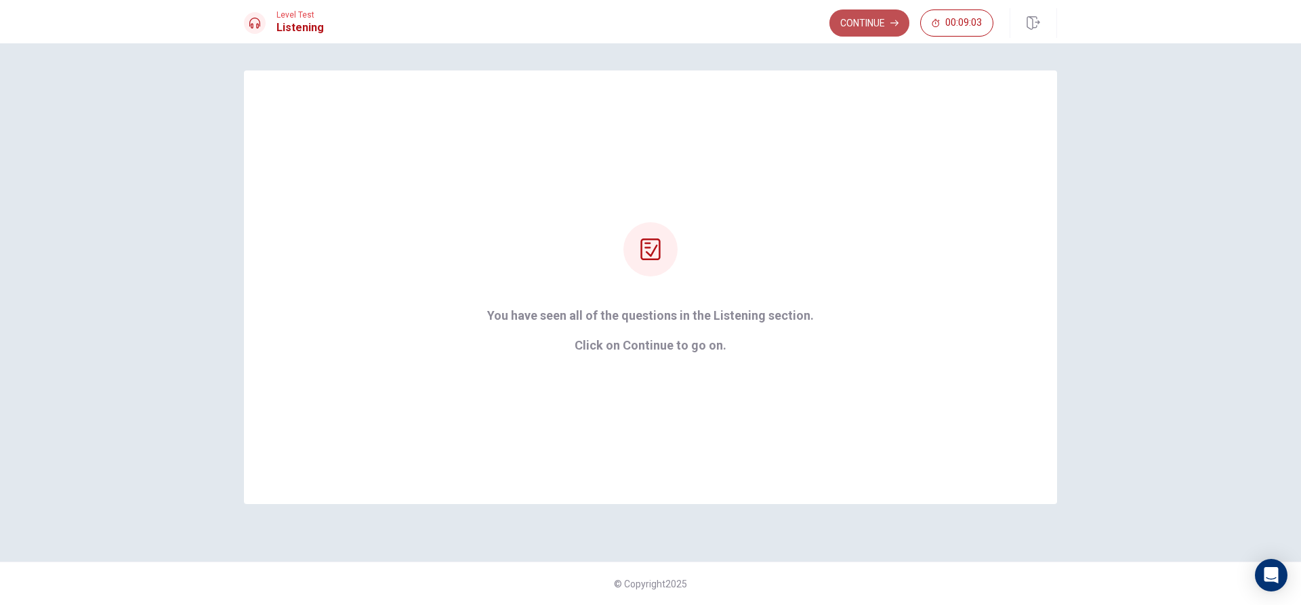
click at [863, 32] on button "Continue" at bounding box center [870, 22] width 80 height 27
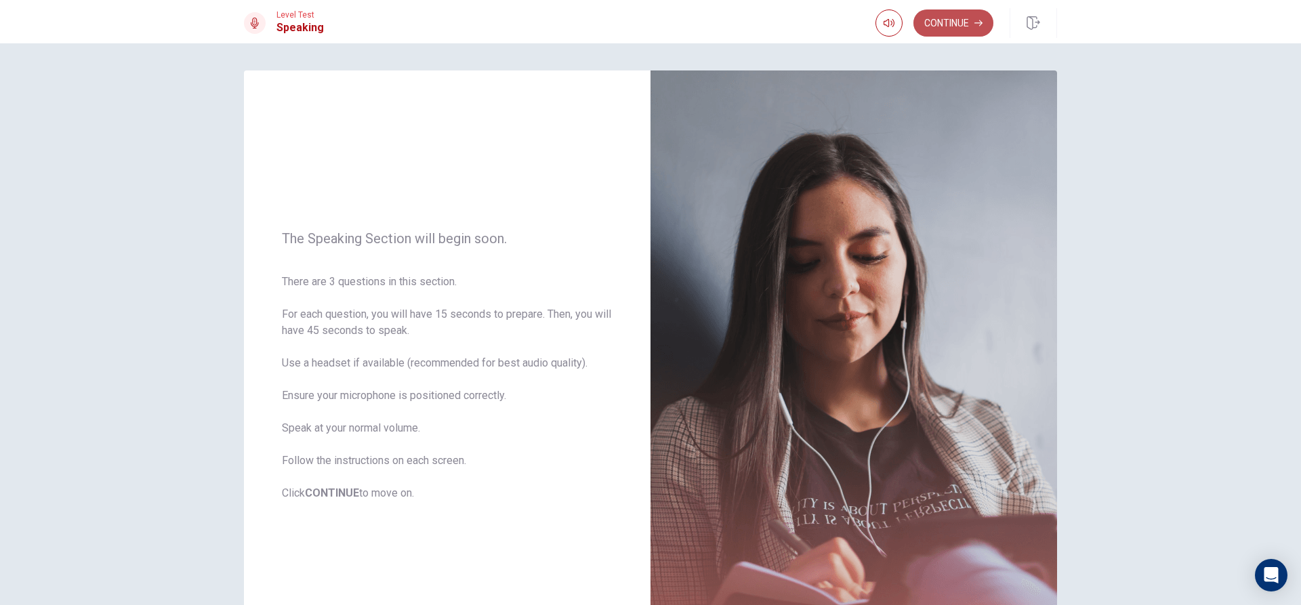
click at [961, 29] on button "Continue" at bounding box center [954, 22] width 80 height 27
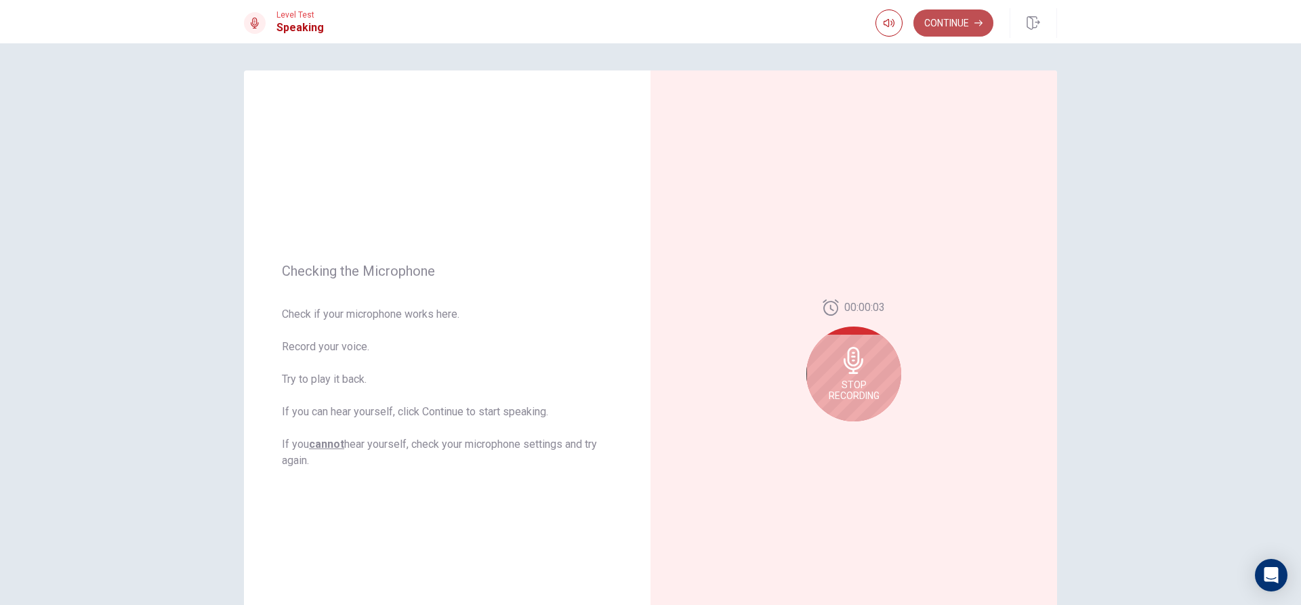
click at [960, 22] on button "Continue" at bounding box center [954, 22] width 80 height 27
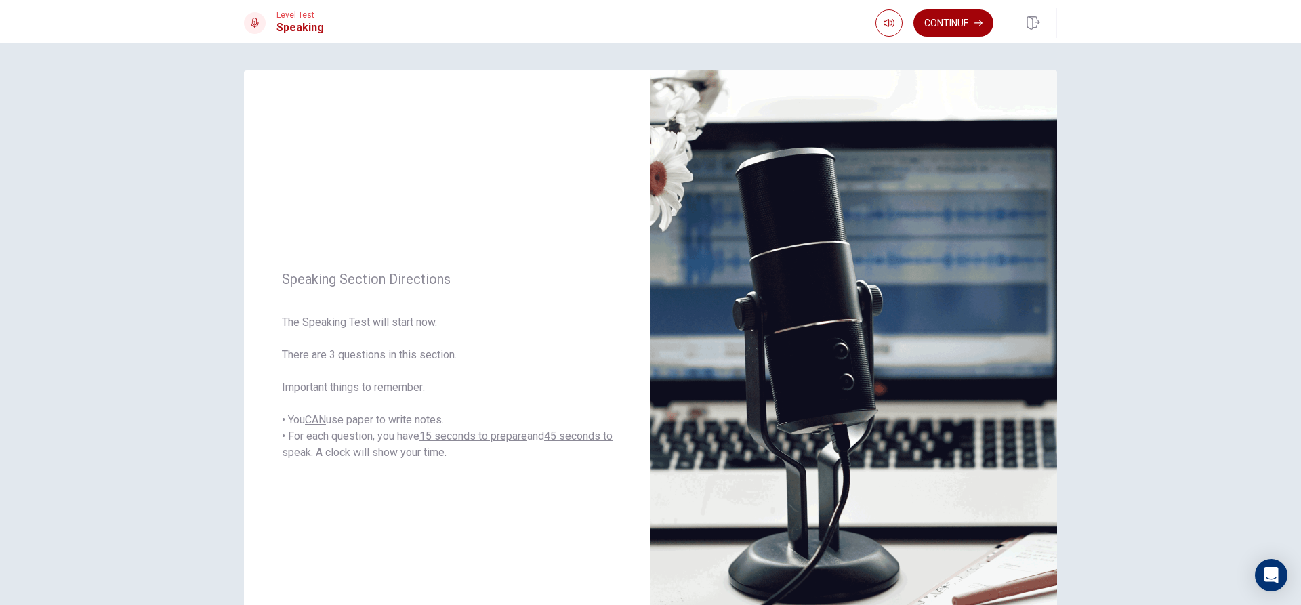
click at [960, 22] on button "Continue" at bounding box center [954, 22] width 80 height 27
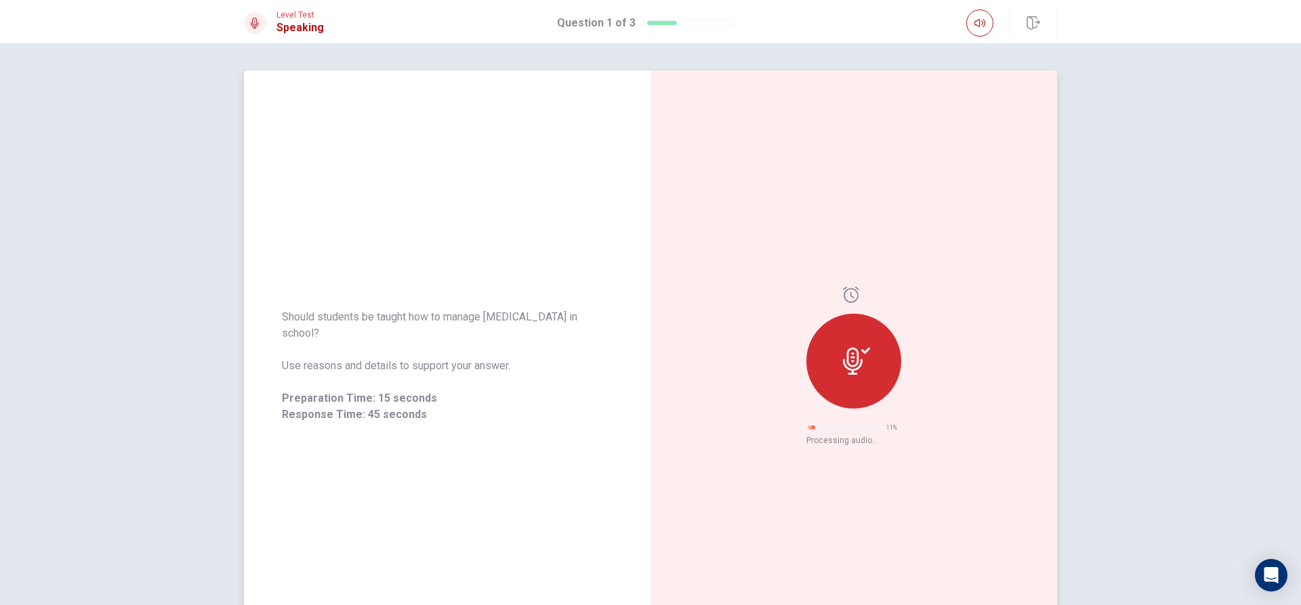
click at [841, 376] on div at bounding box center [853, 361] width 95 height 95
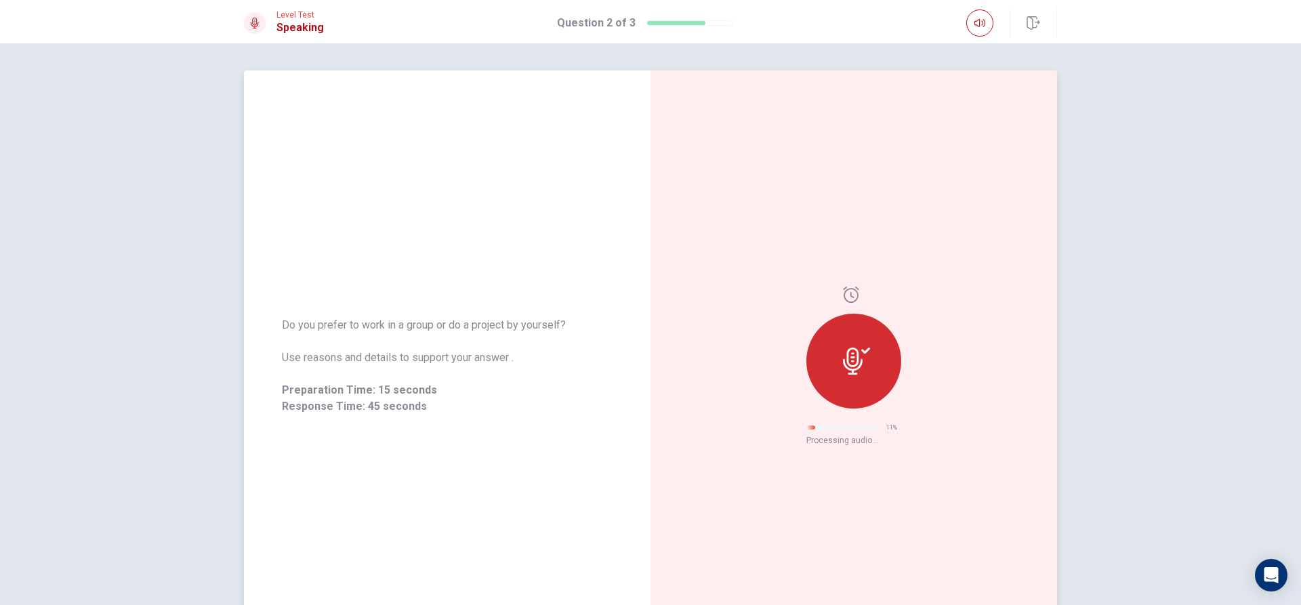
click at [844, 344] on div at bounding box center [853, 361] width 95 height 95
drag, startPoint x: 865, startPoint y: 394, endPoint x: 867, endPoint y: 380, distance: 14.5
click at [867, 393] on div at bounding box center [853, 363] width 95 height 95
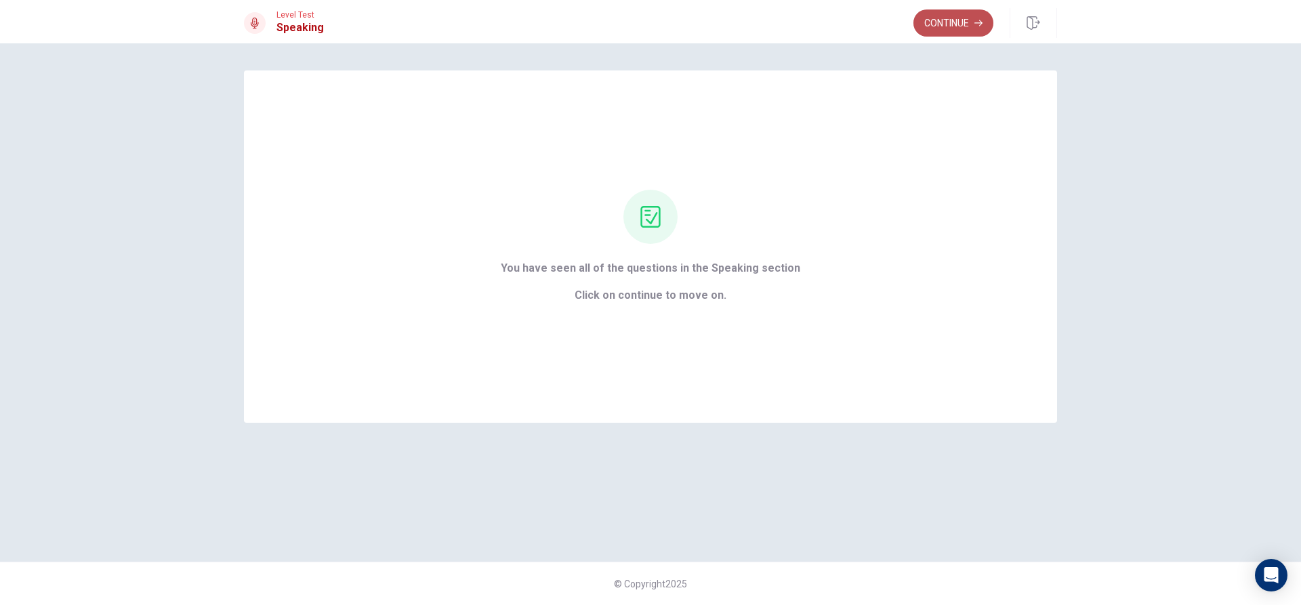
click at [969, 19] on button "Continue" at bounding box center [954, 22] width 80 height 27
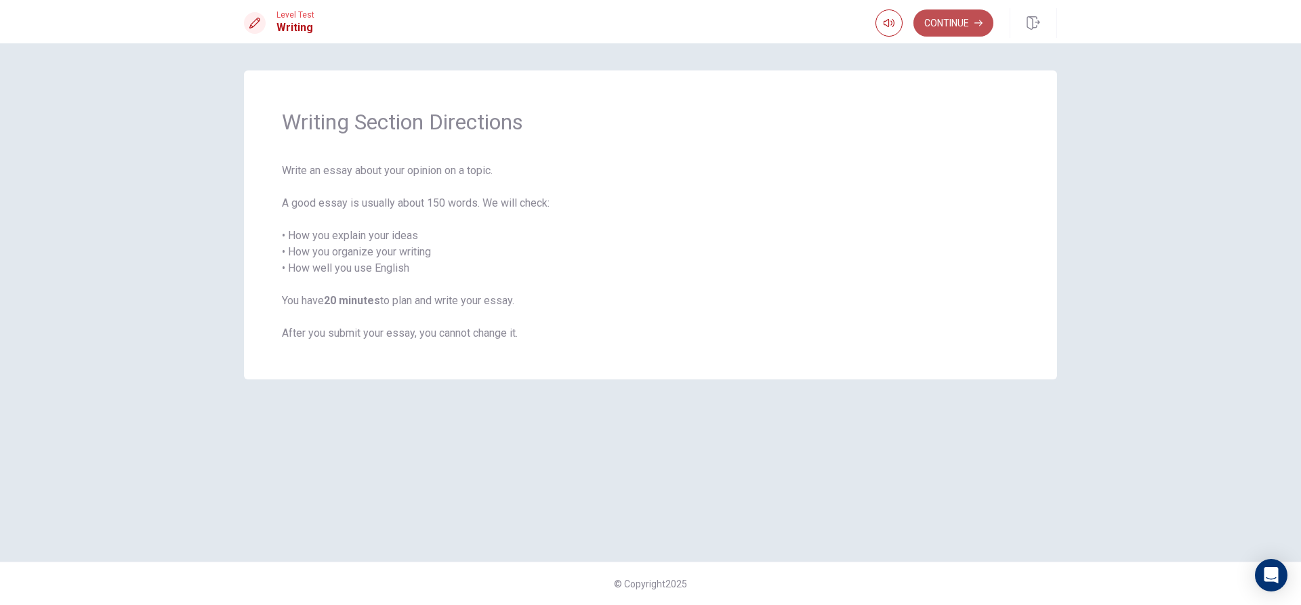
click at [969, 19] on button "Continue" at bounding box center [954, 22] width 80 height 27
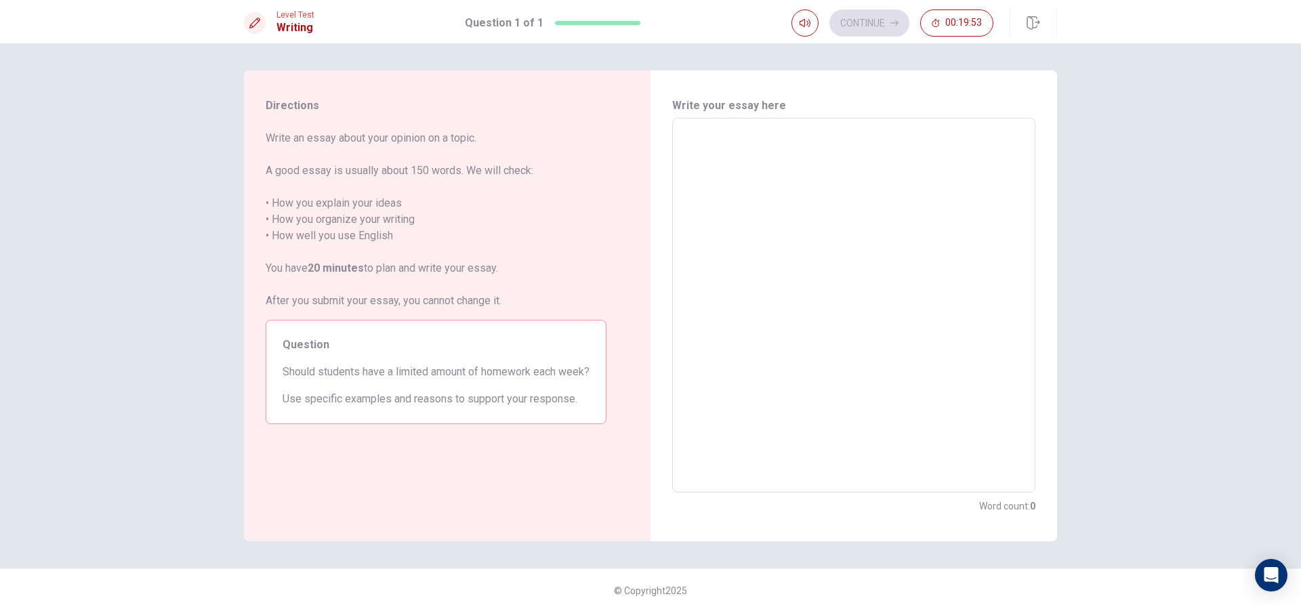
click at [830, 159] on textarea at bounding box center [854, 305] width 344 height 352
type textarea "f"
type textarea "x"
type textarea "fo"
type textarea "x"
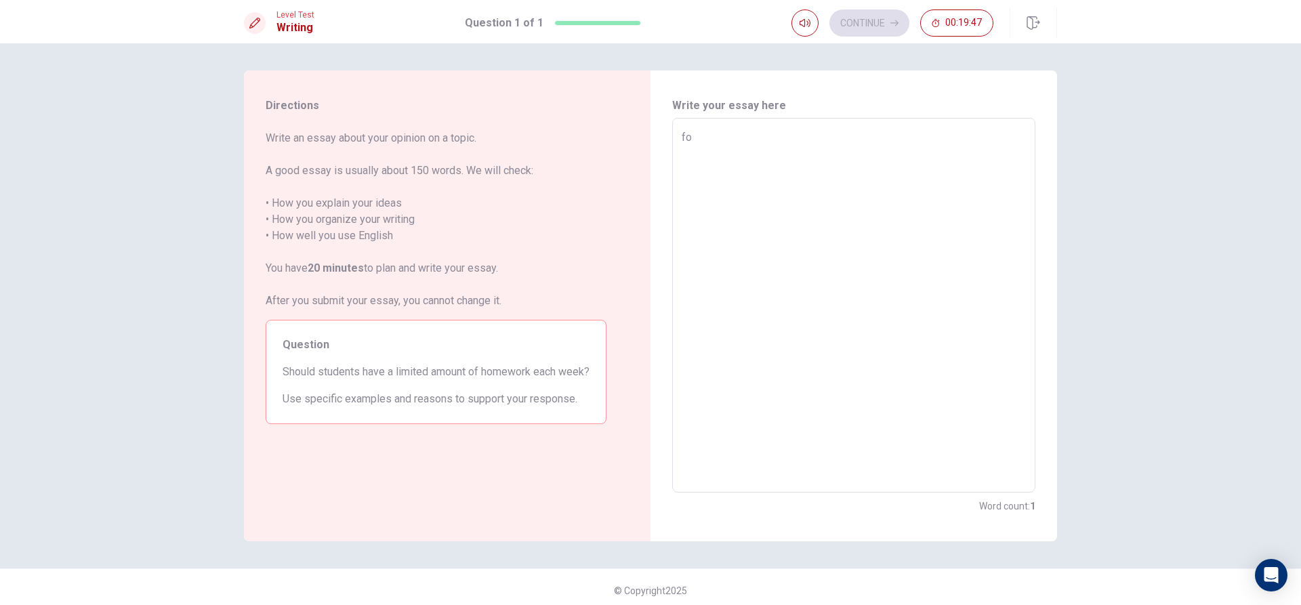
type textarea "for"
type textarea "x"
type textarea "form"
type textarea "x"
type textarea "formy"
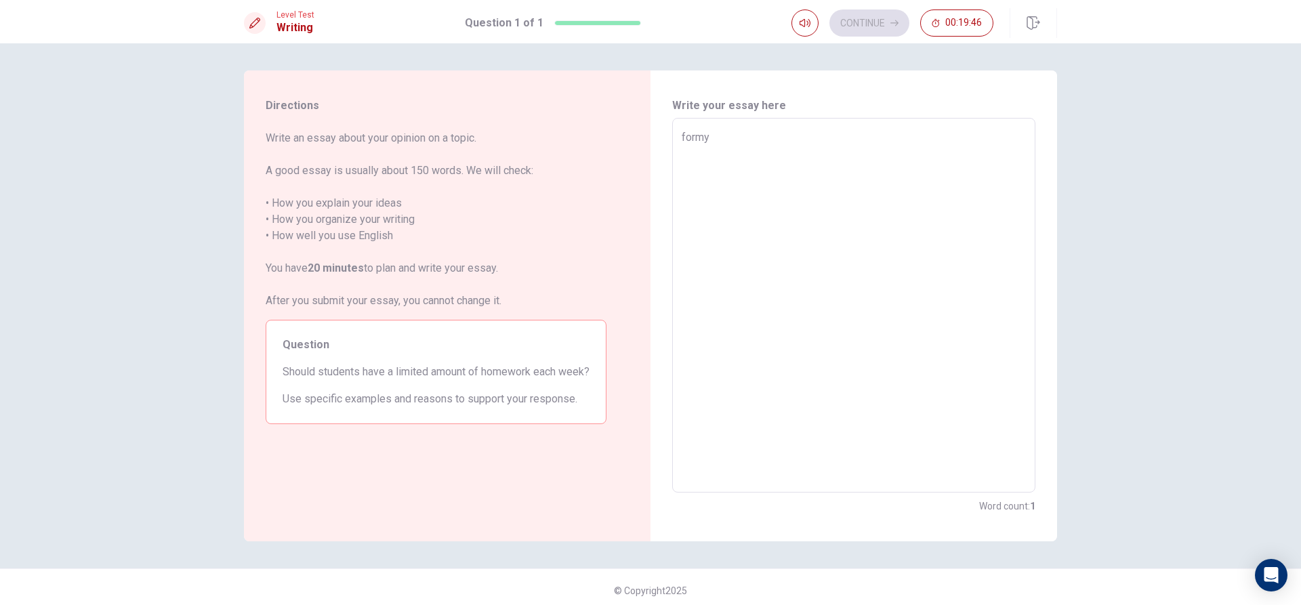
type textarea "x"
type textarea "formy"
type textarea "x"
type textarea "formy O"
type textarea "x"
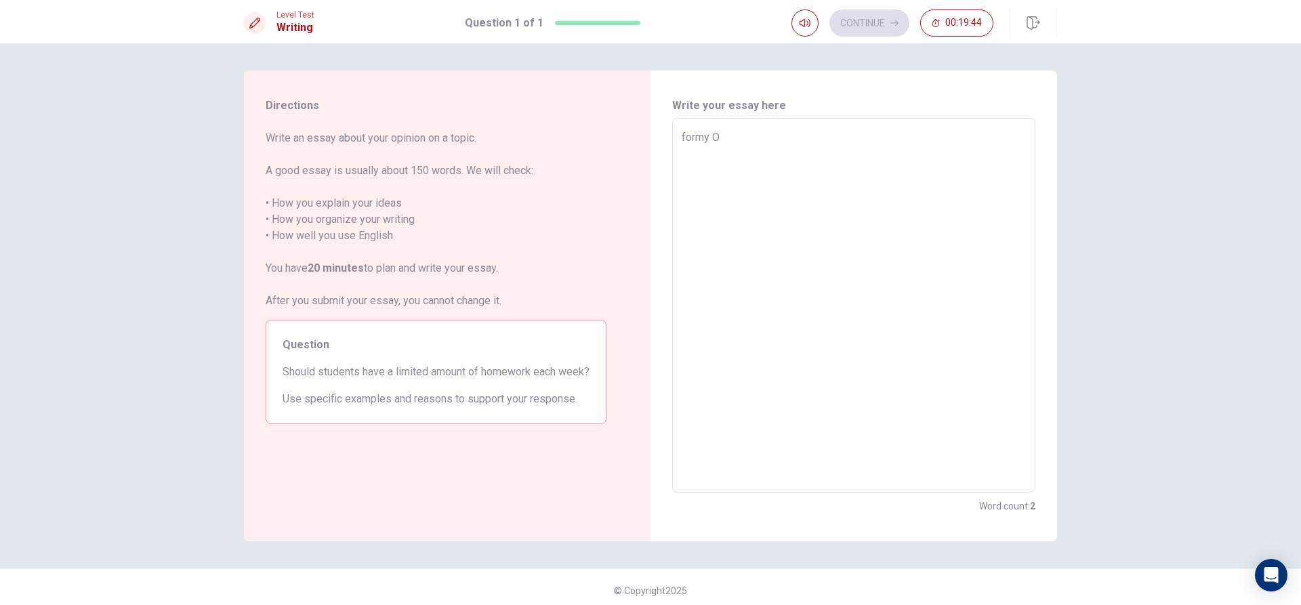
type textarea "formy Op"
type textarea "x"
type textarea "formy Opi"
type textarea "x"
type textarea "formy Opio"
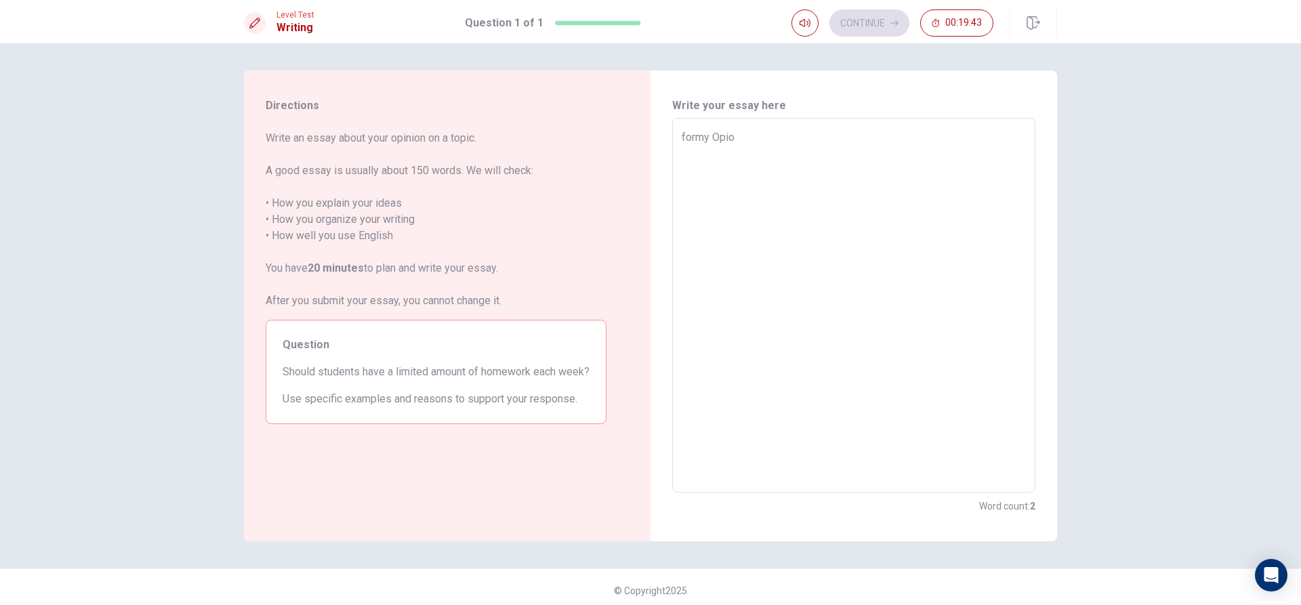
type textarea "x"
type textarea "formy Opion"
type textarea "x"
type textarea "formy Opions"
type textarea "x"
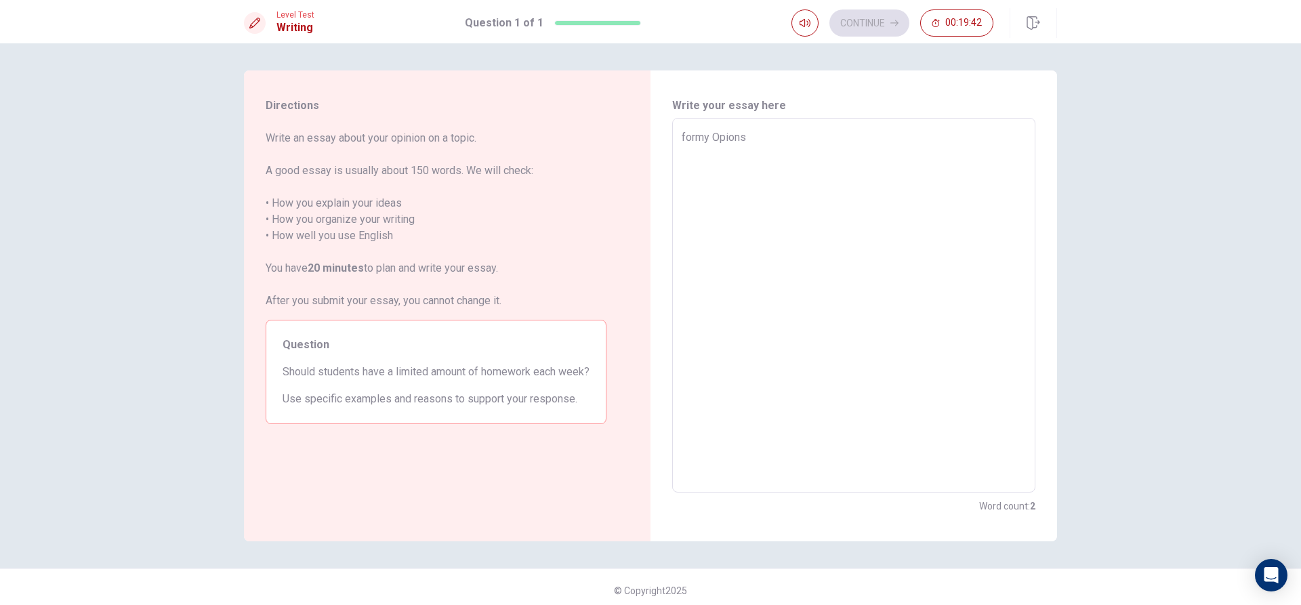
type textarea "formy Opion"
type textarea "x"
type textarea "formy Opio"
type textarea "x"
type textarea "formy Opi"
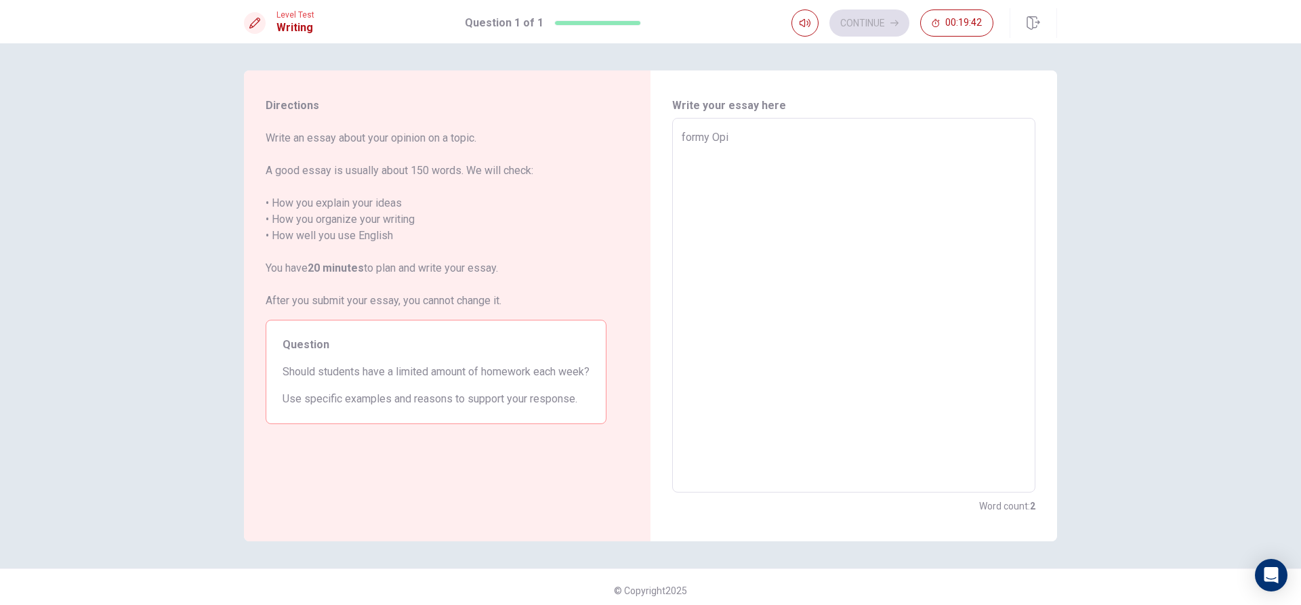
type textarea "x"
type textarea "formy Op"
type textarea "x"
type textarea "formy O"
type textarea "x"
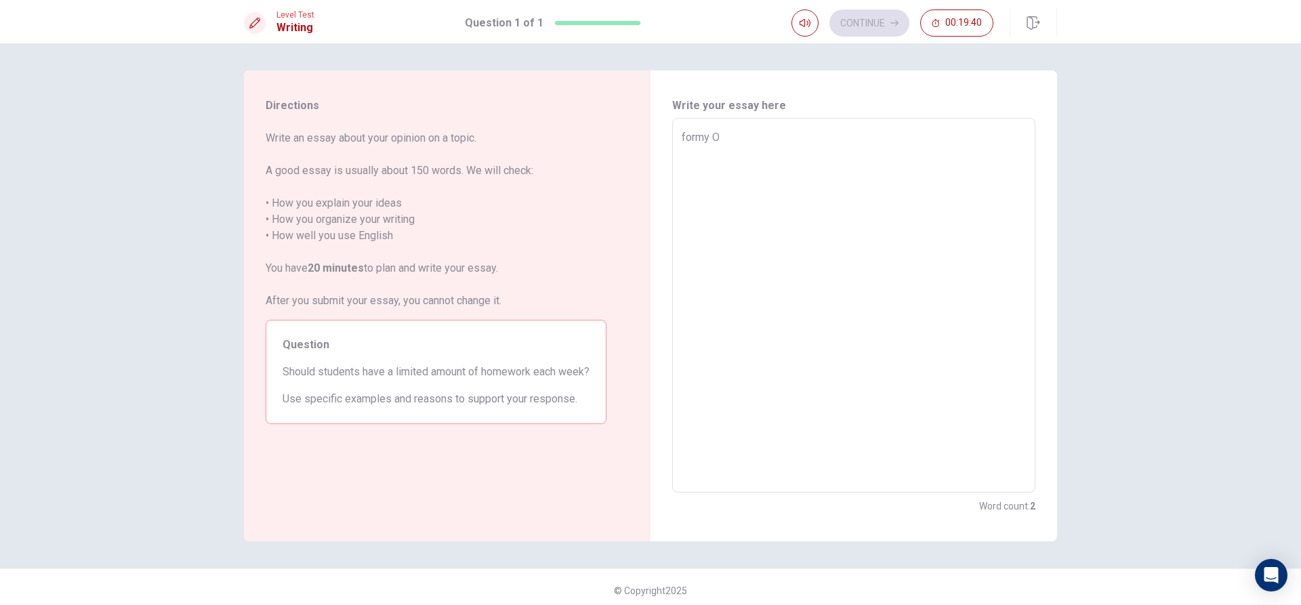
type textarea "formy"
type textarea "x"
type textarea "formy"
type textarea "x"
type textarea "for"
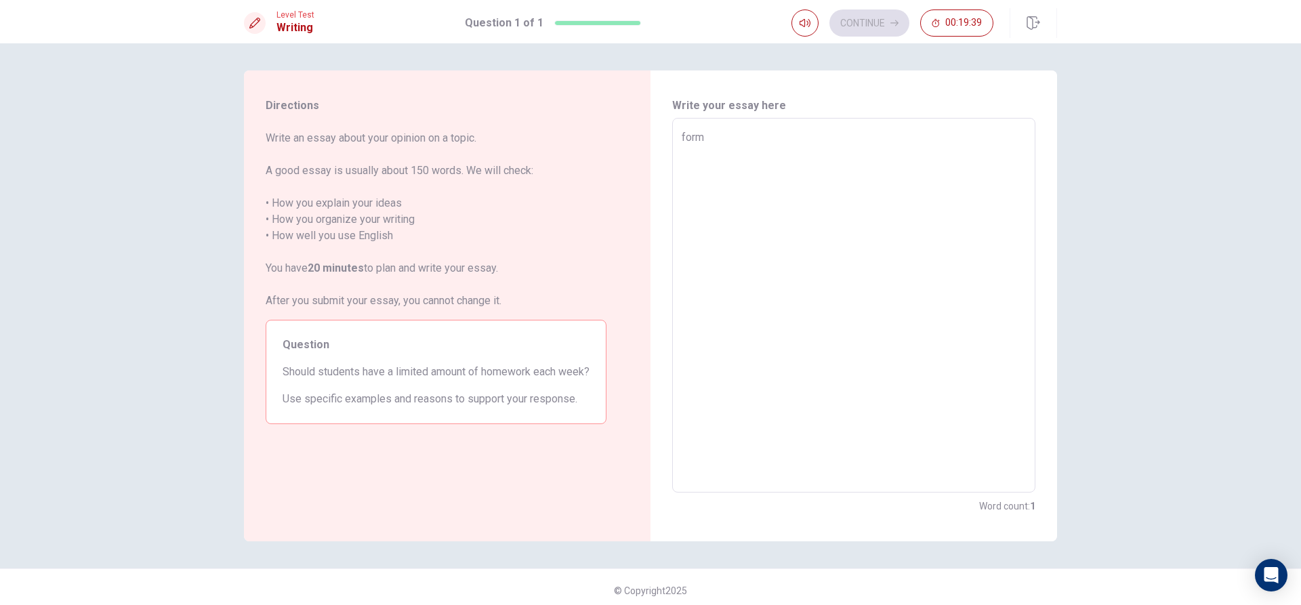
type textarea "x"
type textarea "fo"
type textarea "x"
type textarea "f"
type textarea "x"
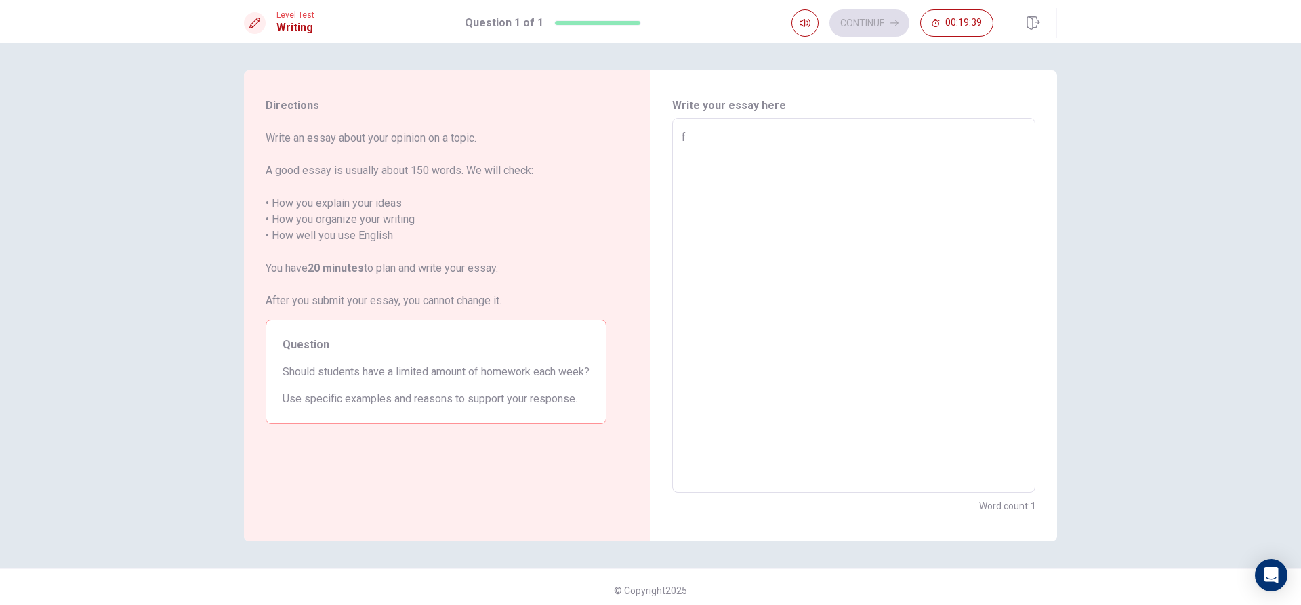
type textarea "x"
type textarea "y"
type textarea "x"
type textarea "yw"
type textarea "x"
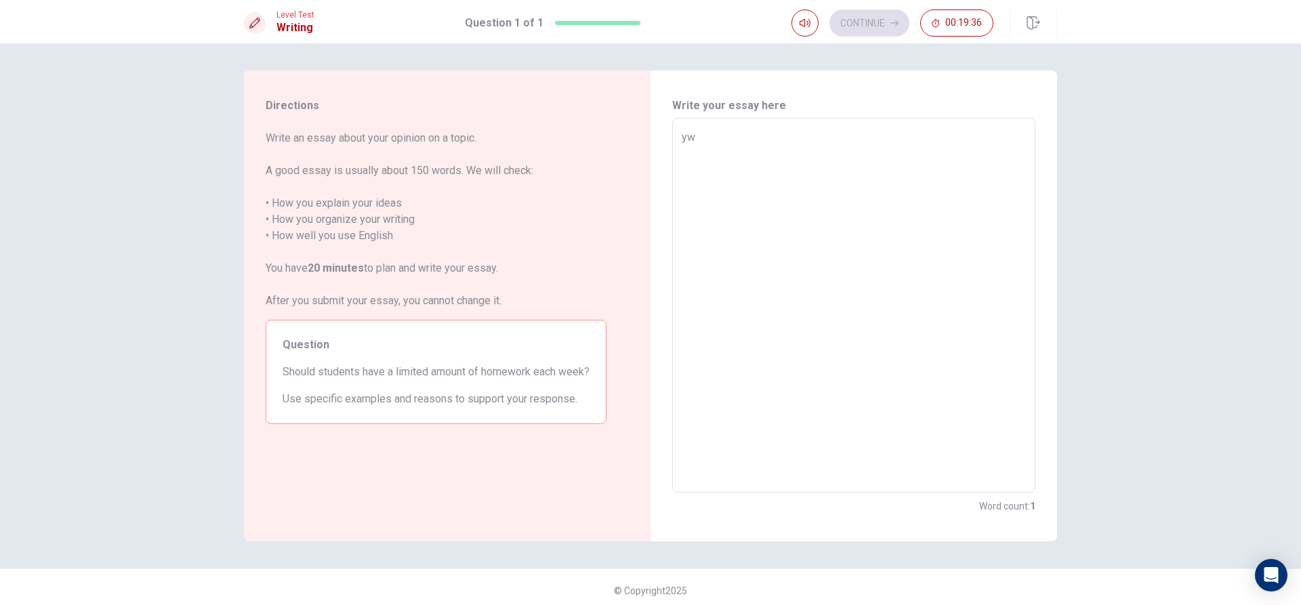
type textarea "yws"
type textarea "x"
type textarea "yws"
type textarea "x"
type textarea "yws b"
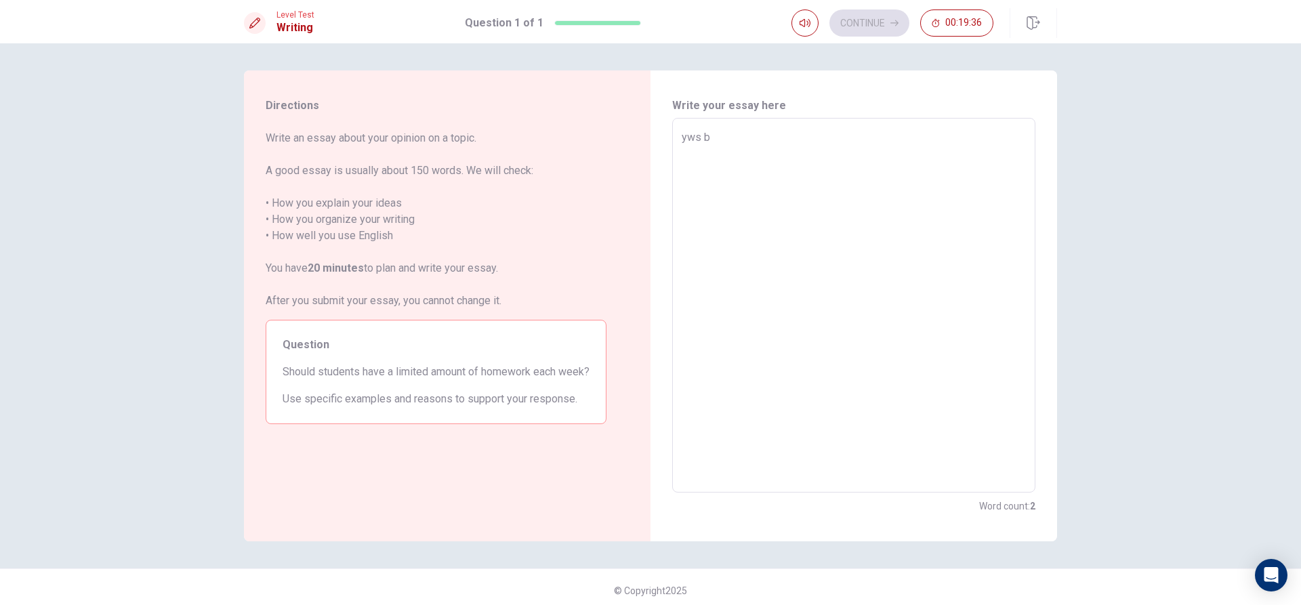
type textarea "x"
type textarea "yws be"
type textarea "x"
type textarea "yws bec"
type textarea "x"
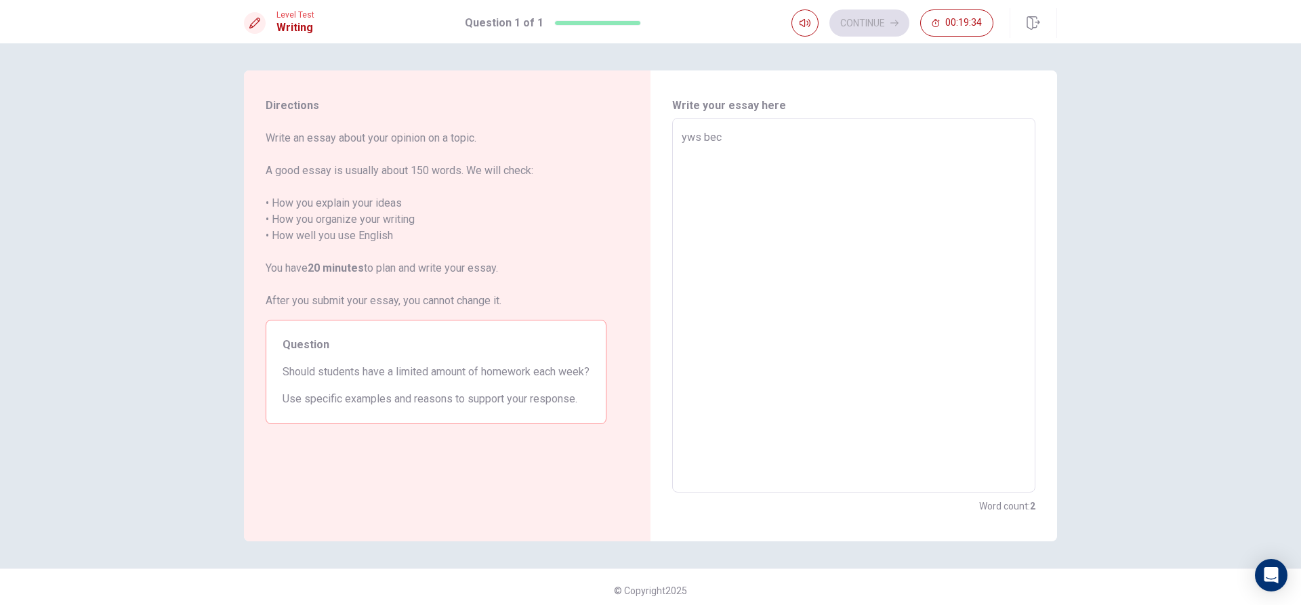
type textarea "yws be"
type textarea "x"
type textarea "yws b"
type textarea "x"
type textarea "yws"
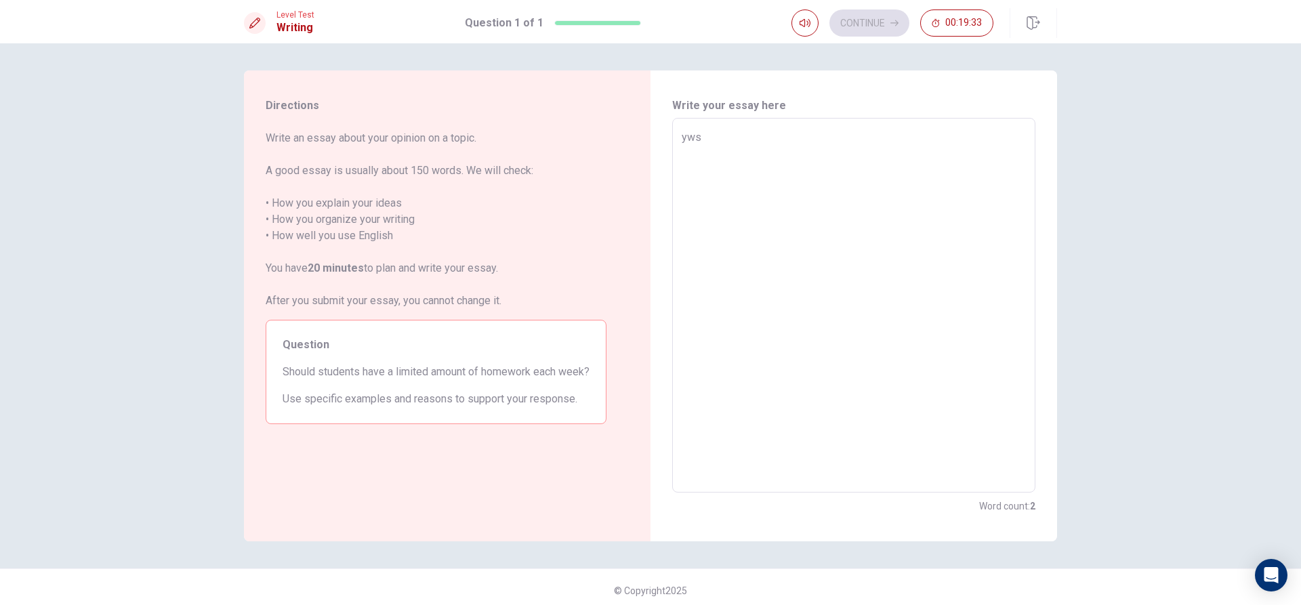
type textarea "x"
type textarea "yws"
type textarea "x"
type textarea "yw"
type textarea "x"
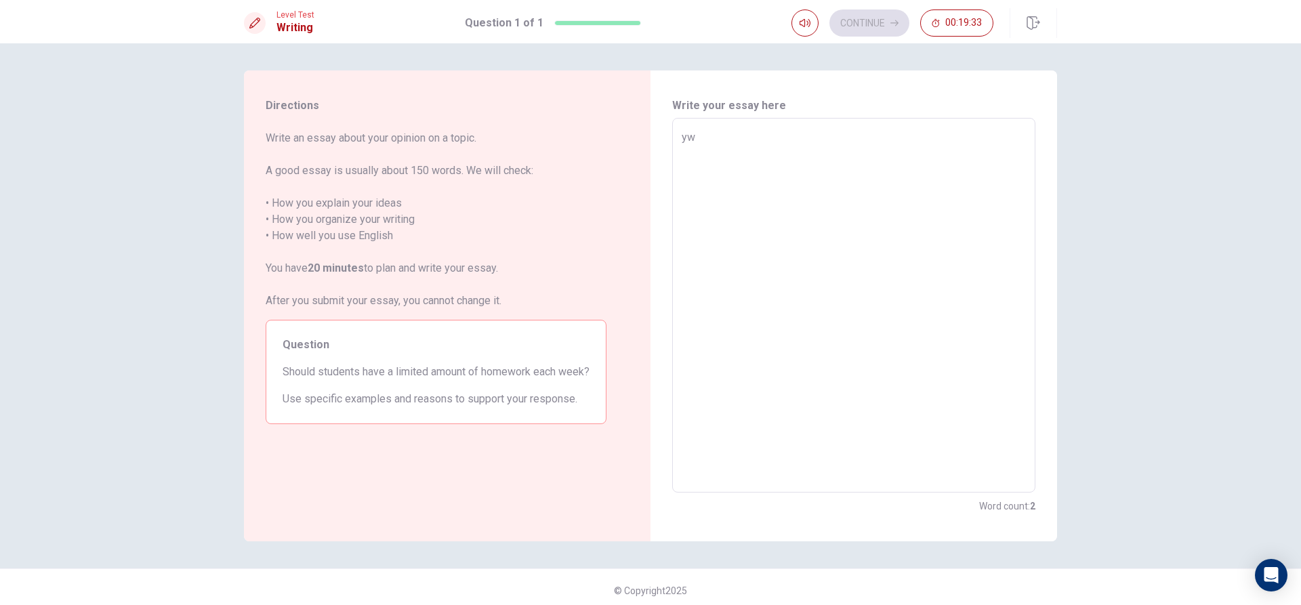
type textarea "y"
type textarea "x"
type textarea "Y"
type textarea "x"
type textarea "Ye"
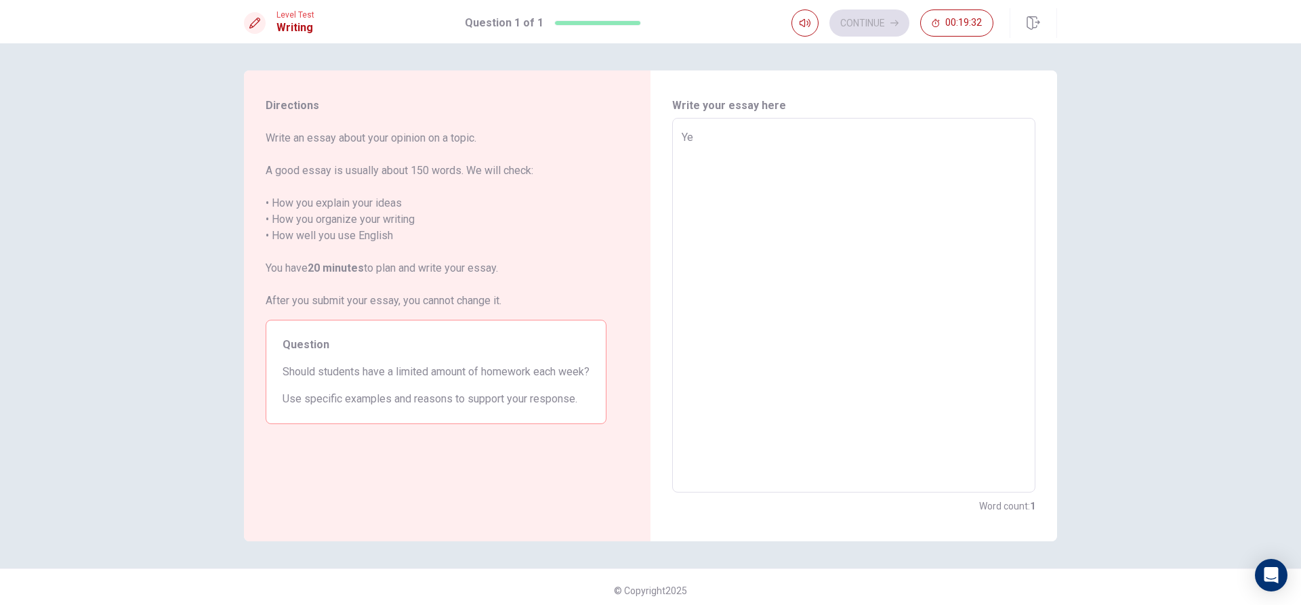
type textarea "x"
type textarea "Yes"
type textarea "x"
type textarea "Yes"
type textarea "x"
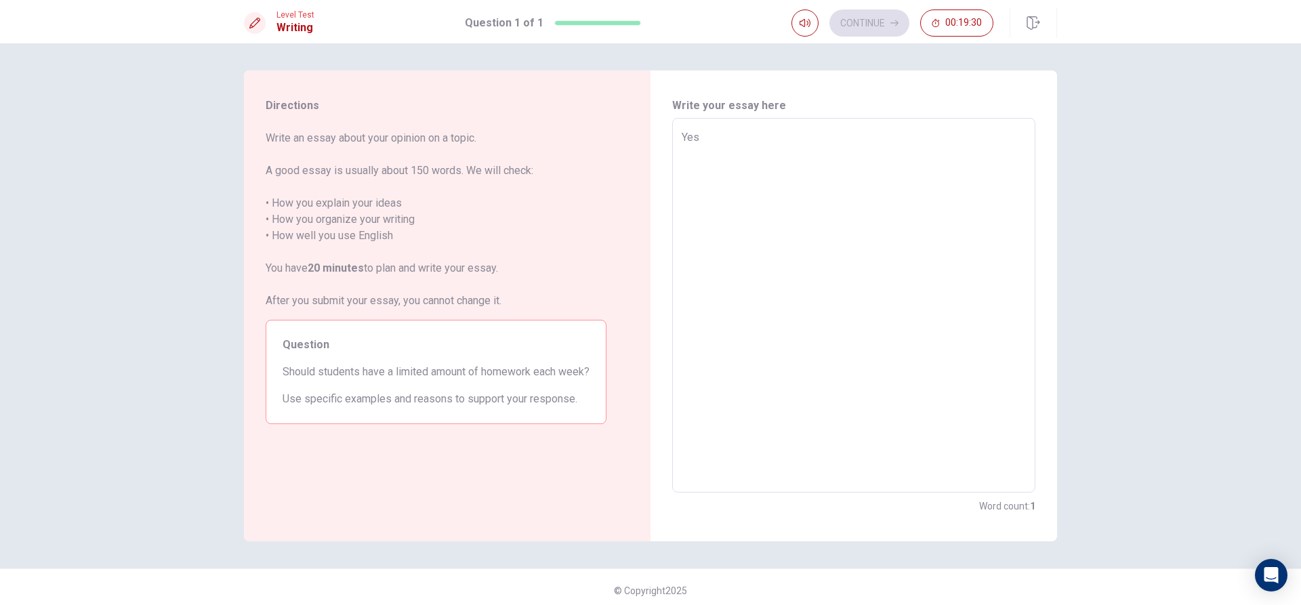
type textarea "Yes b"
type textarea "x"
type textarea "Yes be"
type textarea "x"
type textarea "Yes bec"
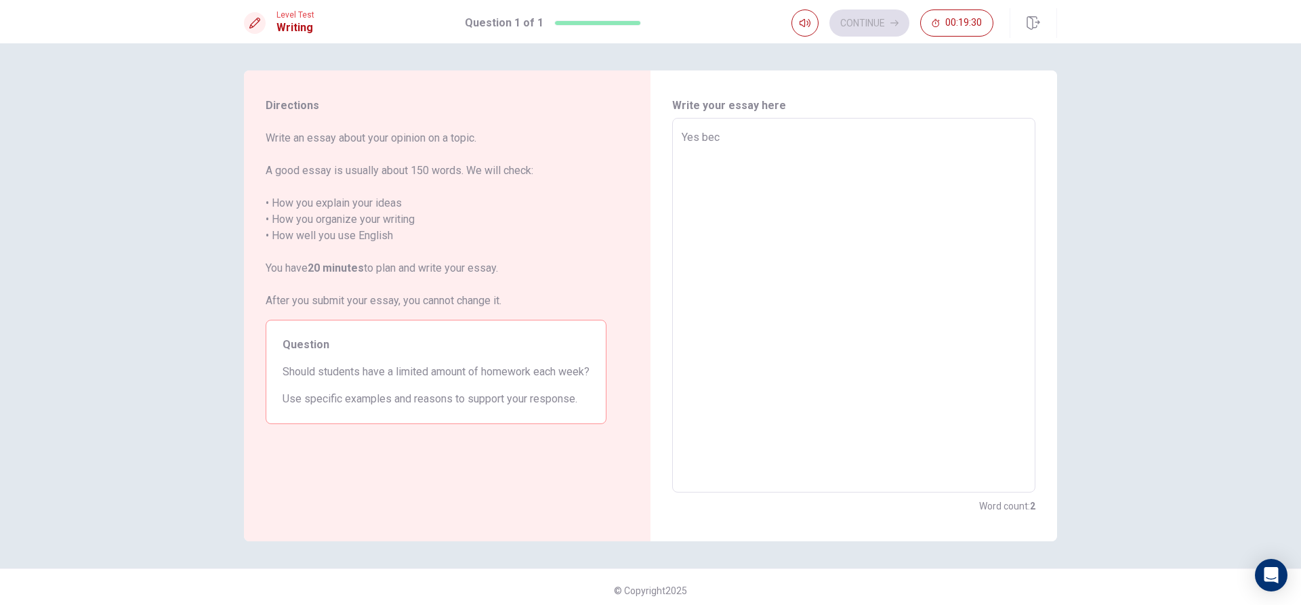
type textarea "x"
type textarea "Yes beca"
type textarea "x"
type textarea "Yes becau"
type textarea "x"
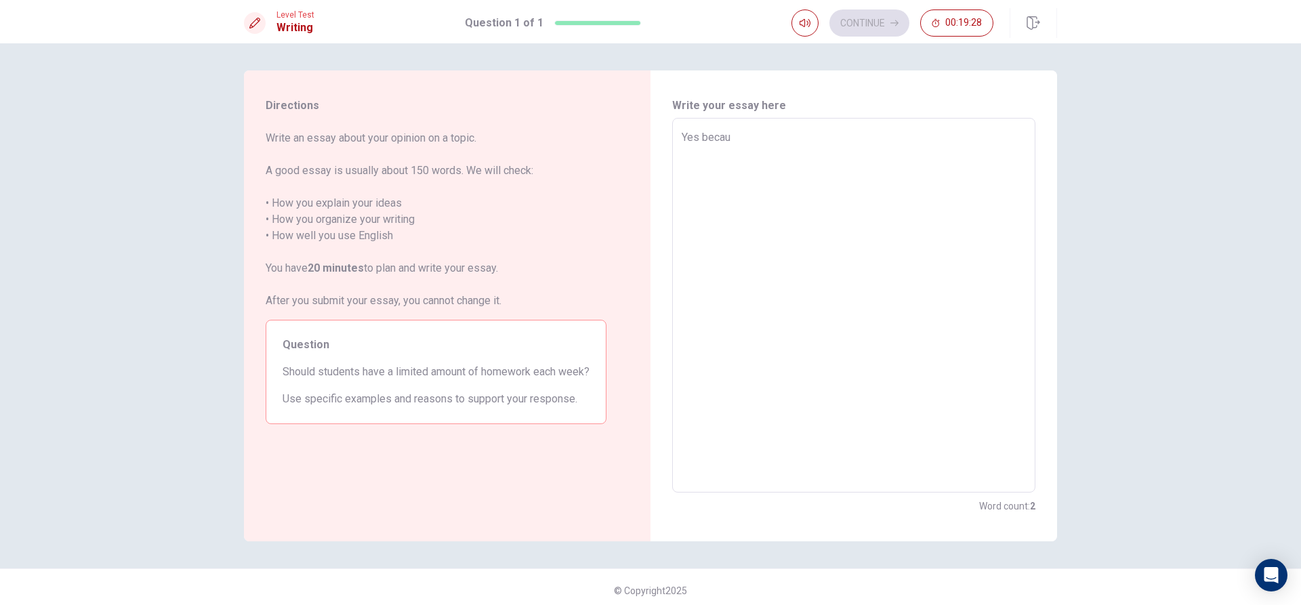
type textarea "Yes becaus"
type textarea "x"
type textarea "Yes because"
type textarea "x"
type textarea "Yes because,"
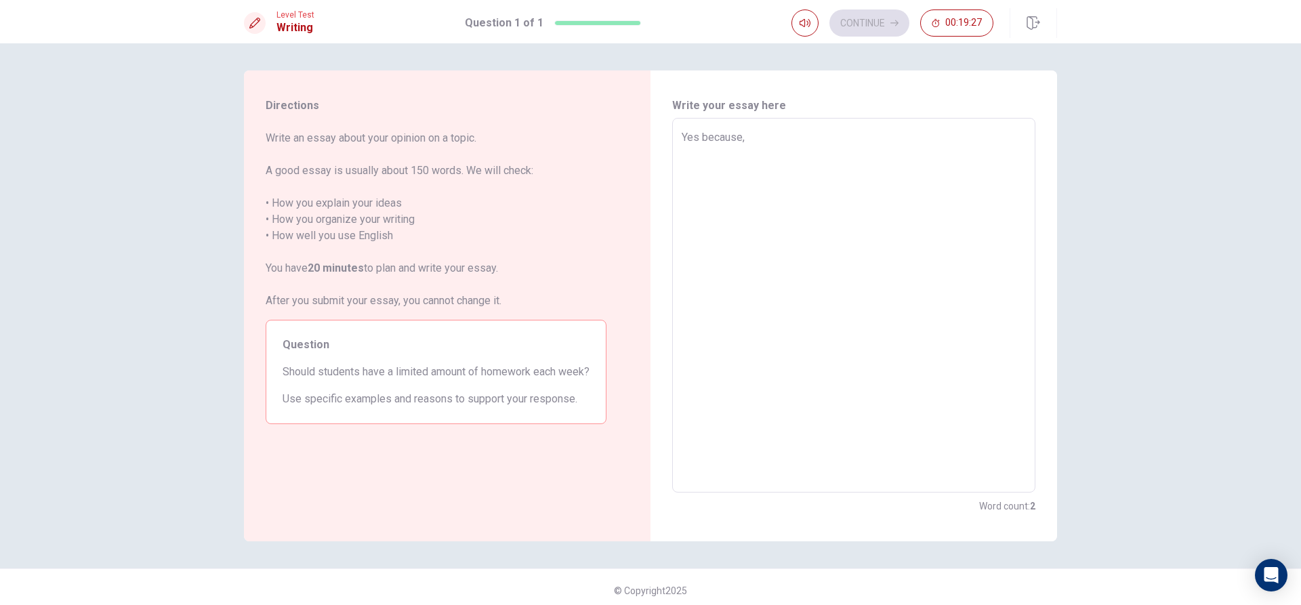
type textarea "x"
type textarea "Yes because,"
type textarea "x"
type textarea "Yes because, f"
type textarea "x"
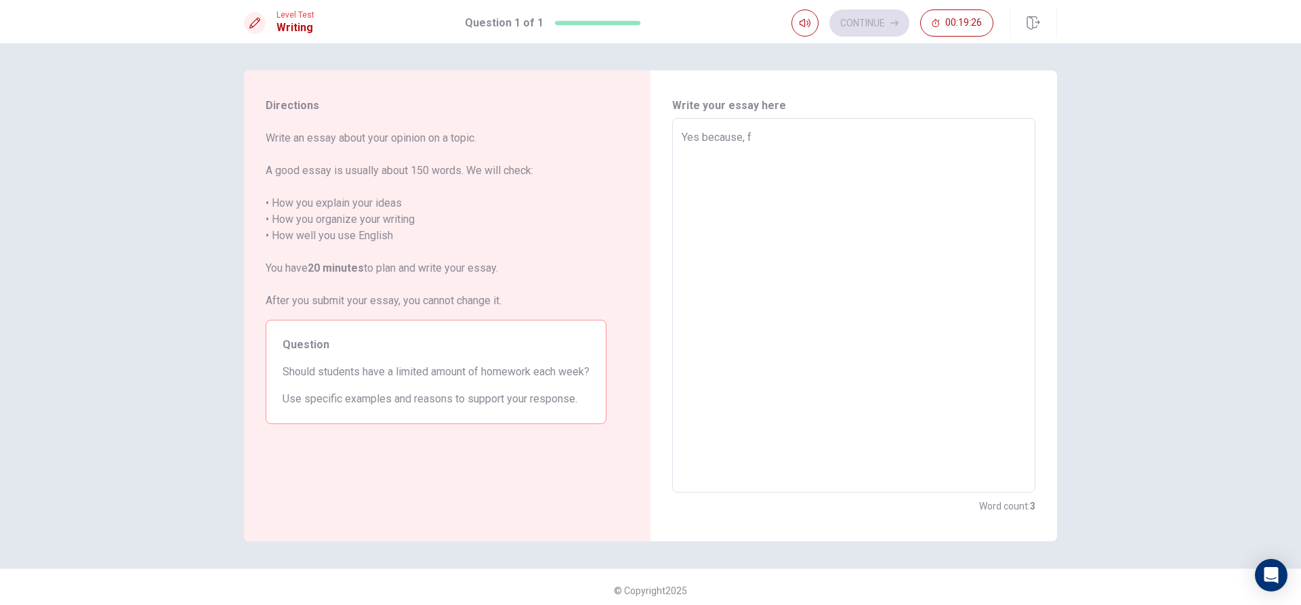
type textarea "Yes because, fo"
type textarea "x"
type textarea "Yes because, for"
type textarea "x"
type textarea "Yes because, for"
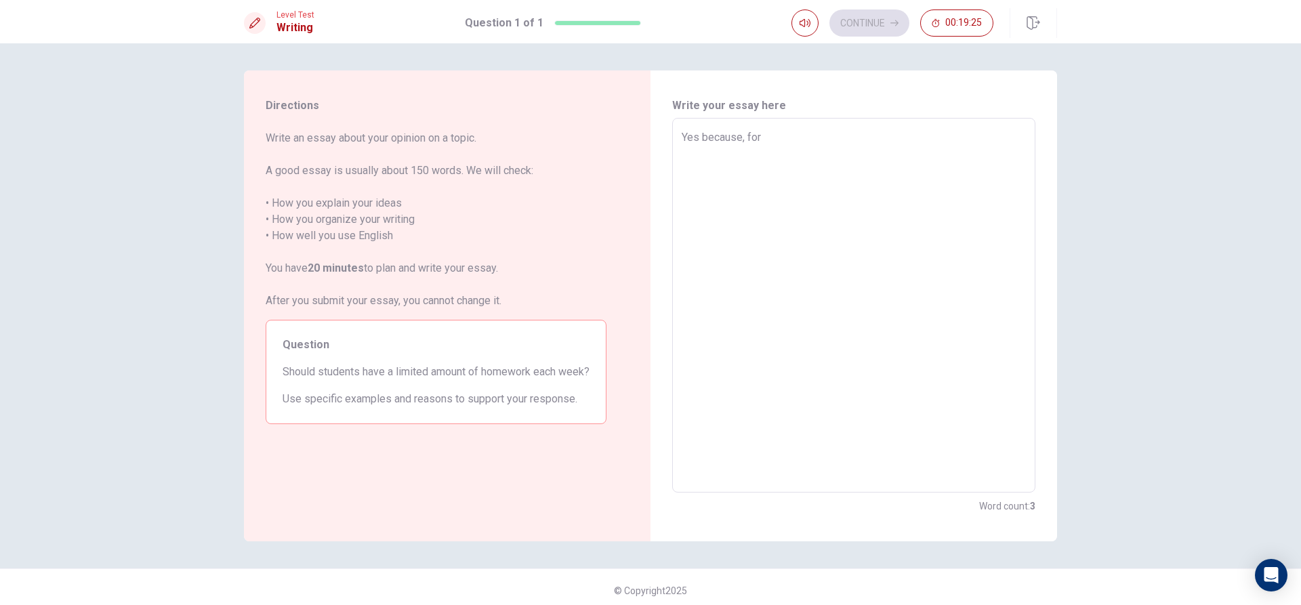
type textarea "x"
type textarea "Yes because, for s"
type textarea "x"
type textarea "Yes because, for so"
type textarea "x"
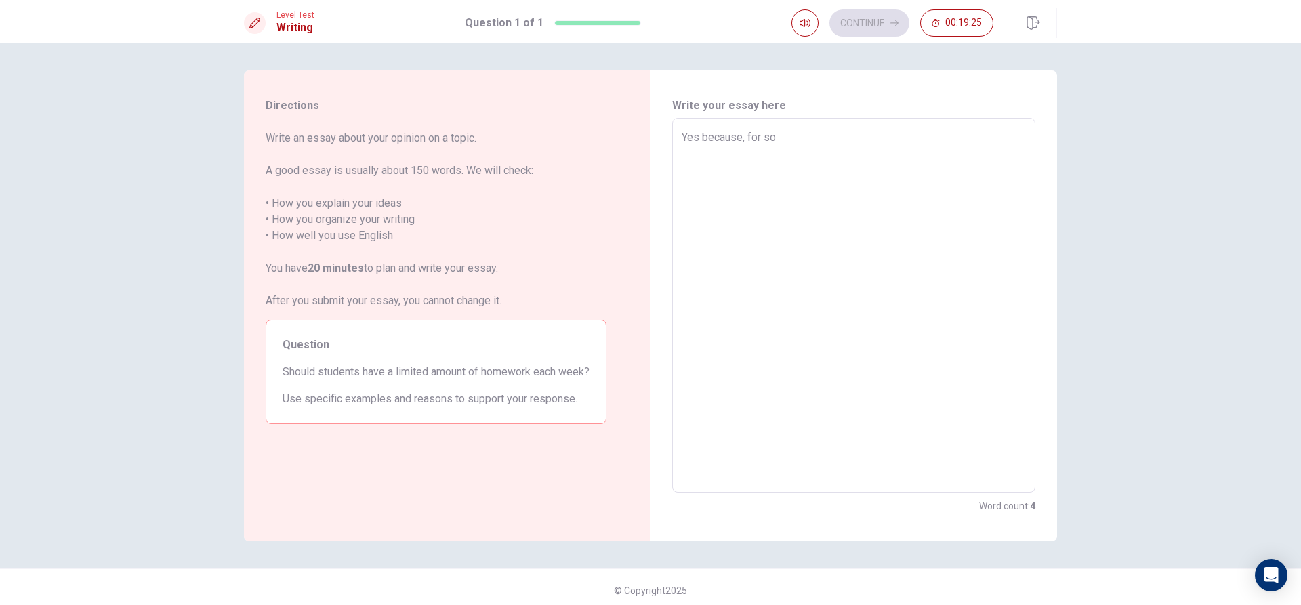
type textarea "Yes because, for som"
type textarea "x"
type textarea "Yes because, for some"
type textarea "x"
type textarea "Yes because, for some"
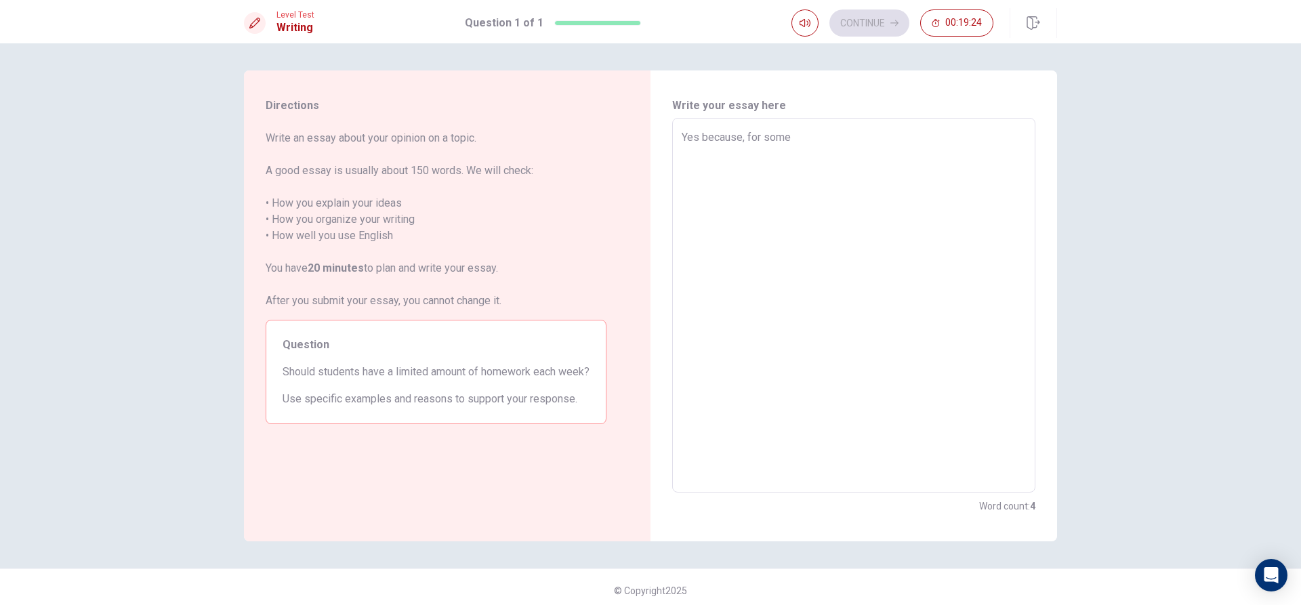
type textarea "x"
type textarea "Yes because, for some p"
type textarea "x"
type textarea "Yes because, for some pe"
type textarea "x"
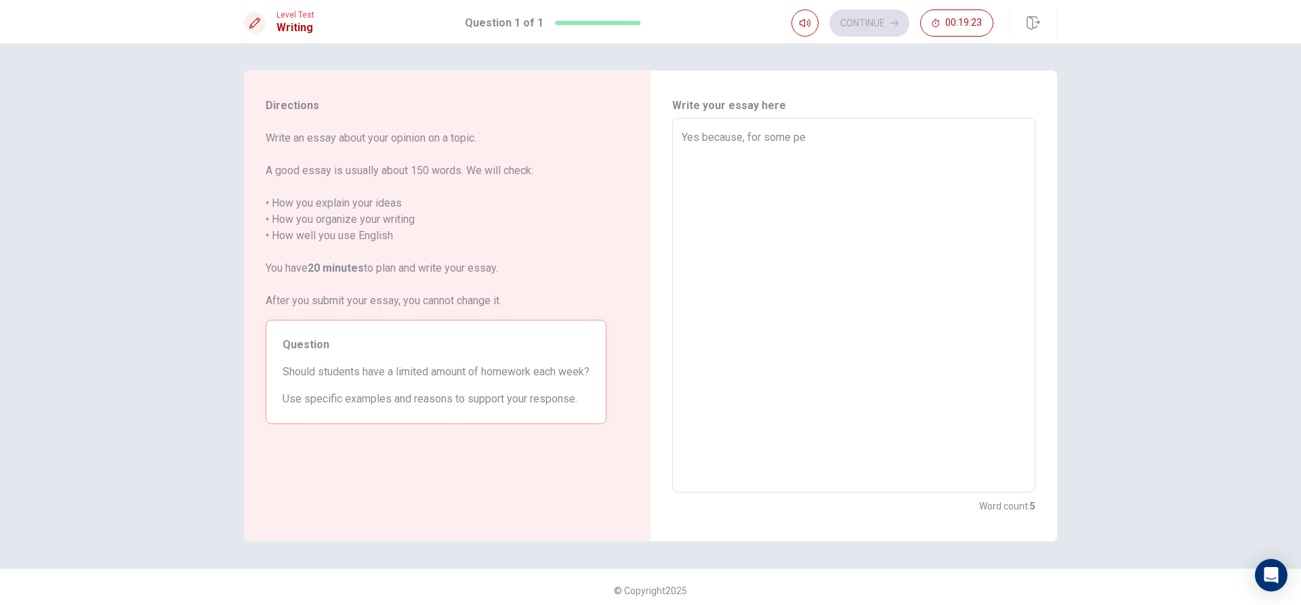
type textarea "Yes because, for some peo"
type textarea "x"
type textarea "Yes because, for some peop"
type textarea "x"
type textarea "Yes because, for some peopl"
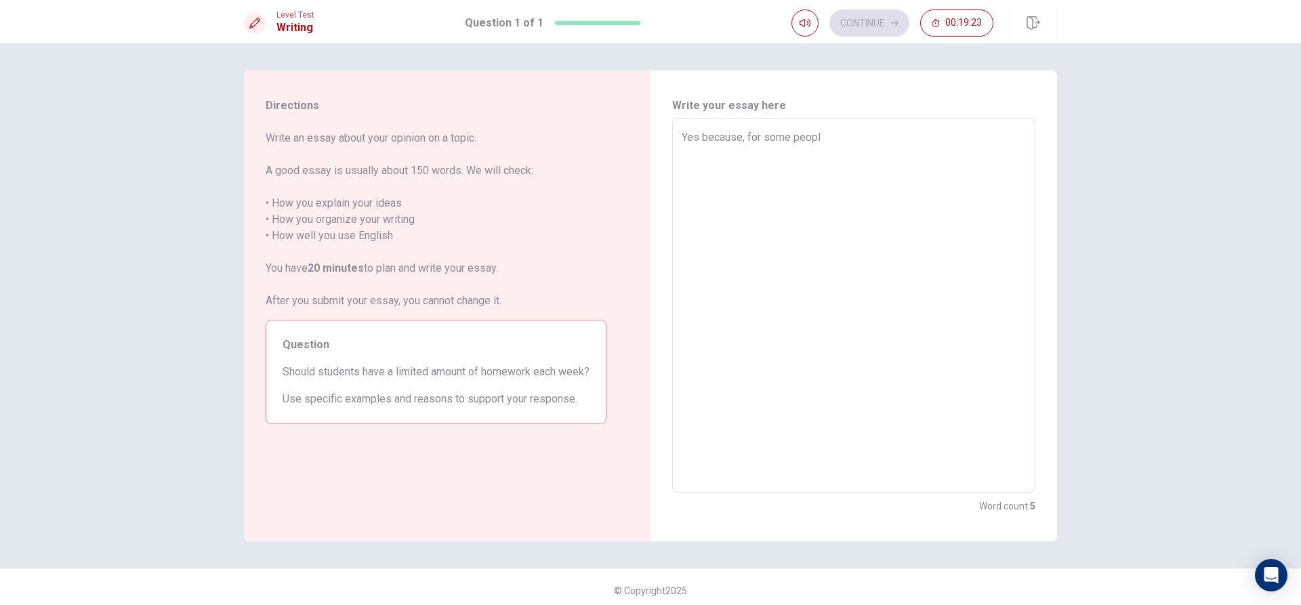
type textarea "x"
type textarea "Yes because, for some people"
type textarea "x"
type textarea "Yes because, for some people"
type textarea "x"
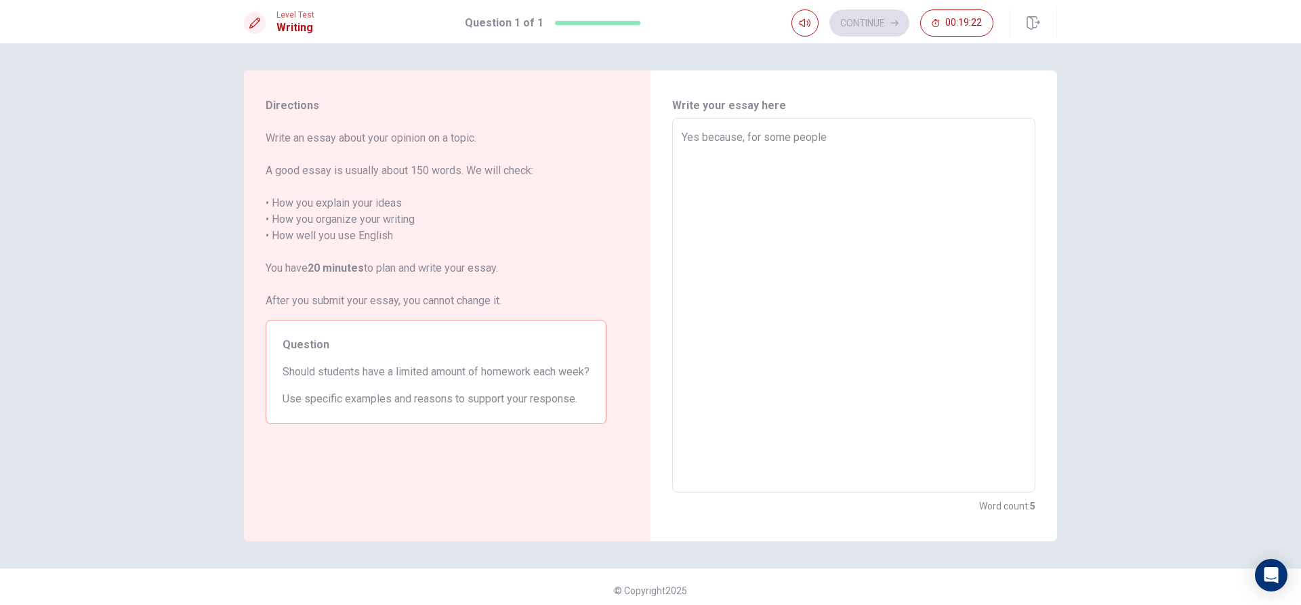
type textarea "Yes because, for some people t"
type textarea "x"
type textarea "Yes because, for some people th"
type textarea "x"
type textarea "Yes because, for some people tha"
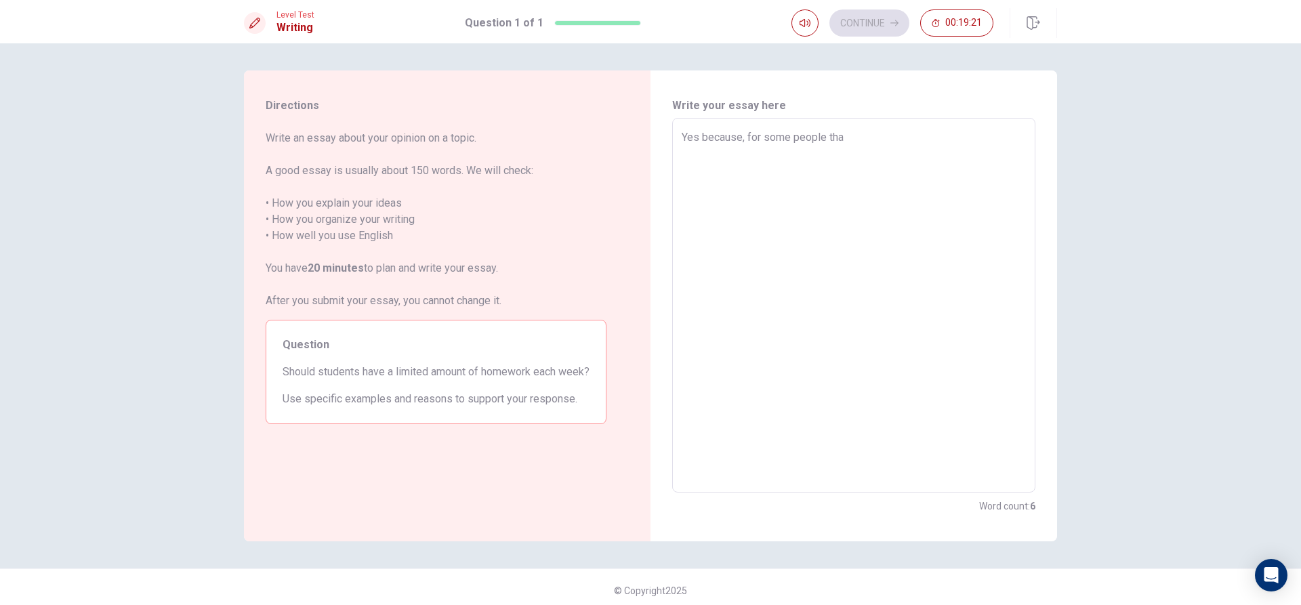
type textarea "x"
type textarea "Yes because, for some people that"
type textarea "x"
type textarea "Yes because, for some people that"
type textarea "x"
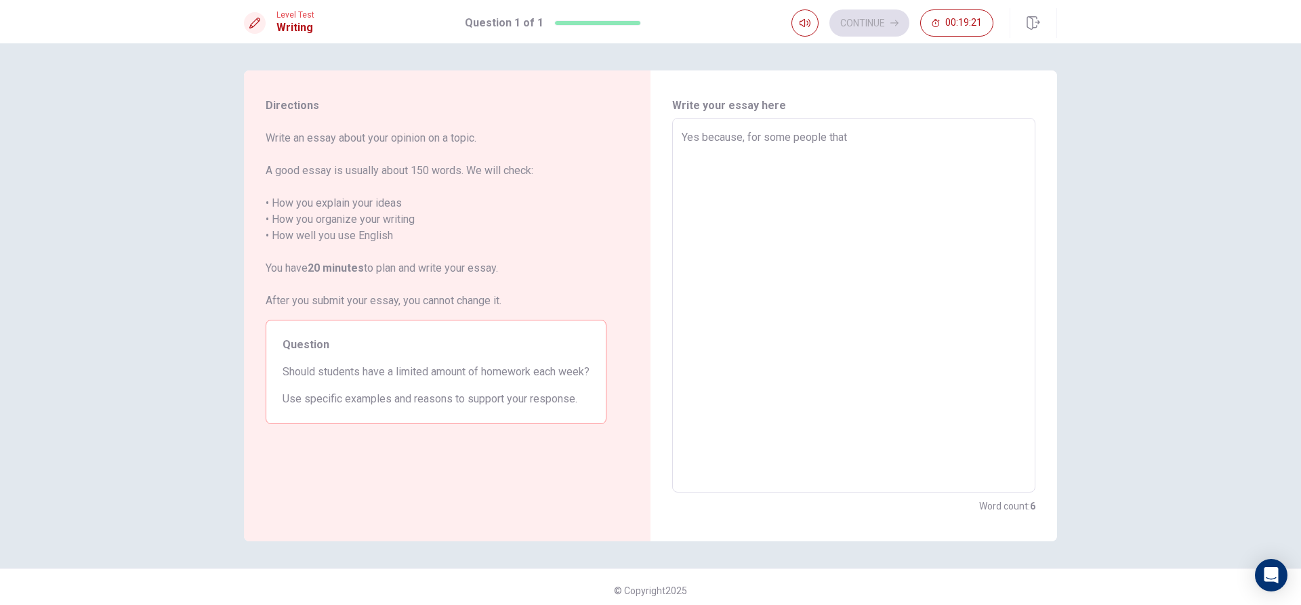
type textarea "Yes because, for some people that h"
type textarea "x"
type textarea "Yes because, for some people that ha"
type textarea "x"
type textarea "Yes because, for some people that has"
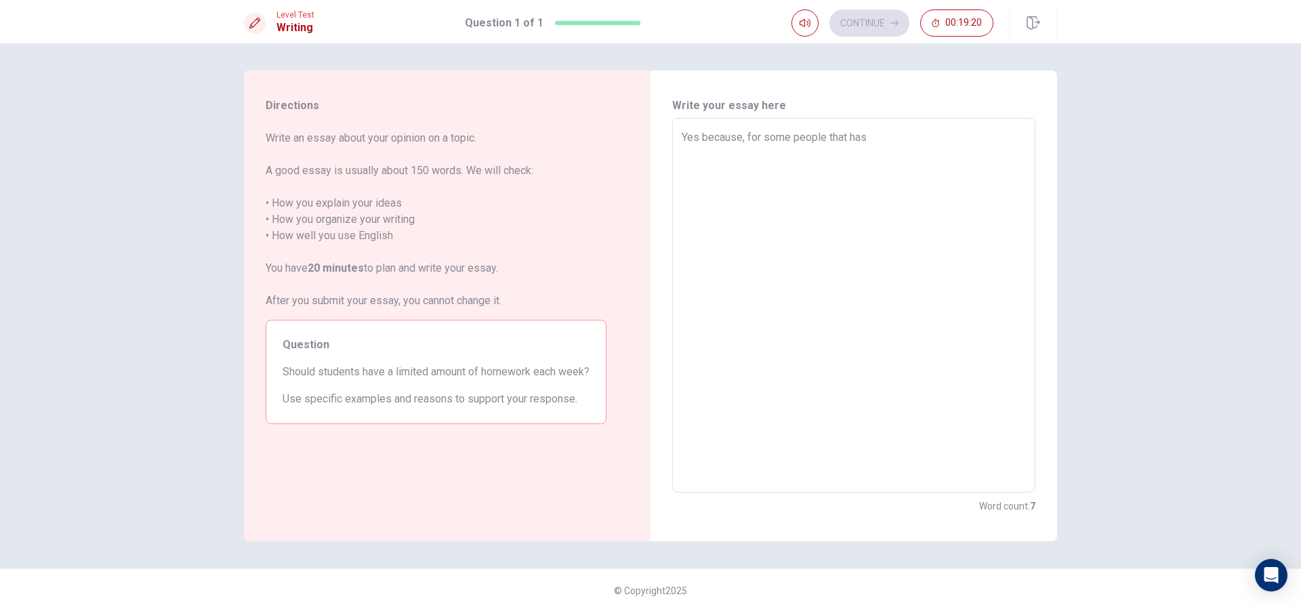
type textarea "x"
type textarea "Yes because, for some people that has"
type textarea "x"
type textarea "Yes because, for some people that has a"
type textarea "x"
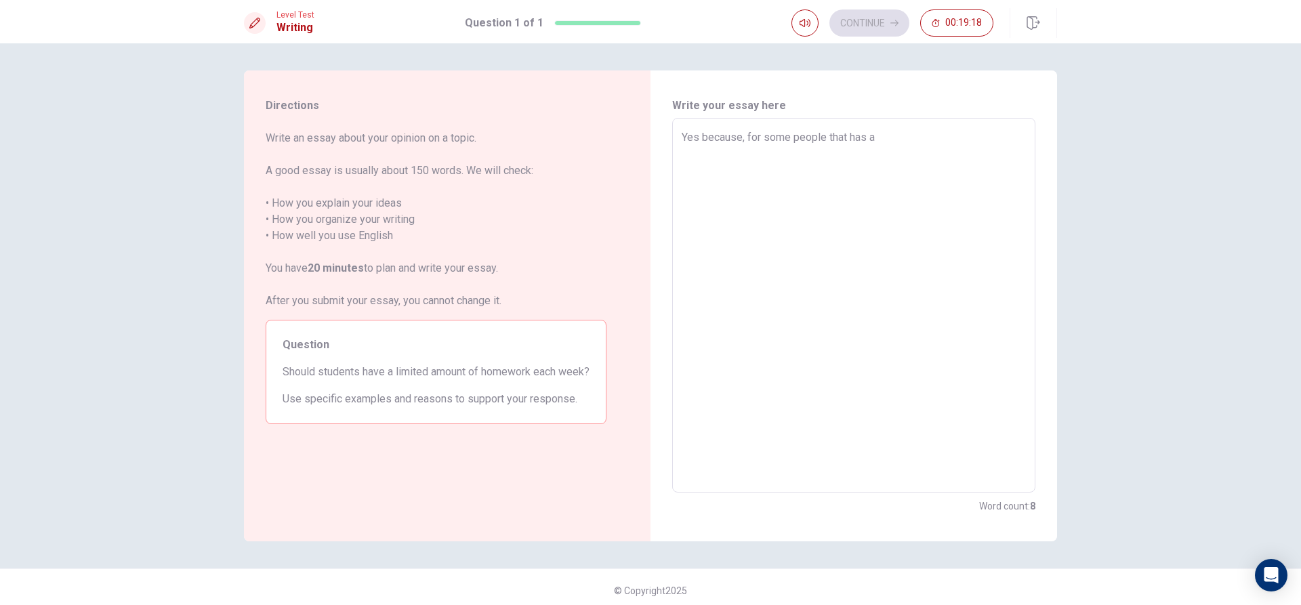
type textarea "Yes because, for some people that has an"
type textarea "x"
type textarea "Yes because, for some people that has anx"
type textarea "x"
type textarea "Yes because, for some people that has anxi"
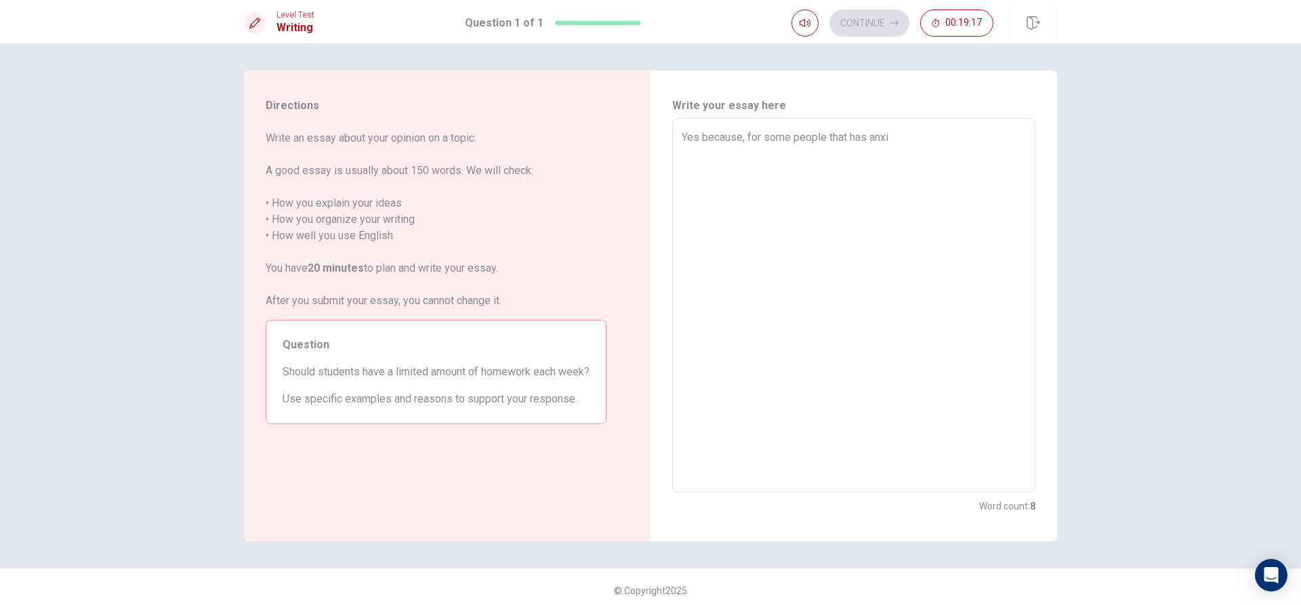
type textarea "x"
type textarea "Yes because, for some people that has anxit"
type textarea "x"
type textarea "Yes because, for some people that has anxity"
type textarea "x"
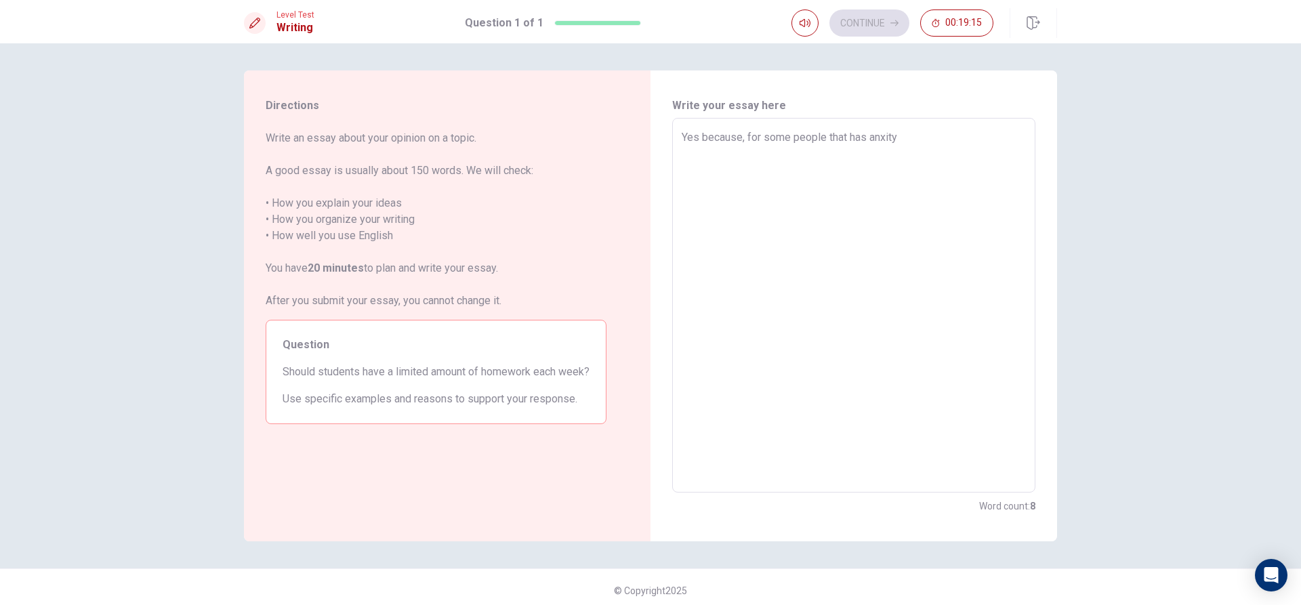
type textarea "Yes because, for some people that has anxit"
type textarea "x"
type textarea "Yes because, for some people that has anxi"
type textarea "x"
type textarea "Yes because, for some people that has anx"
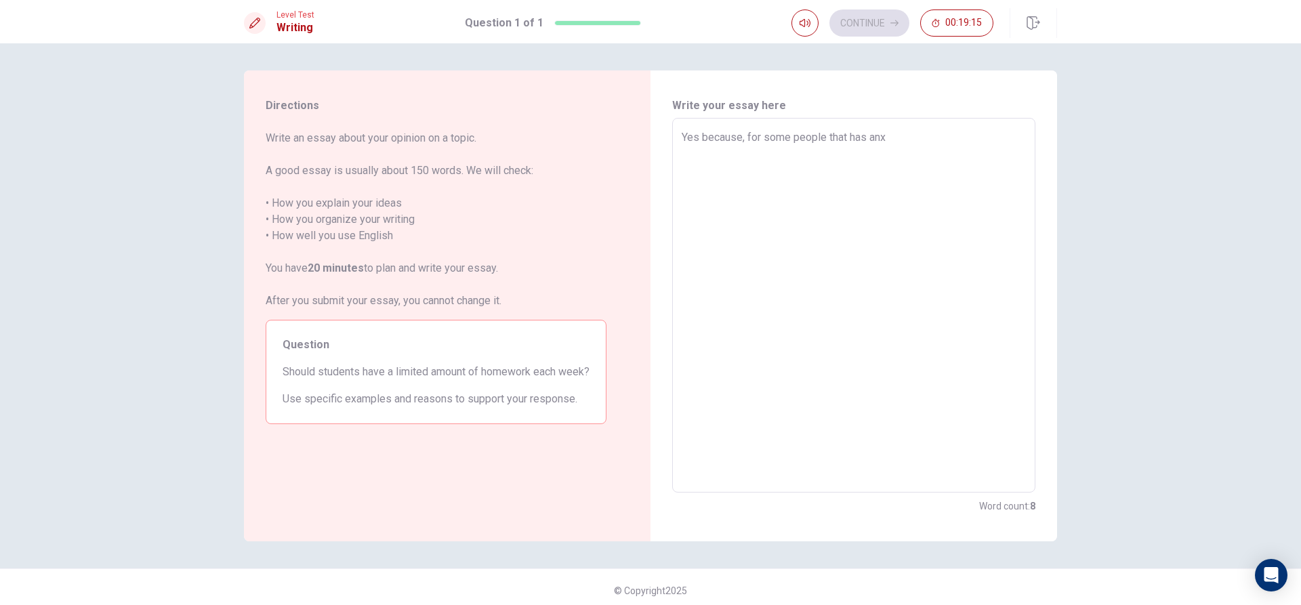
type textarea "x"
type textarea "Yes because, for some people that has an"
type textarea "x"
type textarea "Yes because, for some people that has a"
type textarea "x"
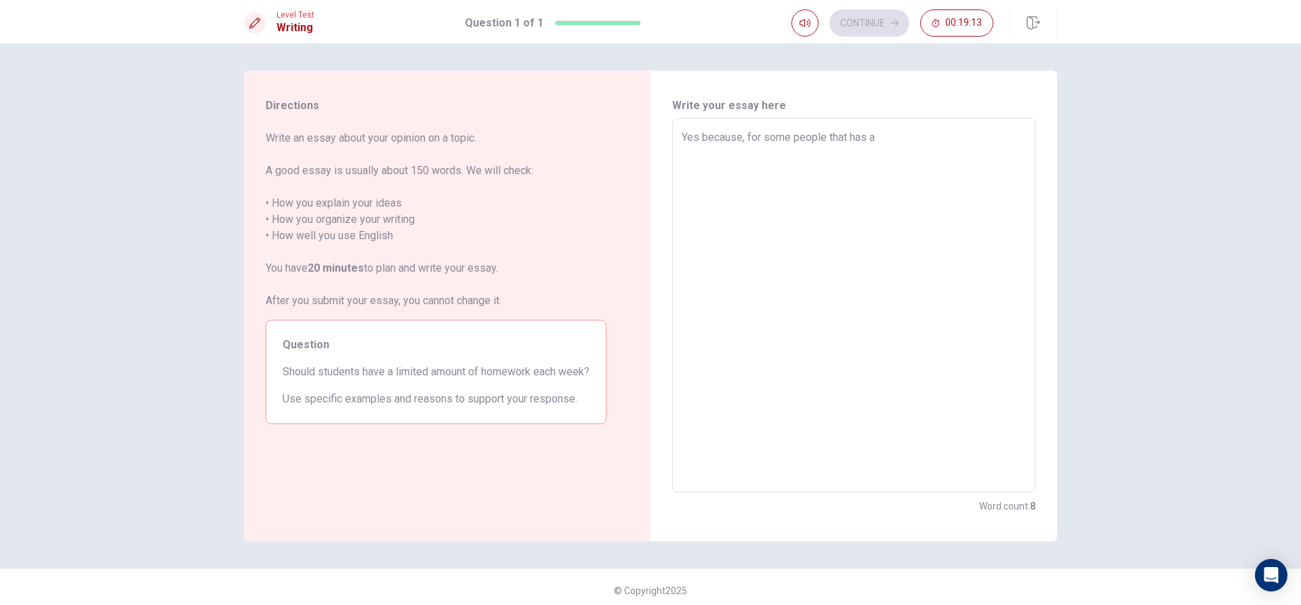
type textarea "Yes because, for some people that has an"
type textarea "x"
type textarea "Yes because, for some people that has anx"
type textarea "x"
type textarea "Yes because, for some people that has anxe"
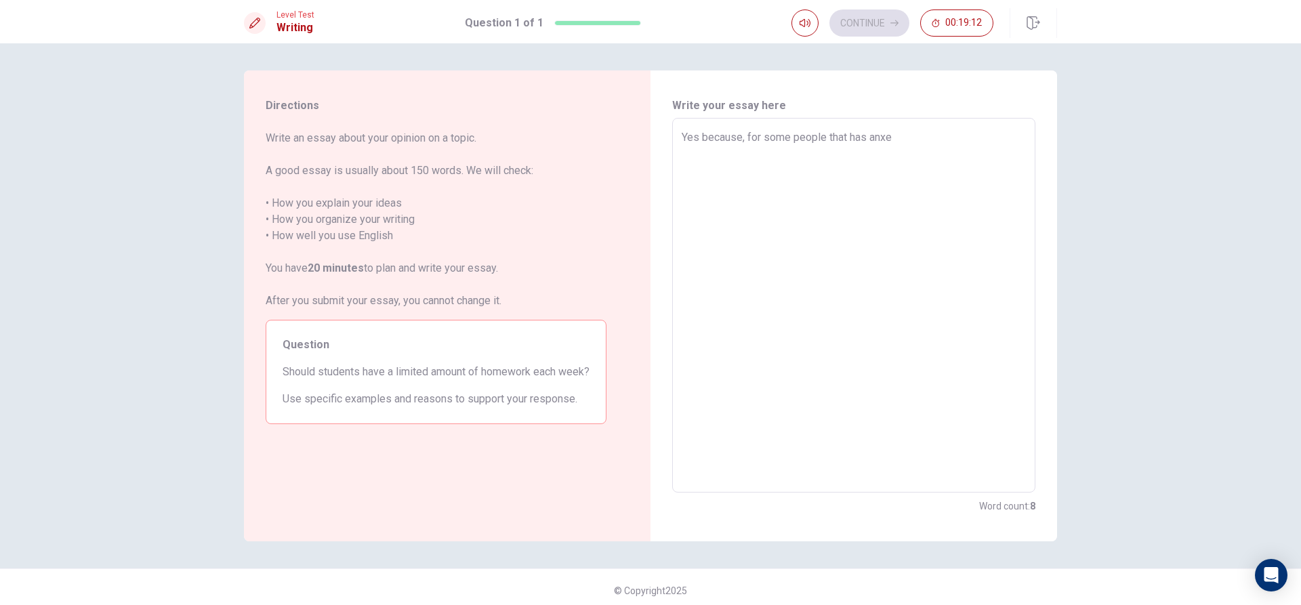
type textarea "x"
type textarea "Yes because, for some people that has anxei"
type textarea "x"
type textarea "Yes because, for some people that has anxeit"
type textarea "x"
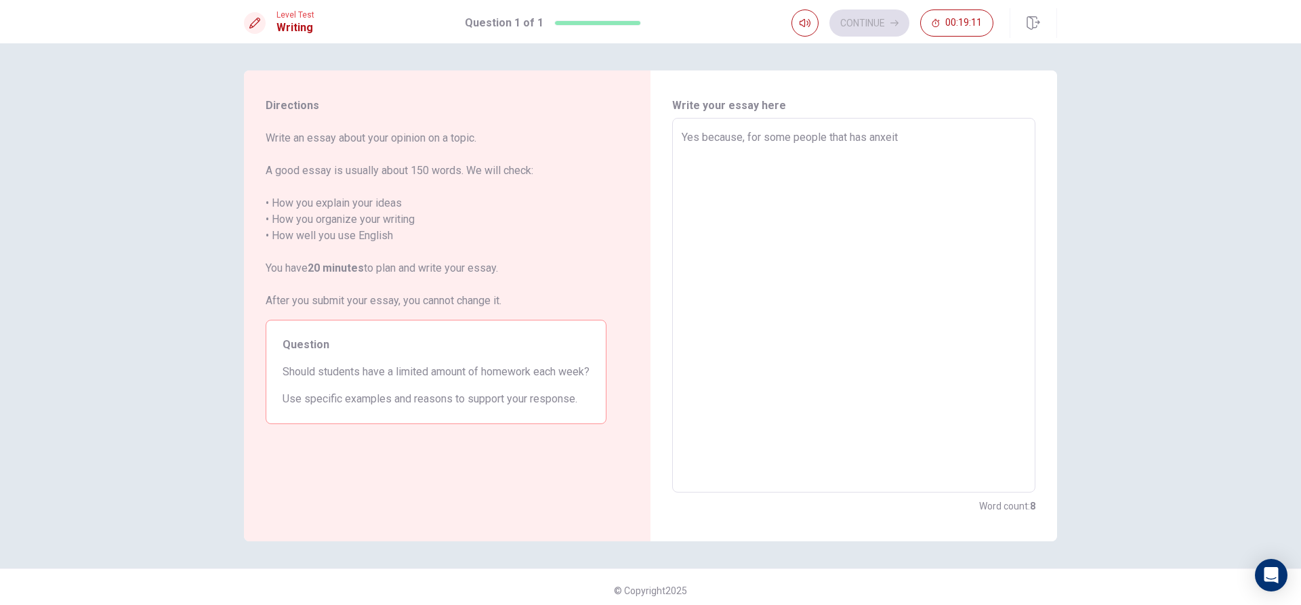
type textarea "Yes because, for some people that has anxeity"
type textarea "x"
type textarea "Yes because, for some people that has anxeit"
type textarea "x"
type textarea "Yes because, for some people that has anxei"
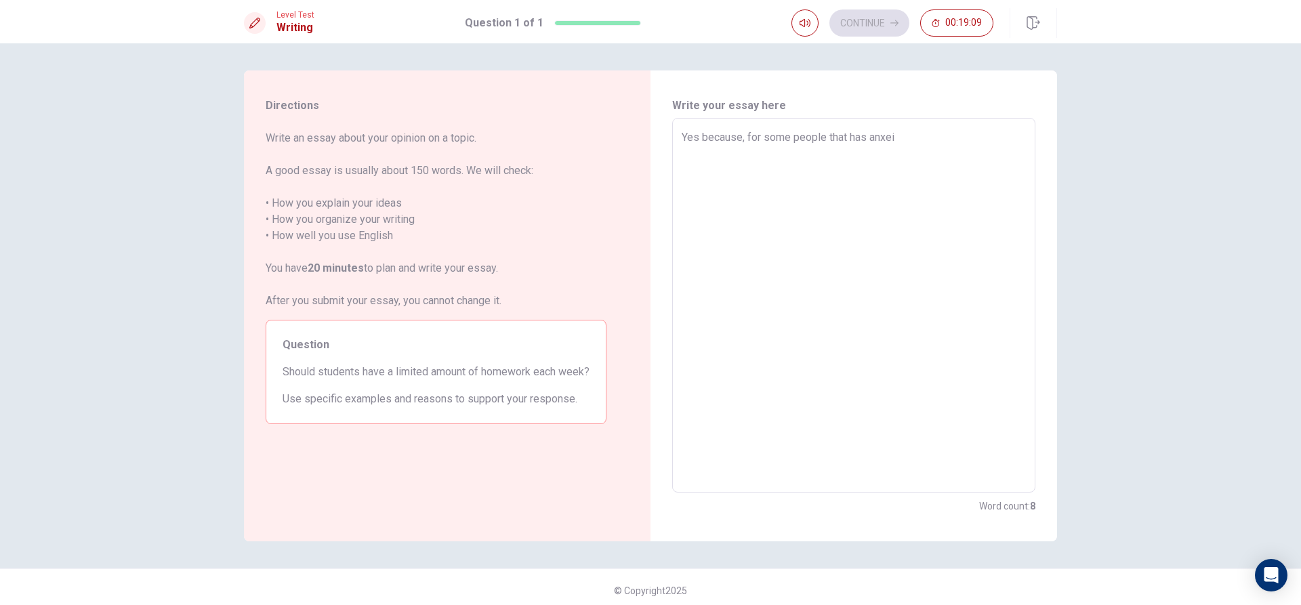
type textarea "x"
type textarea "Yes because, for some people that has anxe"
type textarea "x"
type textarea "Yes because, for some people that has anx"
type textarea "x"
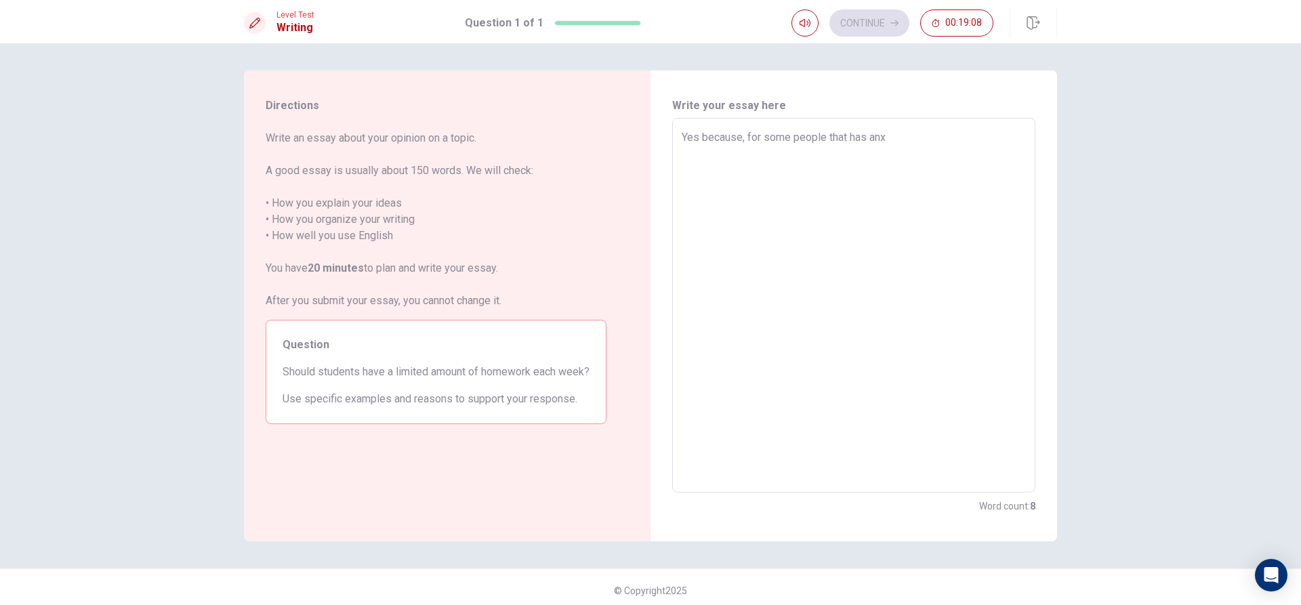
type textarea "Yes because, for some people that has an"
type textarea "x"
type textarea "Yes because, for some people that has a"
type textarea "x"
type textarea "Yes because, for some people that has"
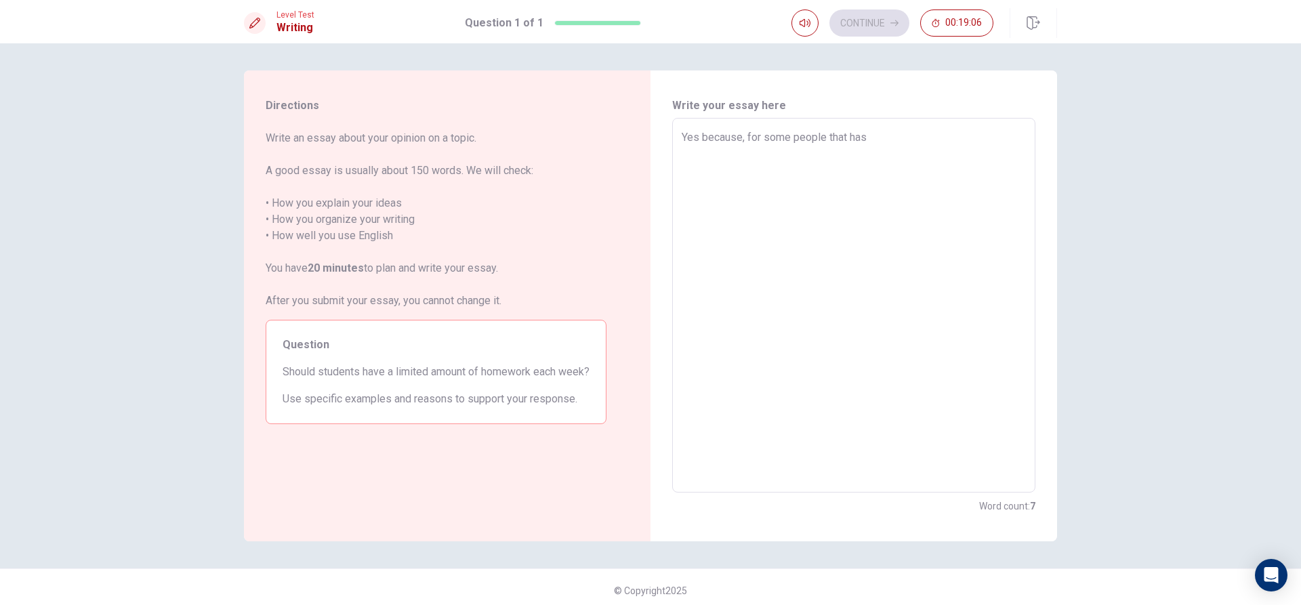
type textarea "x"
type textarea "Yes because, for some people that has ["
type textarea "x"
type textarea "Yes because, for some people that has"
type textarea "x"
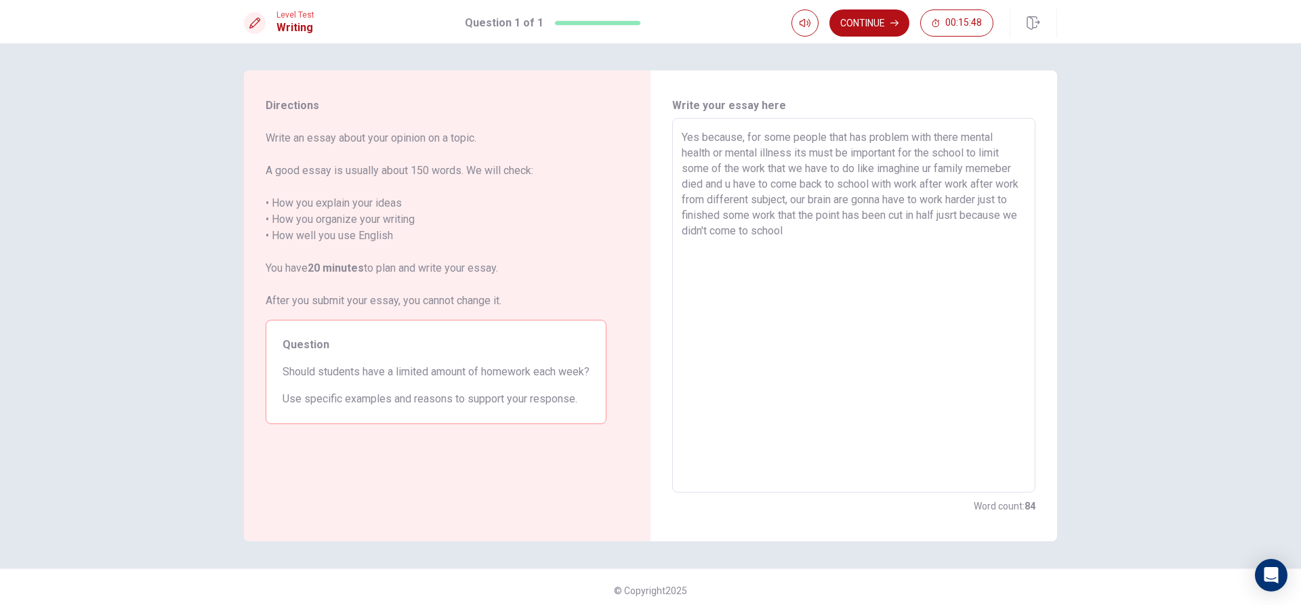
click at [789, 152] on textarea "Yes because, for some people that has problem with there mental health or menta…" at bounding box center [854, 305] width 344 height 352
click at [830, 156] on textarea "Yes because, for some people that has problem with there mental health or menta…" at bounding box center [854, 305] width 344 height 352
click at [998, 173] on textarea "Yes because, for some people that has problem with there mental health or menta…" at bounding box center [854, 305] width 344 height 352
click at [854, 234] on textarea "Yes because, for some people that has problem with there mental health or menta…" at bounding box center [854, 305] width 344 height 352
click at [992, 217] on textarea "Yes because, for some people that has problem with there mental health or menta…" at bounding box center [854, 305] width 344 height 352
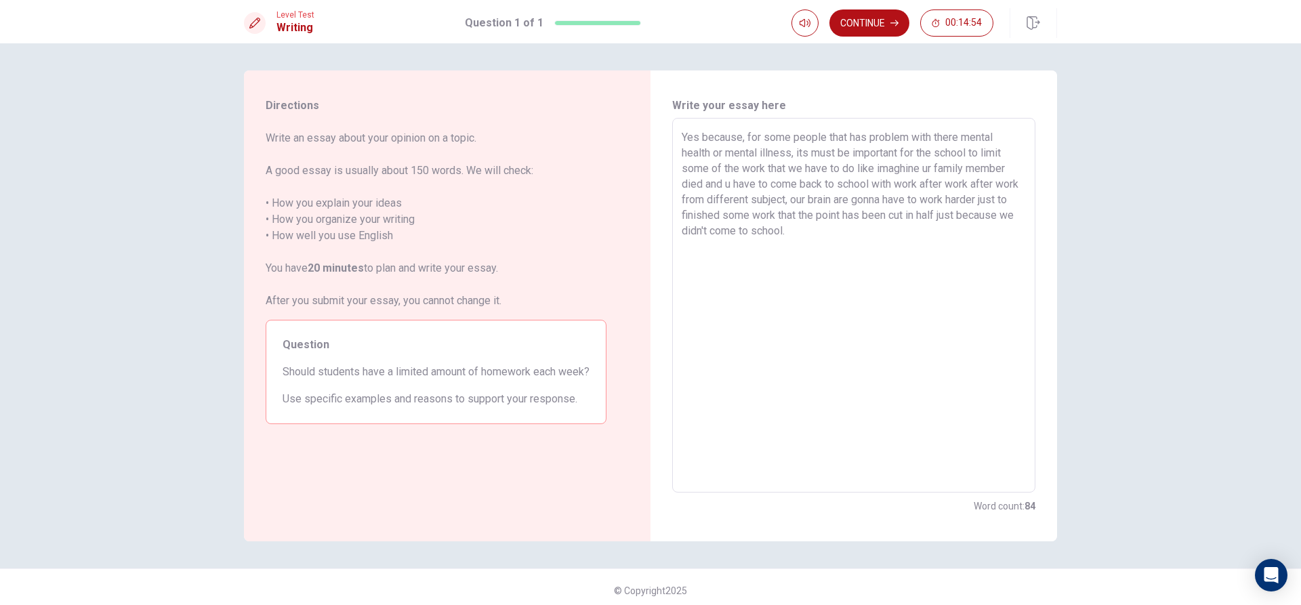
click at [853, 233] on textarea "Yes because, for some people that has problem with there mental health or menta…" at bounding box center [854, 305] width 344 height 352
click at [853, 24] on button "Continue" at bounding box center [870, 22] width 80 height 27
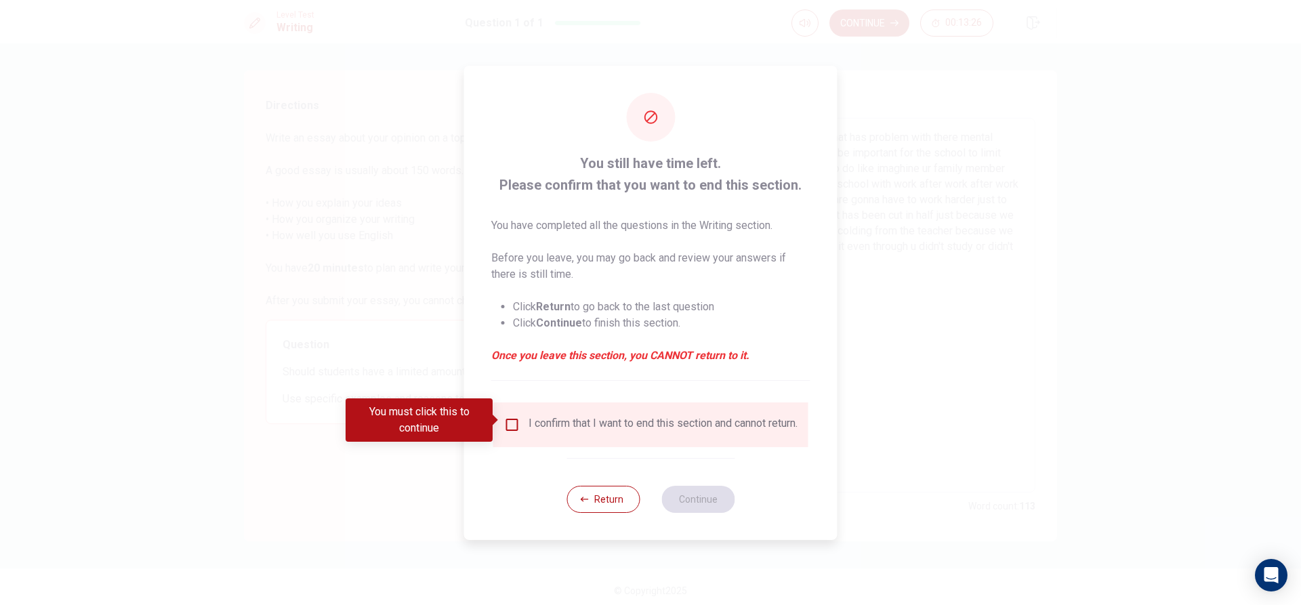
click at [512, 427] on input "You must click this to continue" at bounding box center [512, 425] width 16 height 16
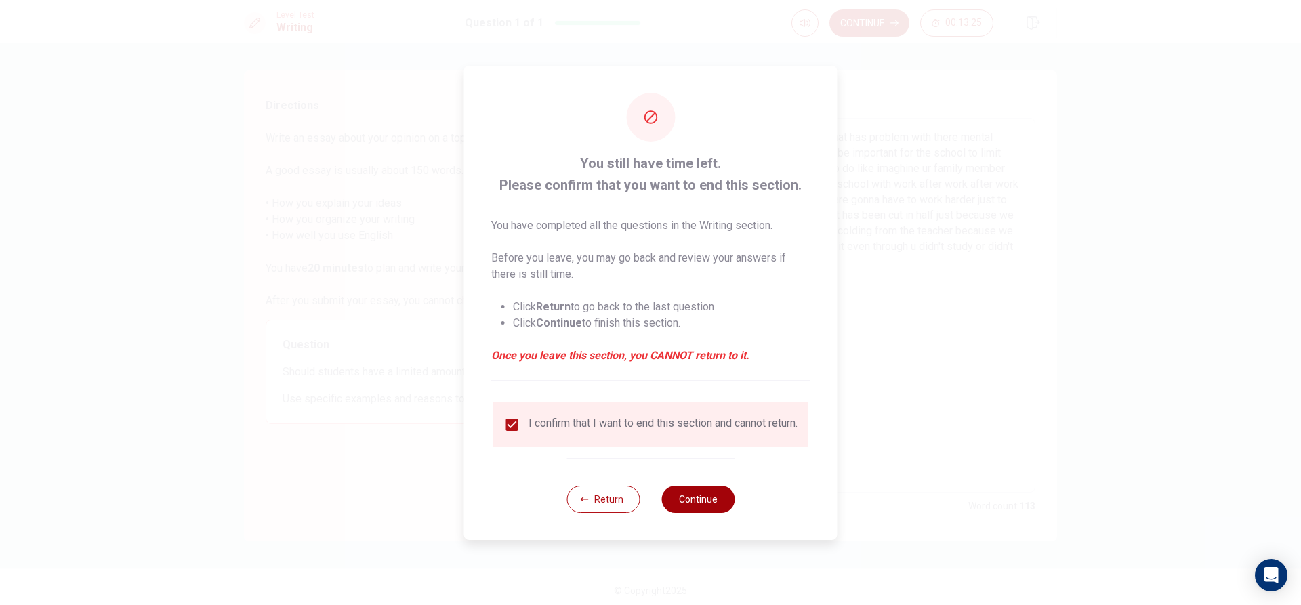
click at [682, 501] on button "Continue" at bounding box center [697, 499] width 73 height 27
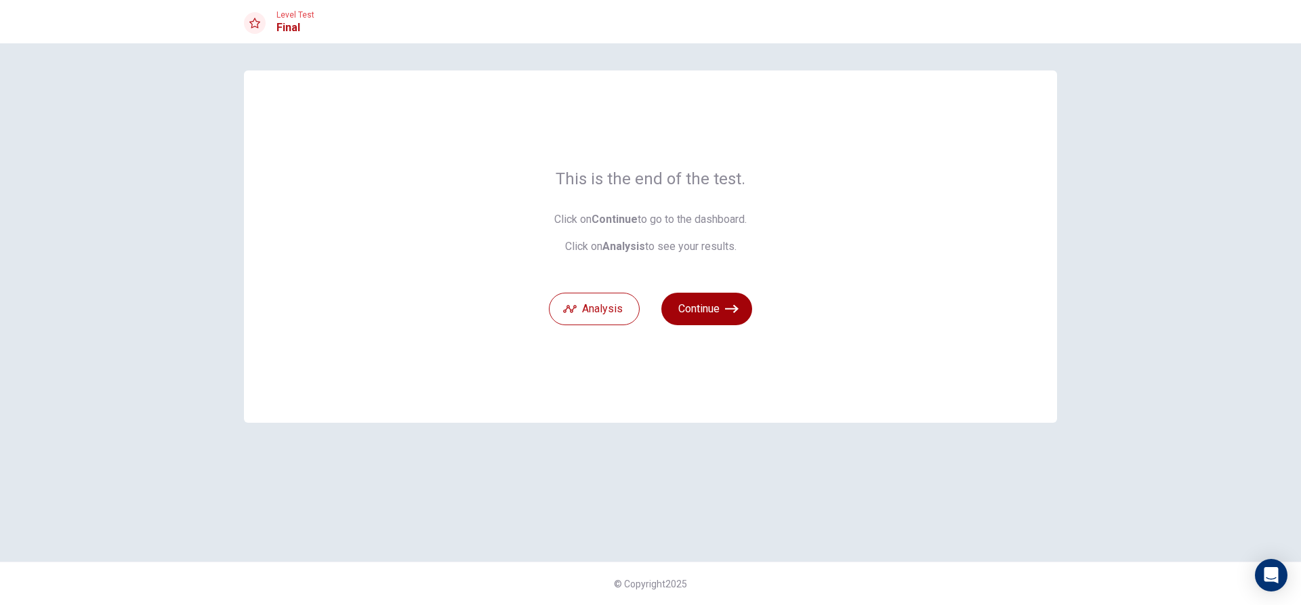
click at [684, 302] on button "Continue" at bounding box center [706, 309] width 91 height 33
